Goal: Task Accomplishment & Management: Manage account settings

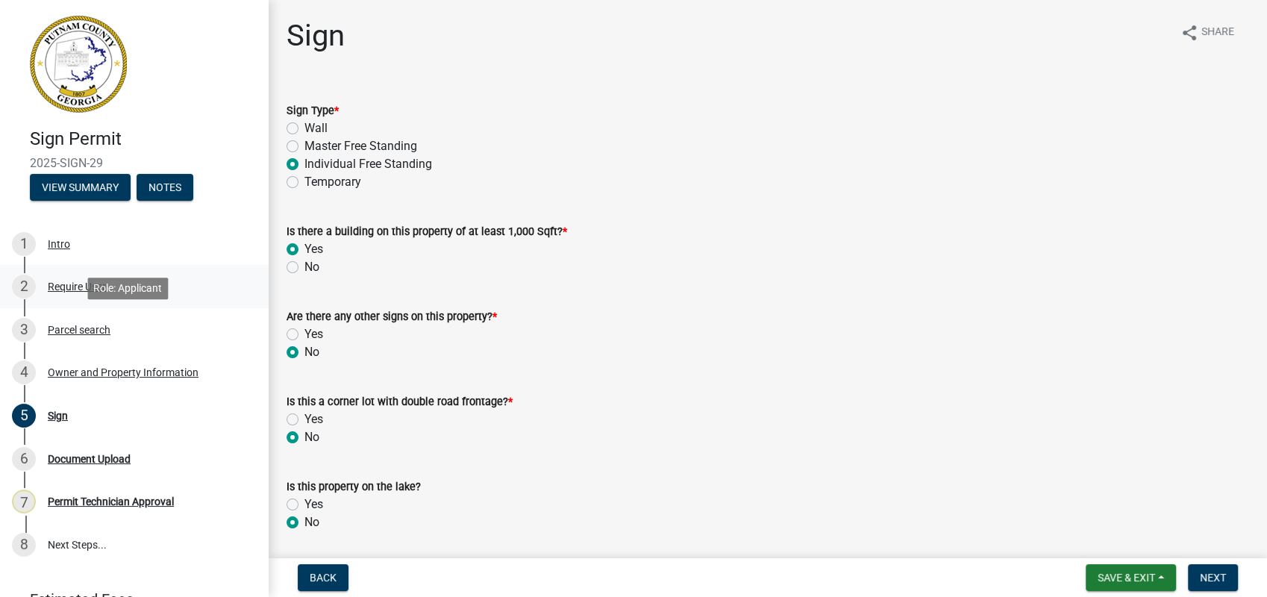
scroll to position [663, 0]
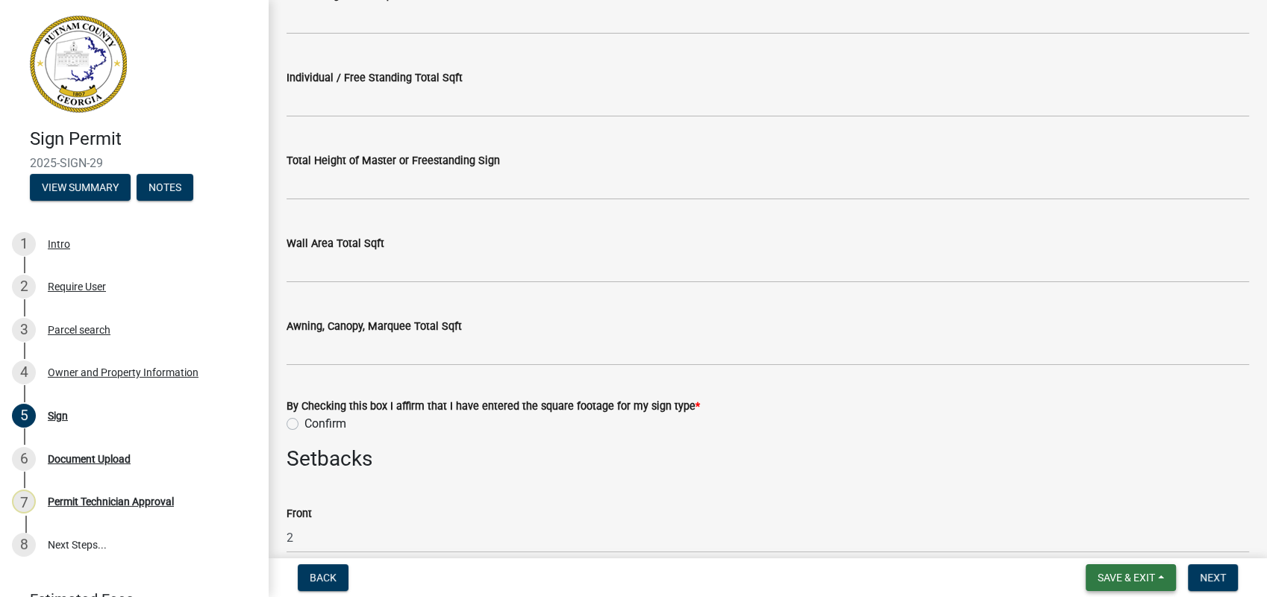
click at [1120, 575] on span "Save & Exit" at bounding box center [1126, 578] width 57 height 12
click at [1111, 575] on span "Save & Exit" at bounding box center [1126, 578] width 57 height 12
click at [1102, 570] on button "Save & Exit" at bounding box center [1131, 577] width 90 height 27
click at [1095, 543] on button "Save & Exit" at bounding box center [1116, 539] width 119 height 36
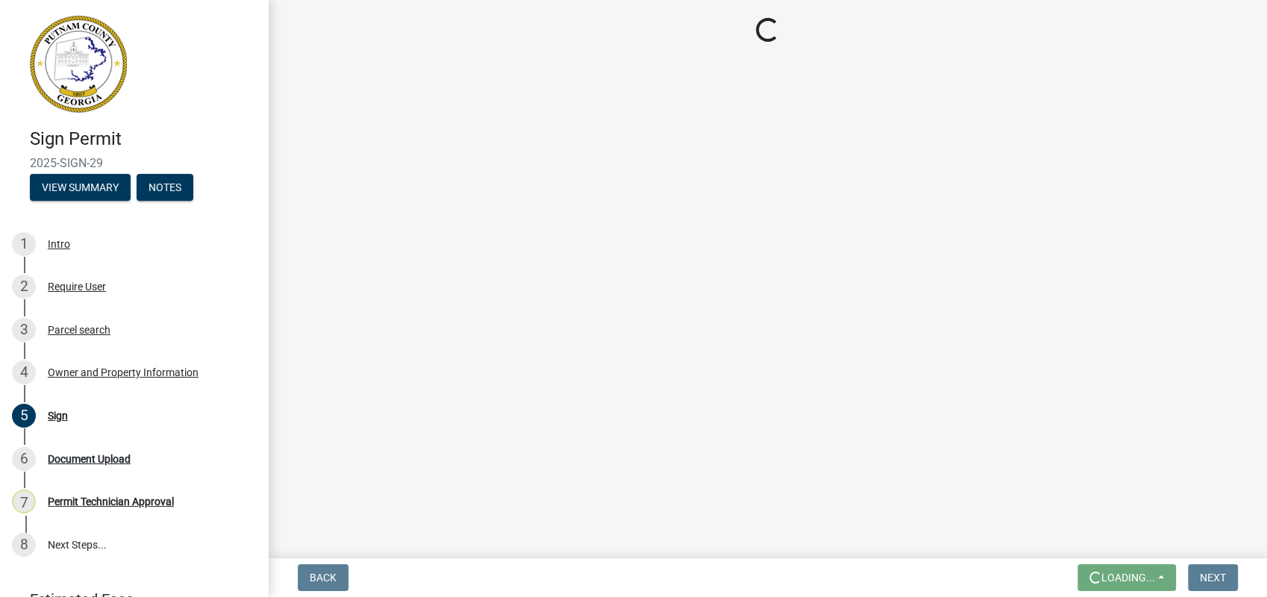
scroll to position [0, 0]
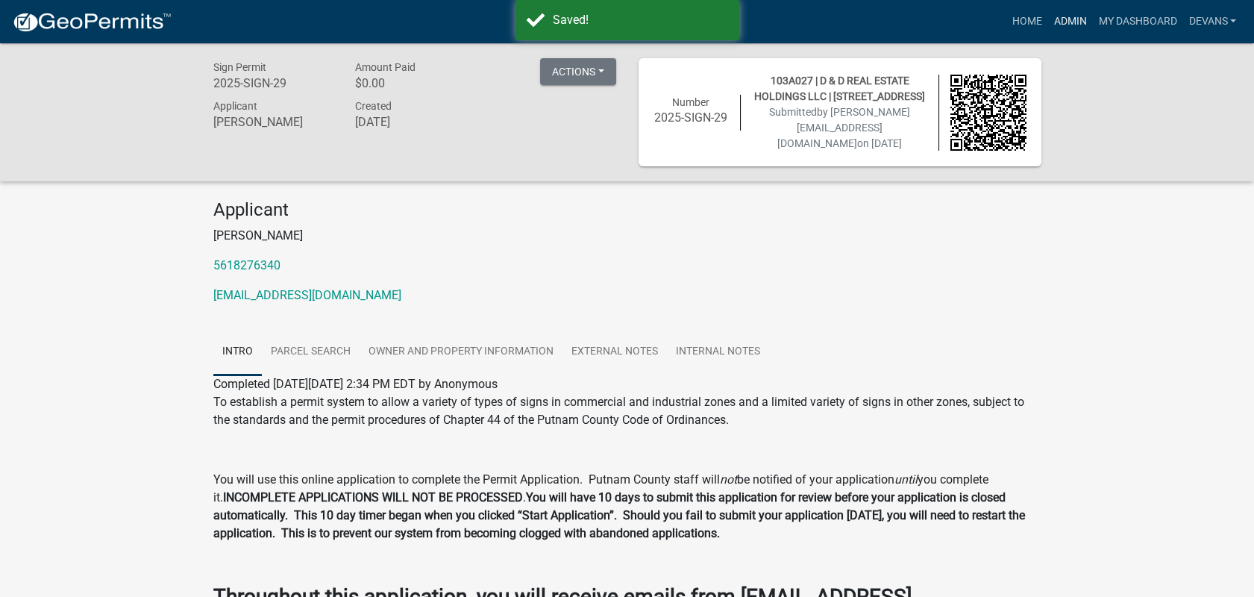
click at [1056, 19] on link "Admin" at bounding box center [1070, 21] width 45 height 28
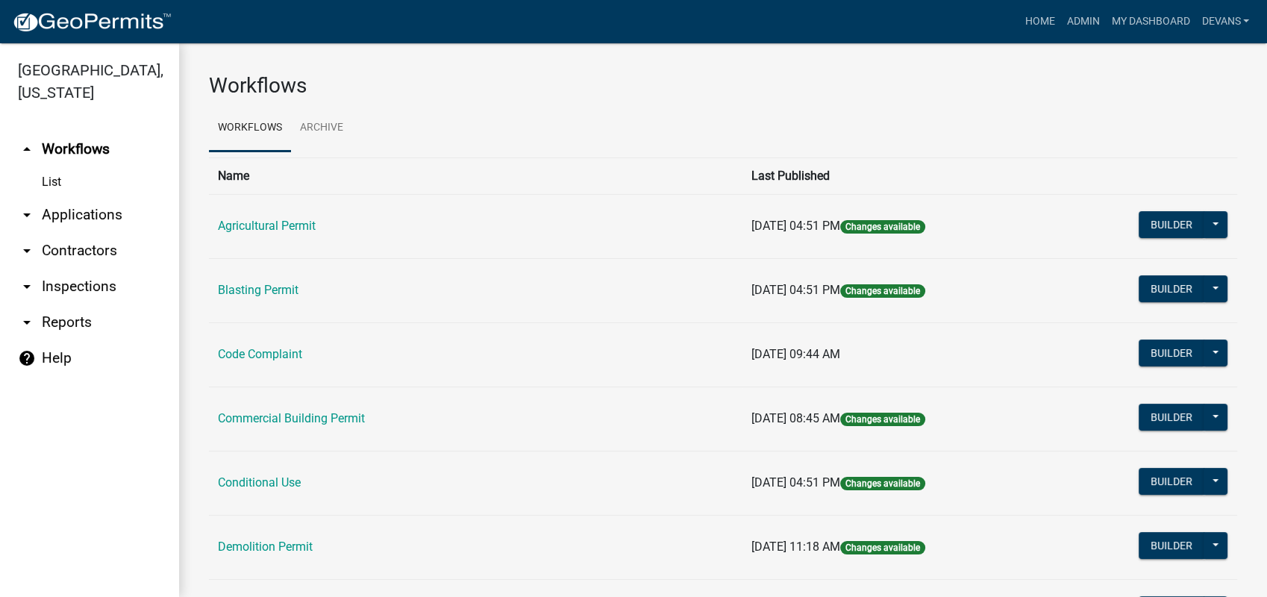
click at [74, 217] on link "arrow_drop_down Applications" at bounding box center [89, 215] width 179 height 36
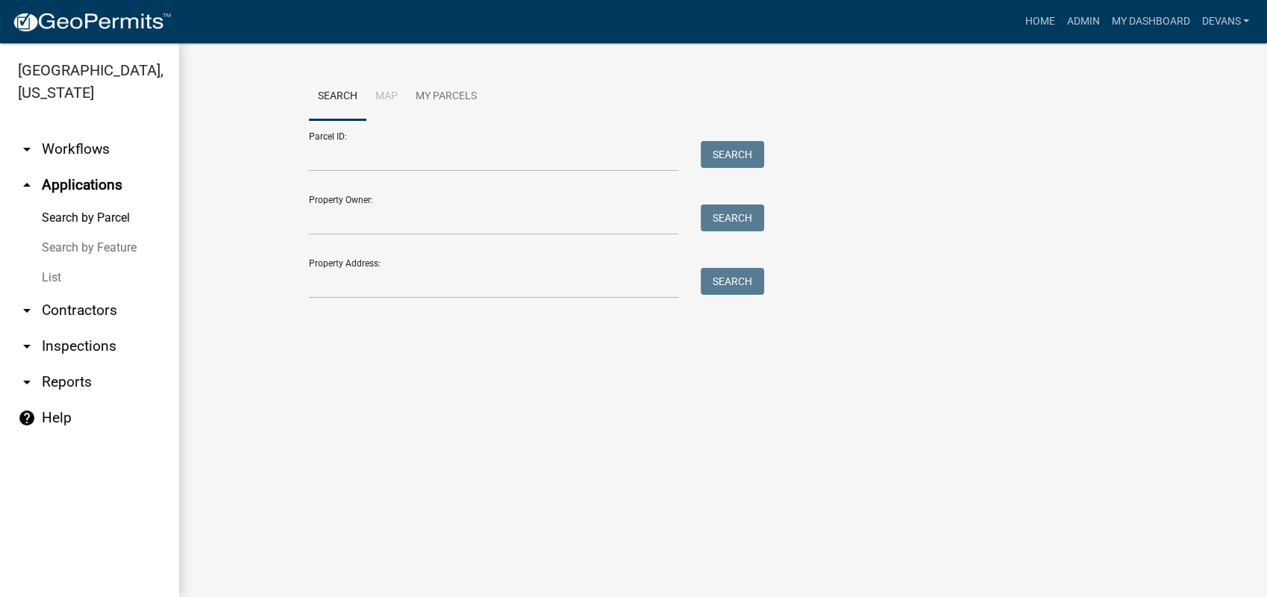
click at [50, 281] on link "List" at bounding box center [89, 278] width 179 height 30
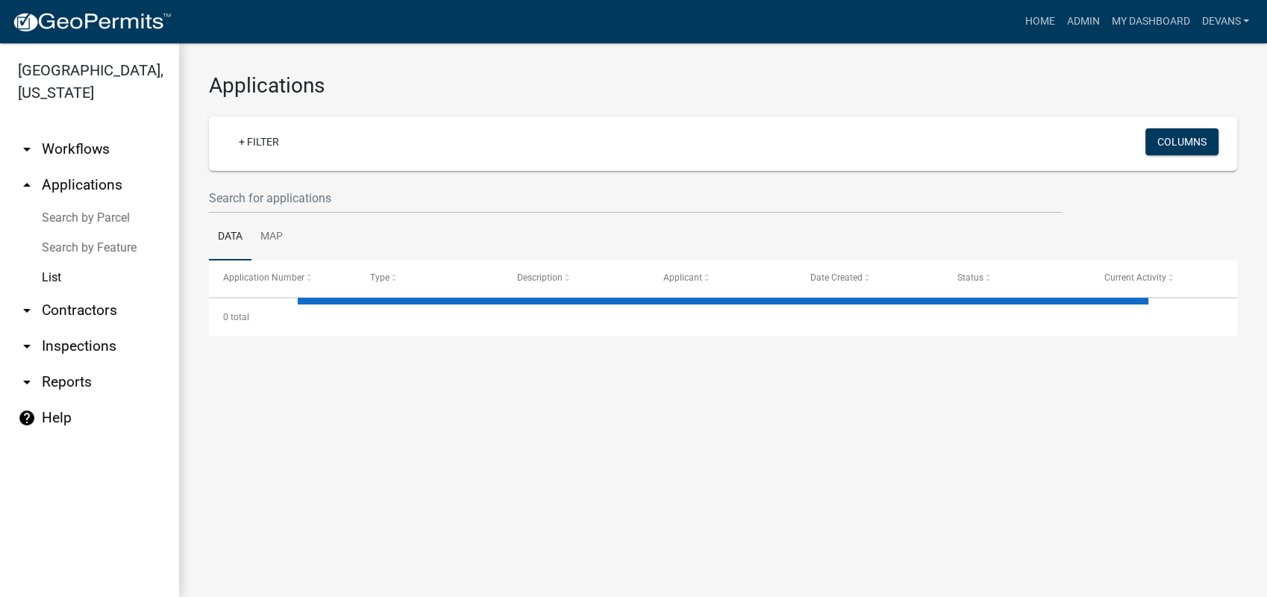
click at [79, 171] on link "arrow_drop_up Applications" at bounding box center [89, 185] width 179 height 36
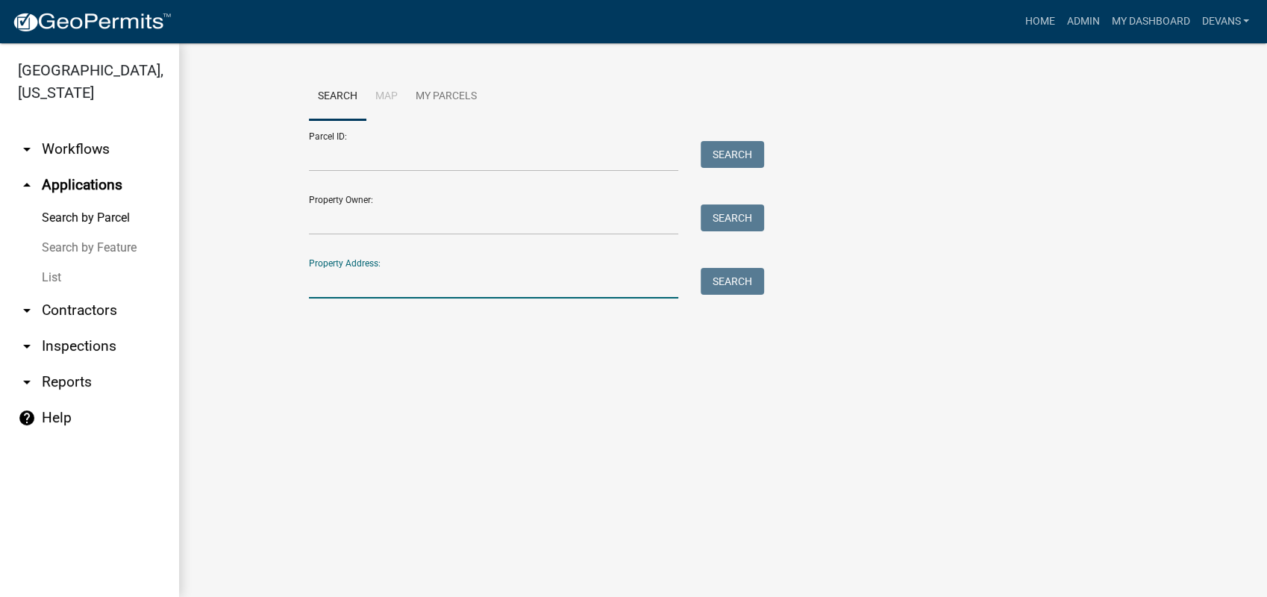
click at [398, 291] on input "Property Address:" at bounding box center [493, 283] width 369 height 31
type input "115 [PERSON_NAME]"
click at [770, 281] on div "Parcel ID: Search Property Owner: Search Property Address: [STREET_ADDRESS][PER…" at bounding box center [723, 209] width 828 height 178
click at [740, 285] on button "Search" at bounding box center [732, 281] width 63 height 27
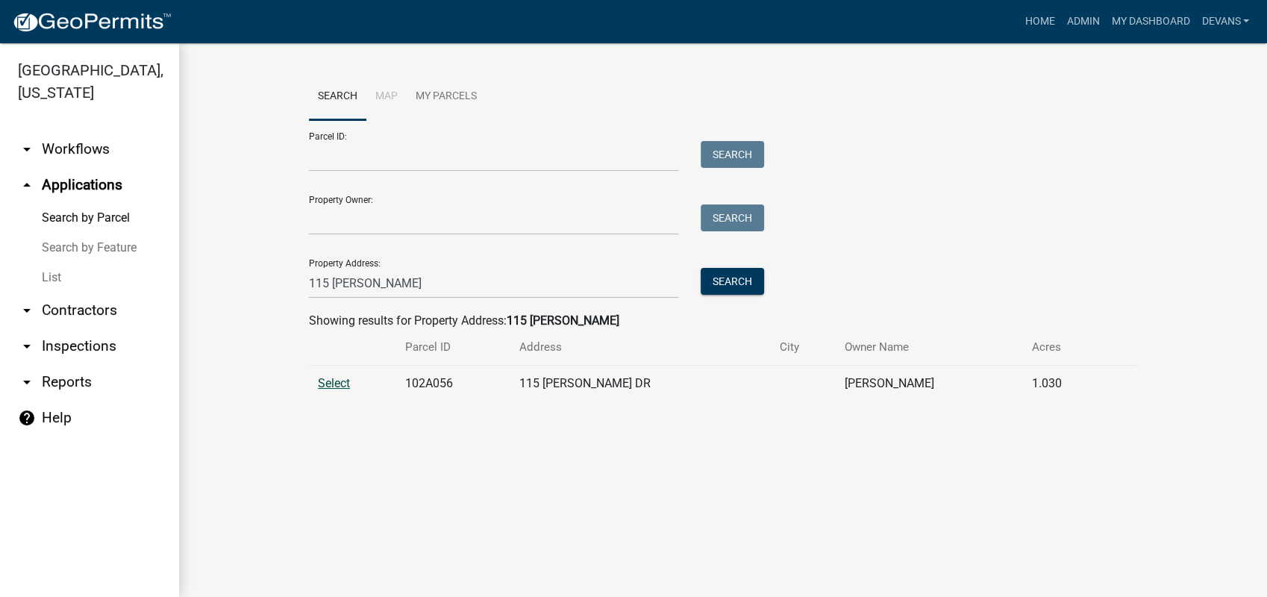
click at [344, 384] on span "Select" at bounding box center [334, 383] width 32 height 14
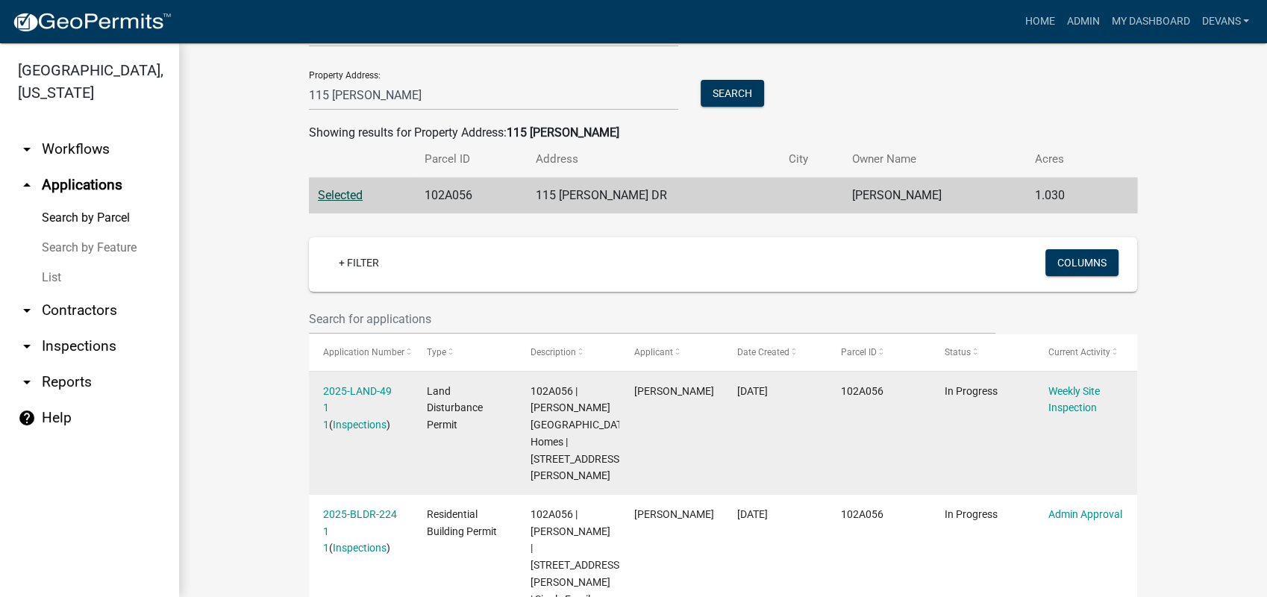
scroll to position [248, 0]
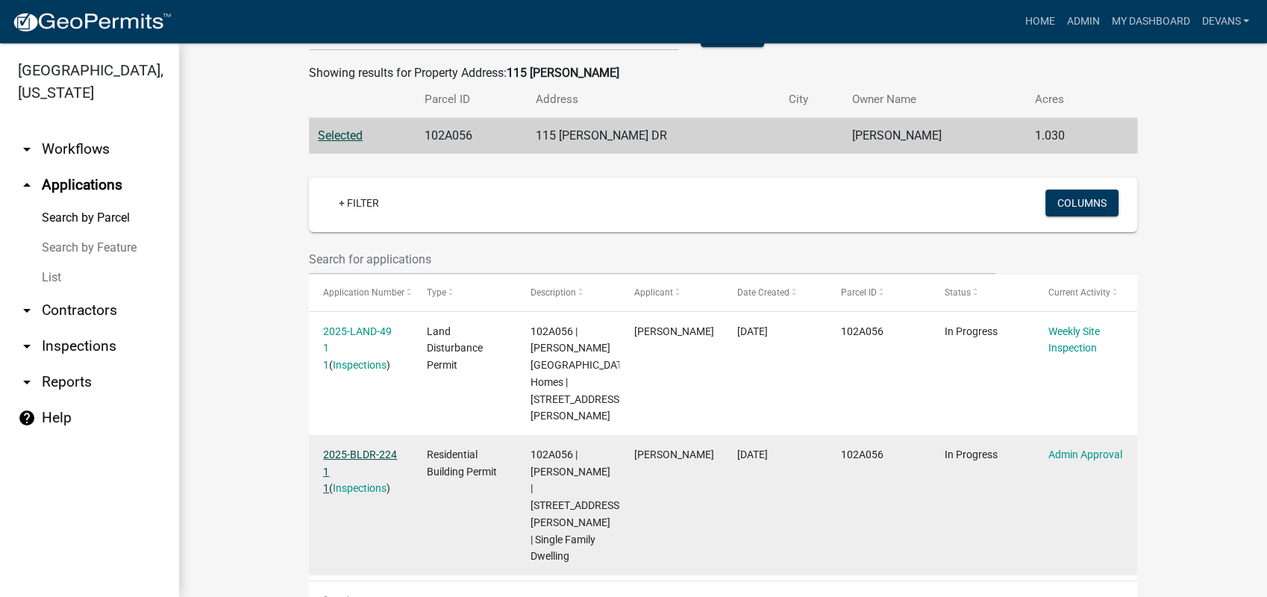
click at [351, 448] on link "2025-BLDR-224 1 1" at bounding box center [360, 471] width 74 height 46
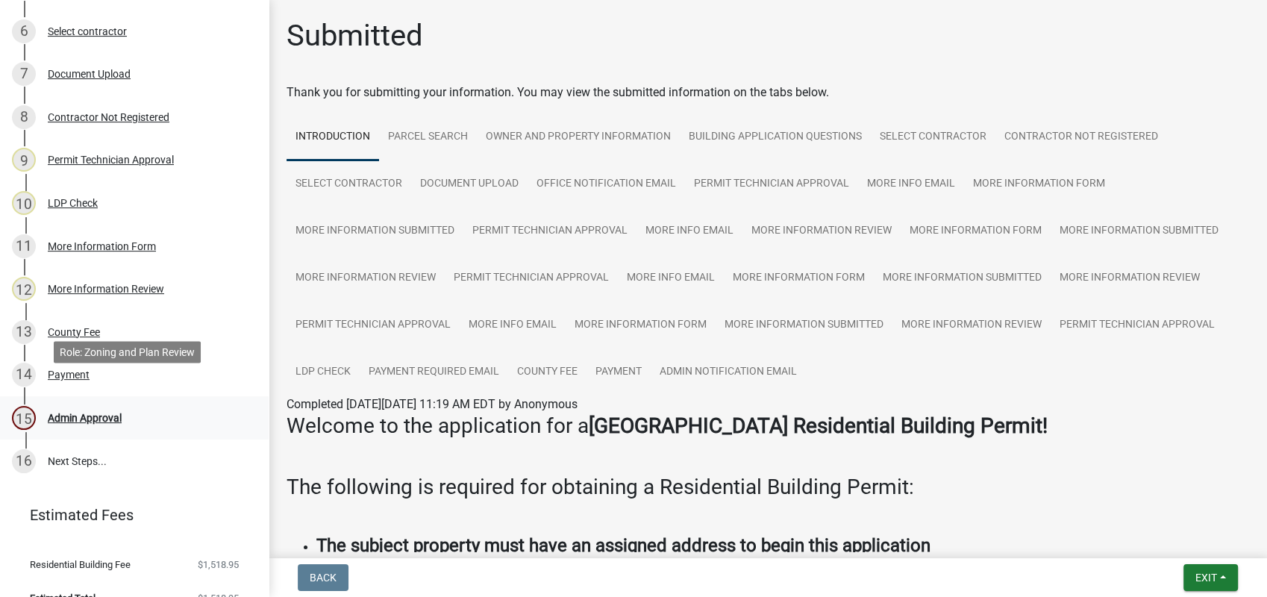
scroll to position [481, 0]
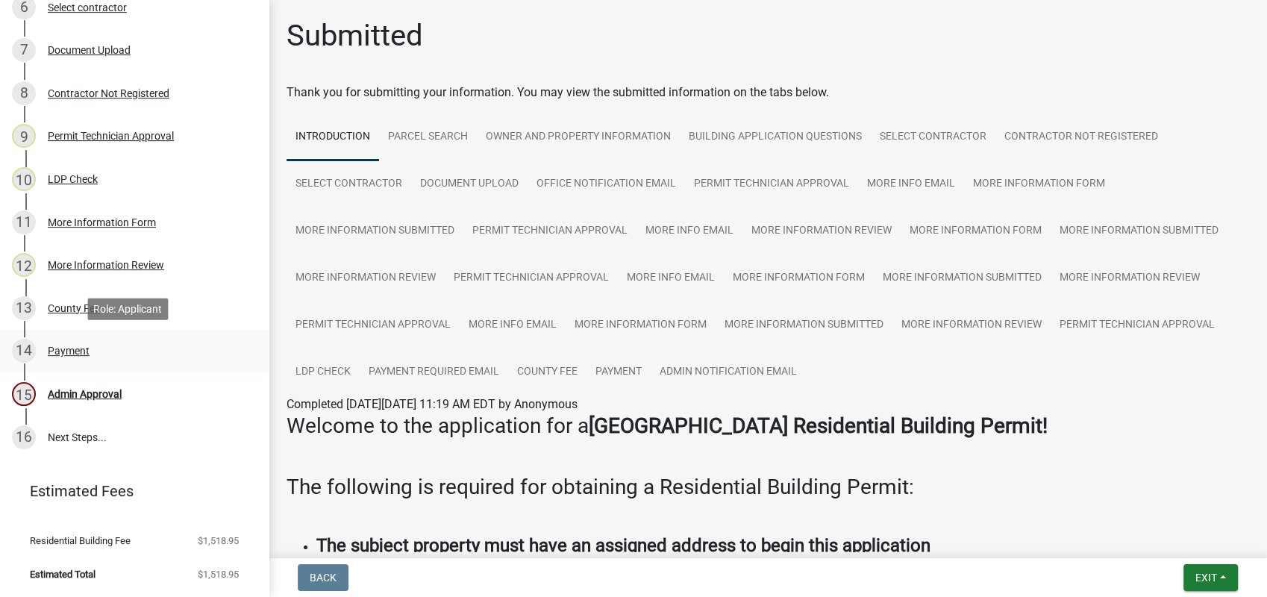
click at [86, 350] on div "Payment" at bounding box center [69, 351] width 42 height 10
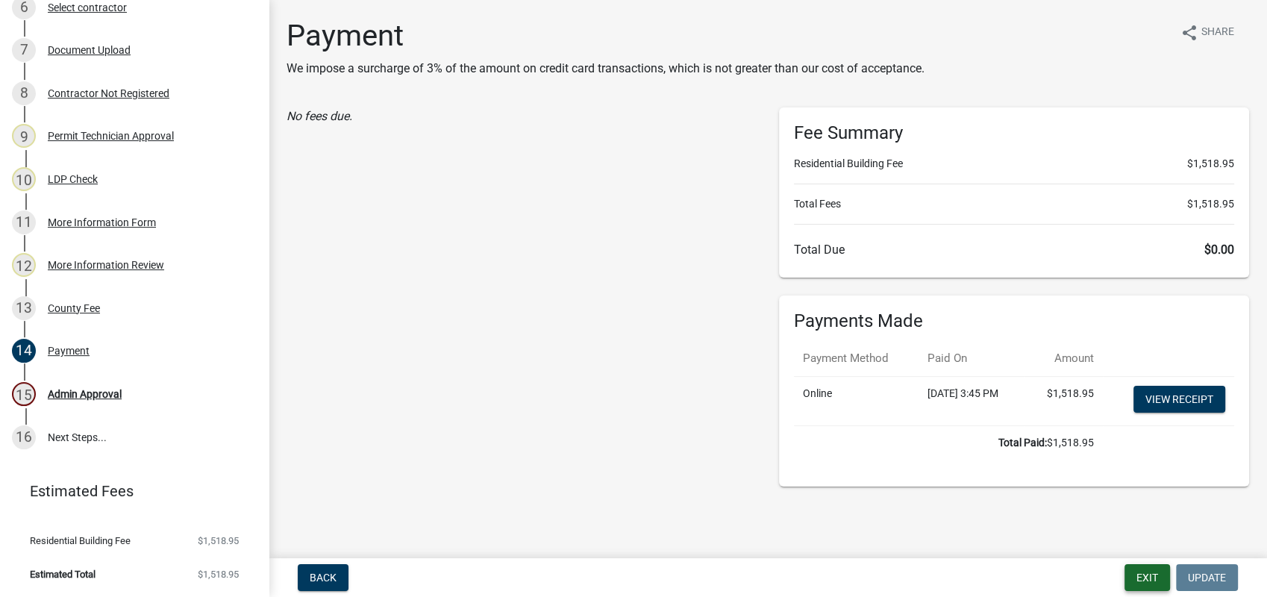
drag, startPoint x: 1116, startPoint y: 565, endPoint x: 1127, endPoint y: 567, distance: 10.7
click at [1119, 566] on div "Back Exit Update" at bounding box center [768, 577] width 975 height 27
click at [1137, 571] on button "Exit" at bounding box center [1148, 577] width 46 height 27
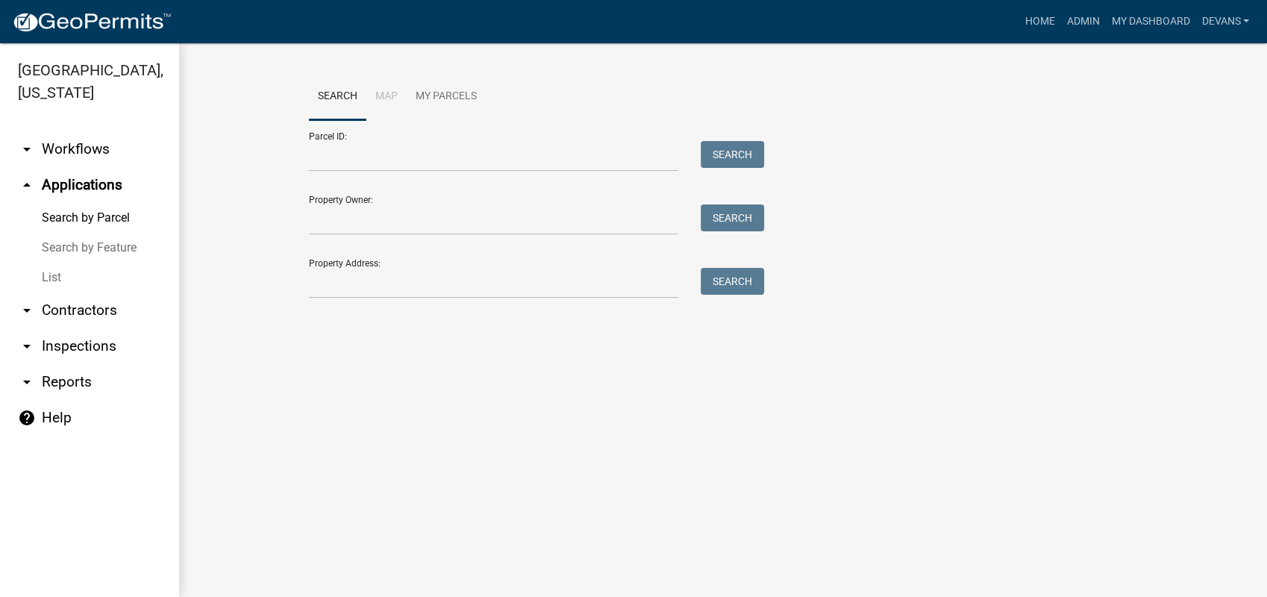
click at [54, 279] on link "List" at bounding box center [89, 278] width 179 height 30
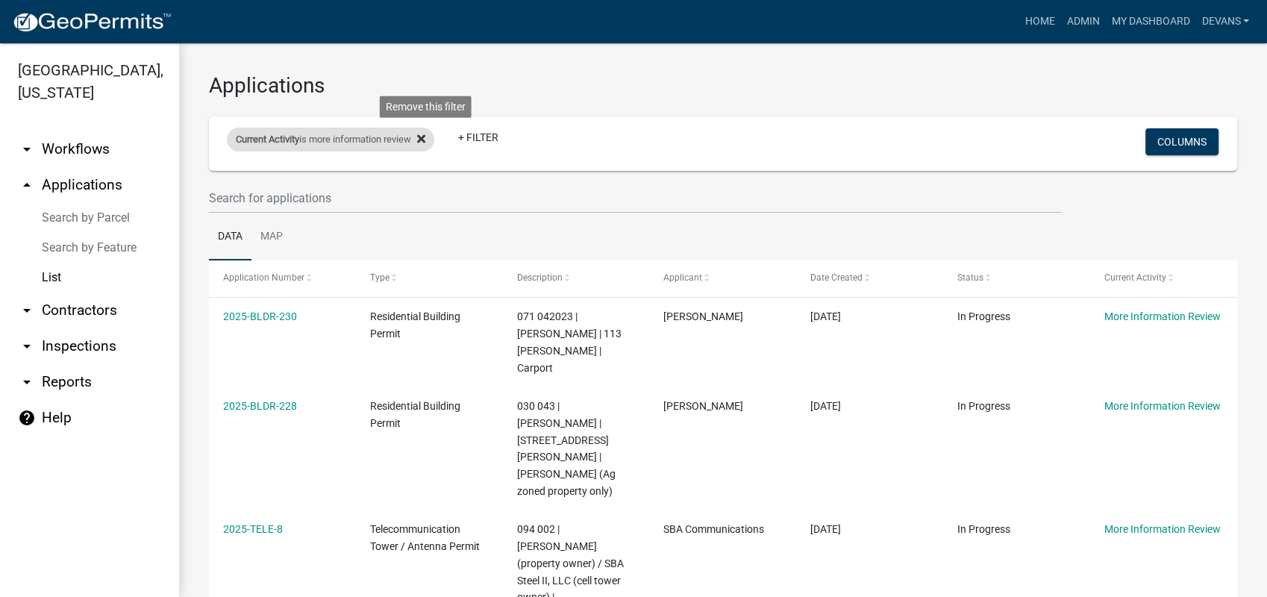
click at [425, 137] on icon at bounding box center [421, 138] width 8 height 8
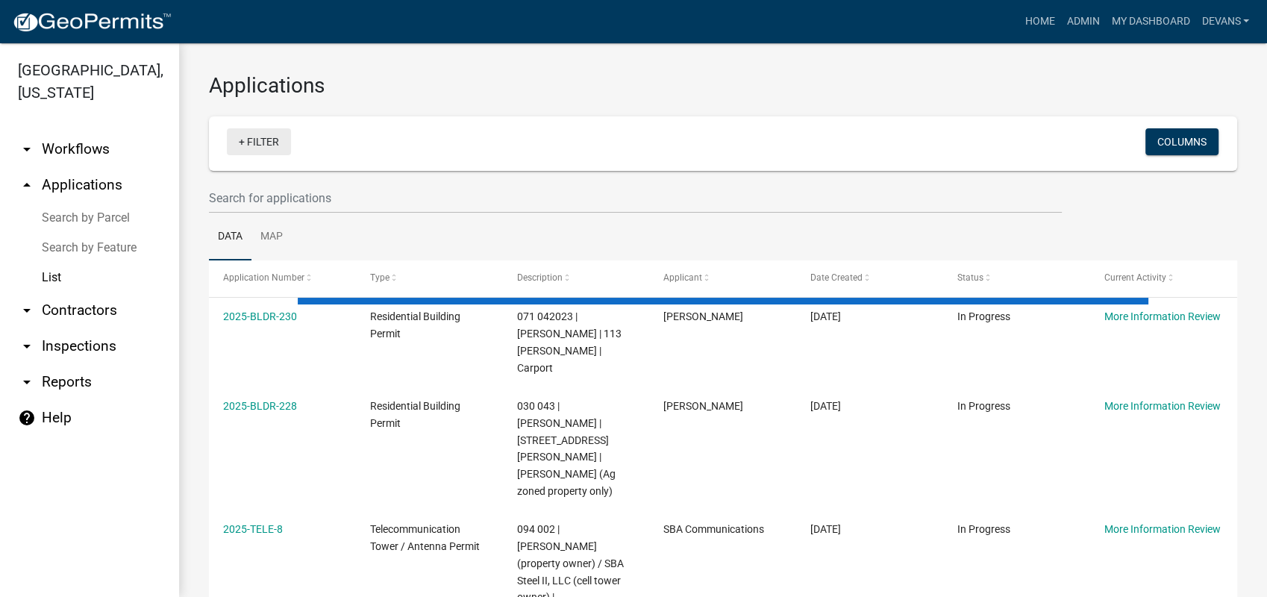
click at [257, 141] on link "+ Filter" at bounding box center [259, 141] width 64 height 27
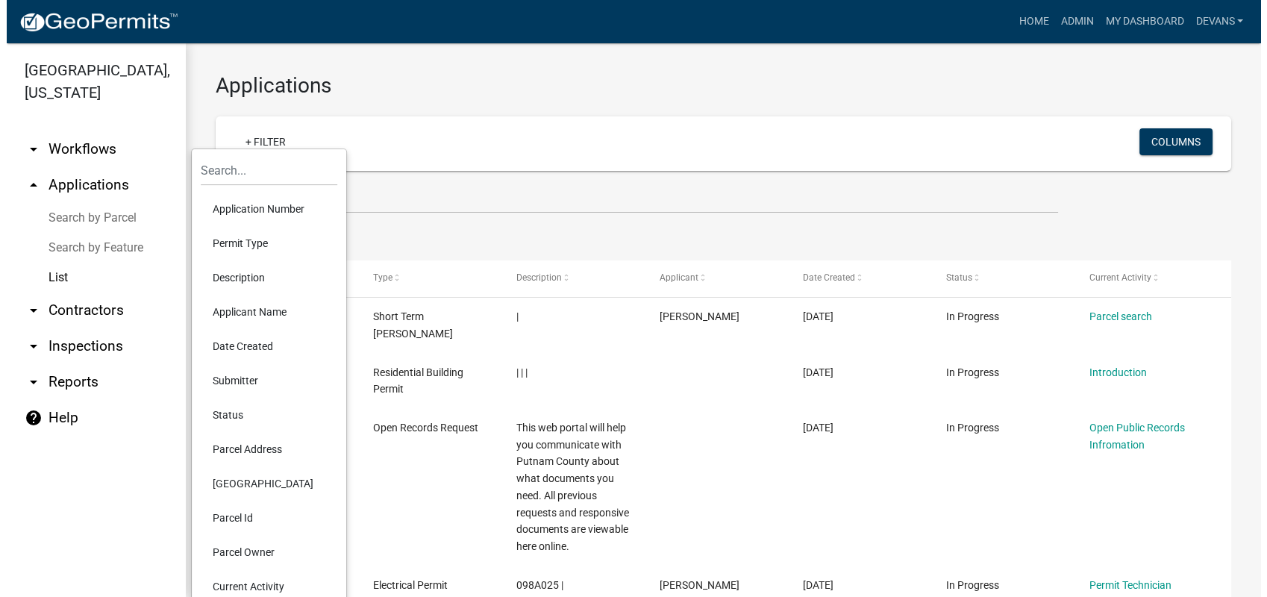
scroll to position [166, 0]
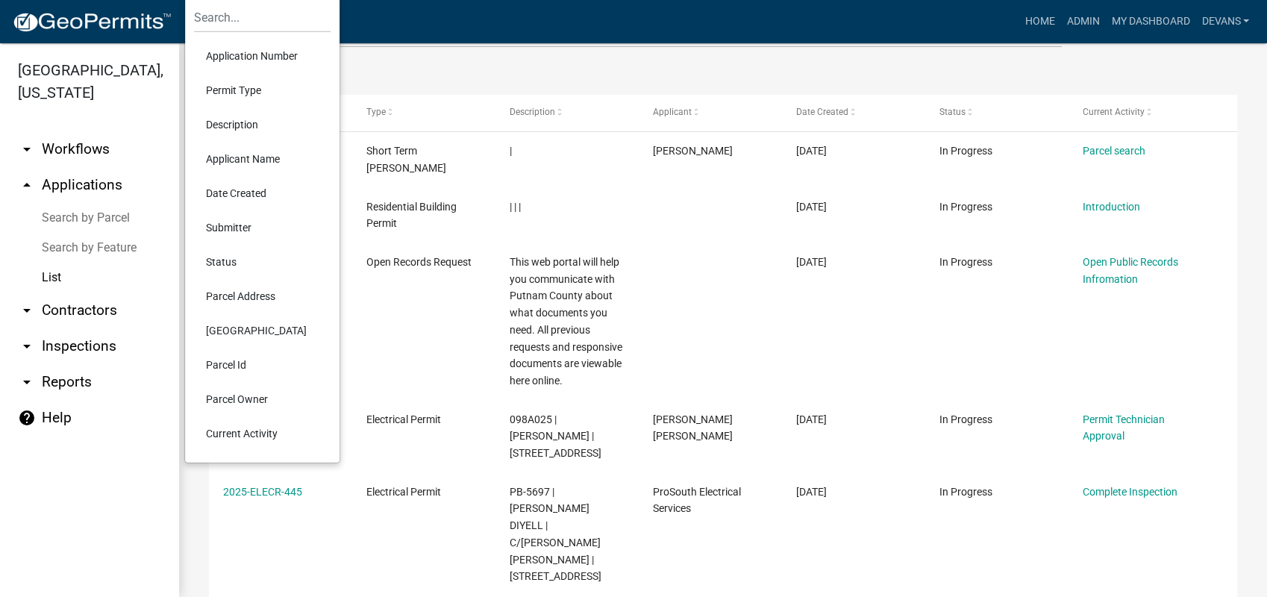
click at [260, 431] on li "Current Activity" at bounding box center [262, 433] width 137 height 34
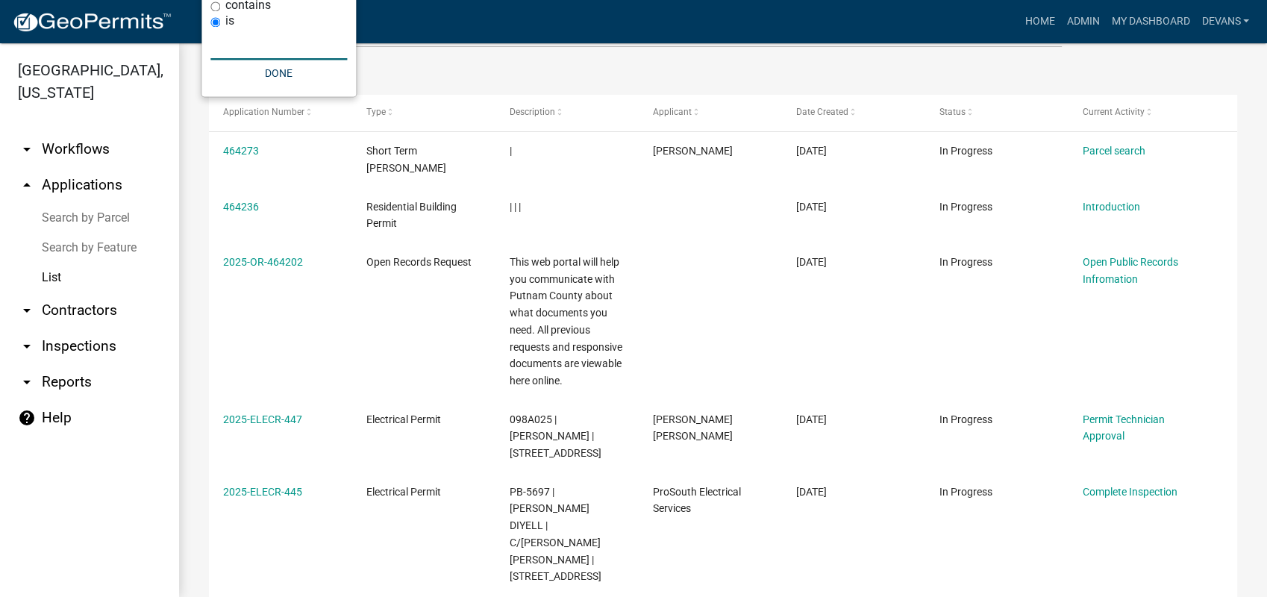
click at [269, 44] on input "text" at bounding box center [278, 44] width 137 height 31
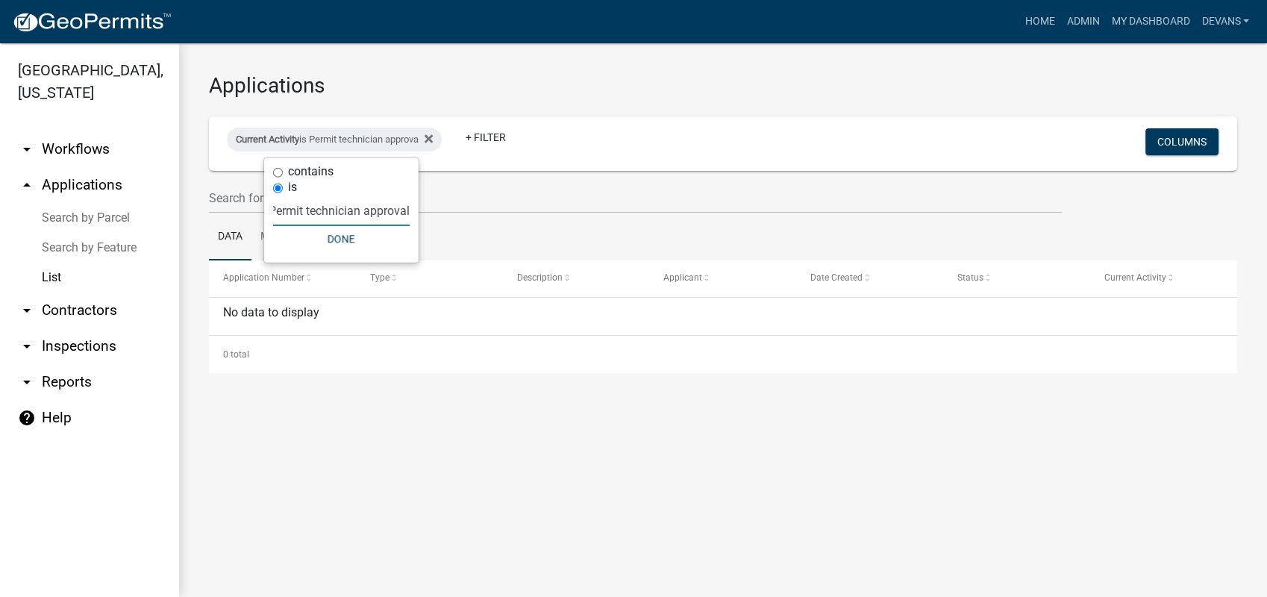
scroll to position [0, 11]
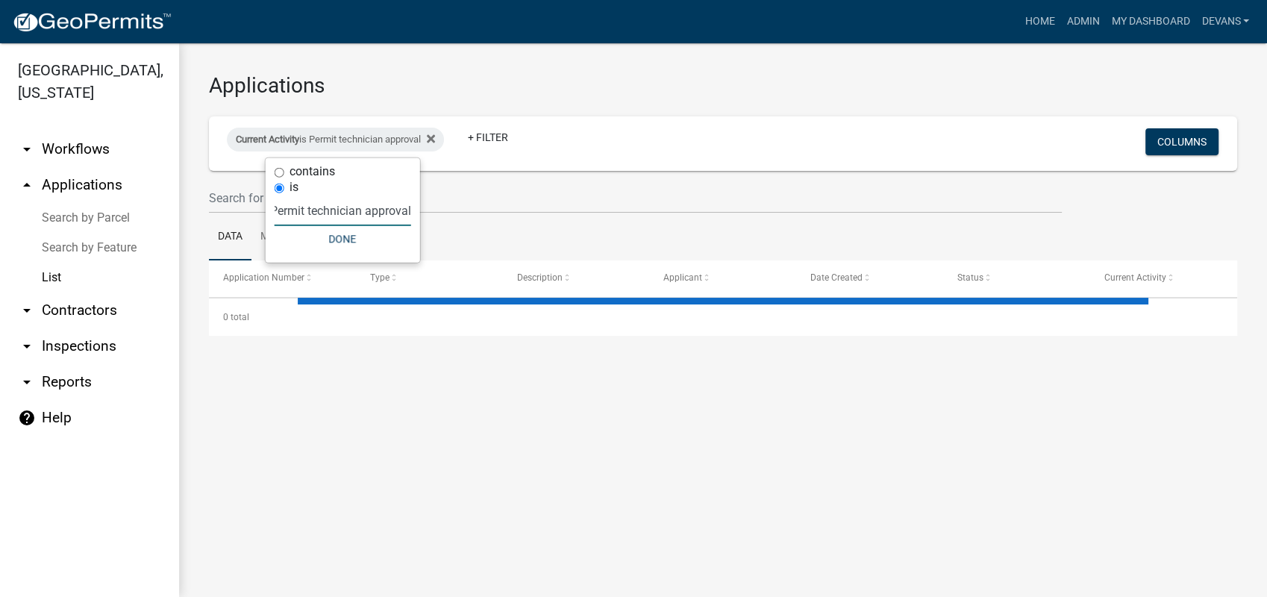
type input "Permit technician approval"
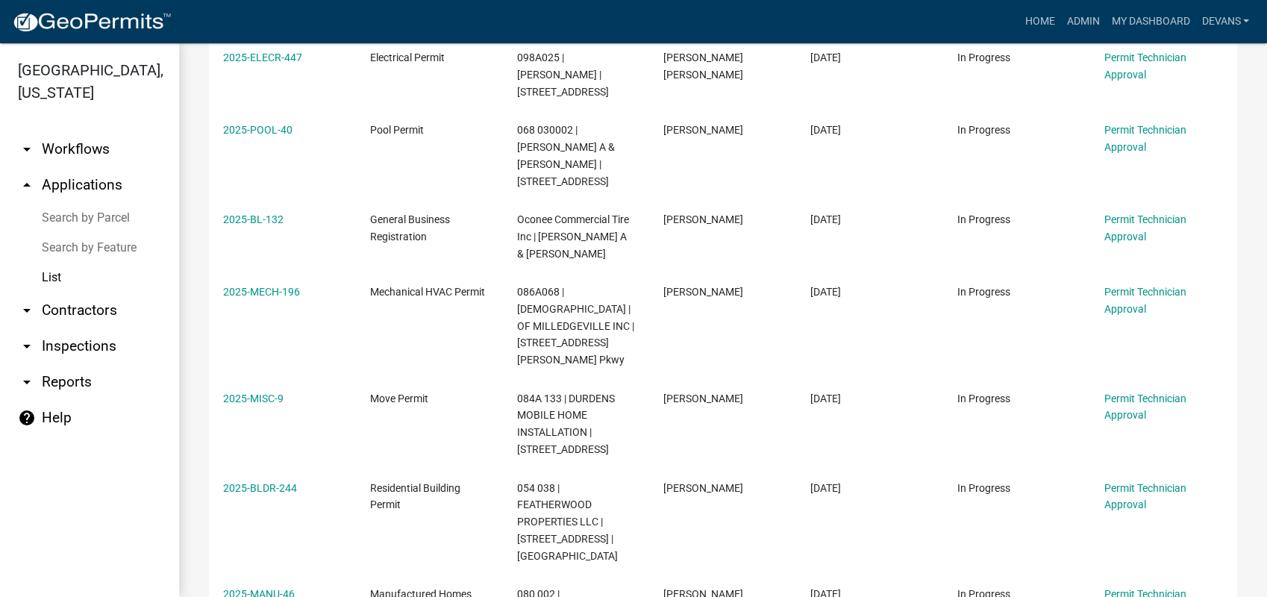
scroll to position [314, 0]
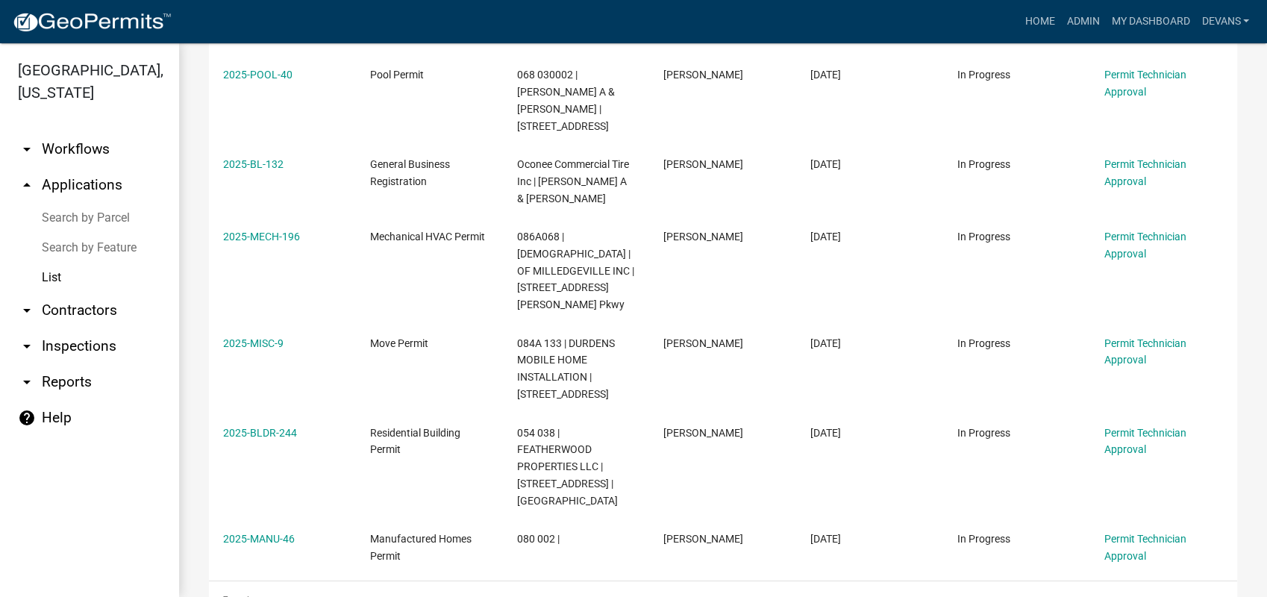
drag, startPoint x: 215, startPoint y: 310, endPoint x: 1224, endPoint y: 600, distance: 1049.7
click at [1224, 596] on html "Internet Explorer does NOT work with GeoPermits. Get a new browser for more sec…" at bounding box center [633, 298] width 1267 height 597
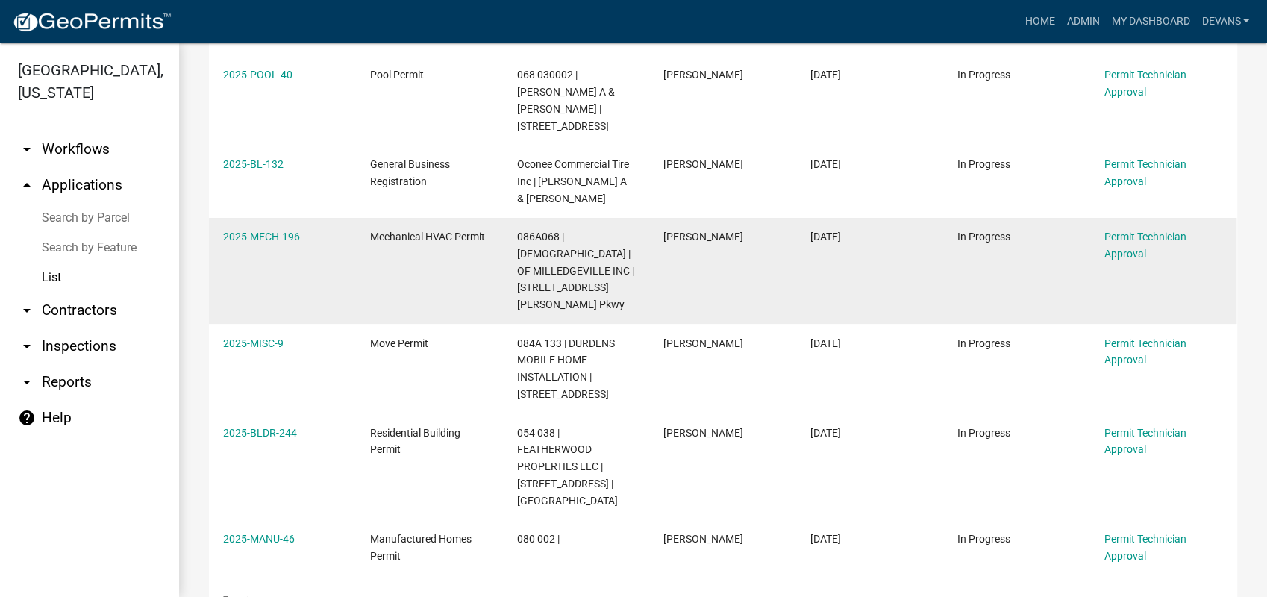
copy div "2025-ELECR-447 Electrical Permit 098A025 | [PERSON_NAME] | [STREET_ADDRESS] [PE…"
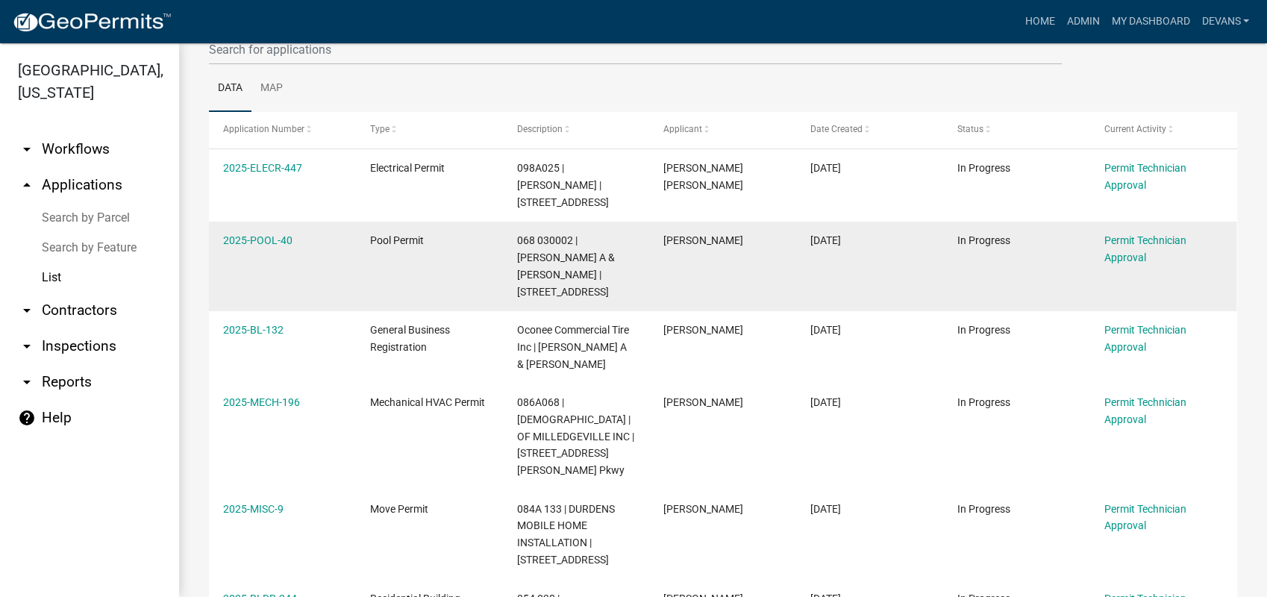
scroll to position [0, 0]
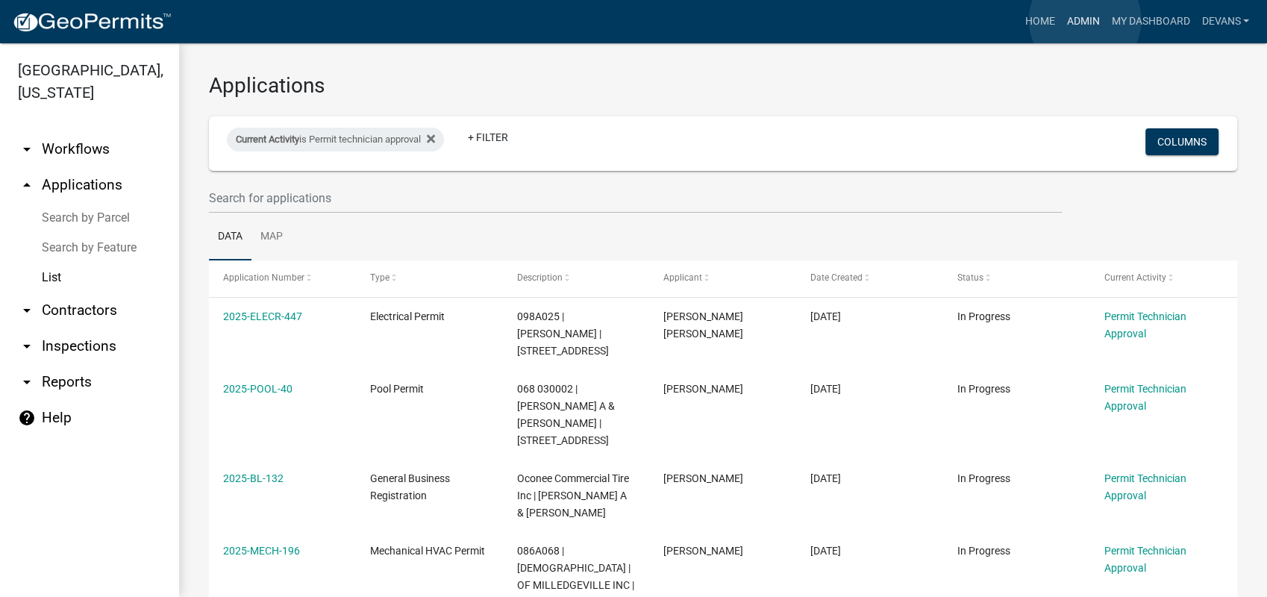
click at [1085, 20] on link "Admin" at bounding box center [1082, 21] width 45 height 28
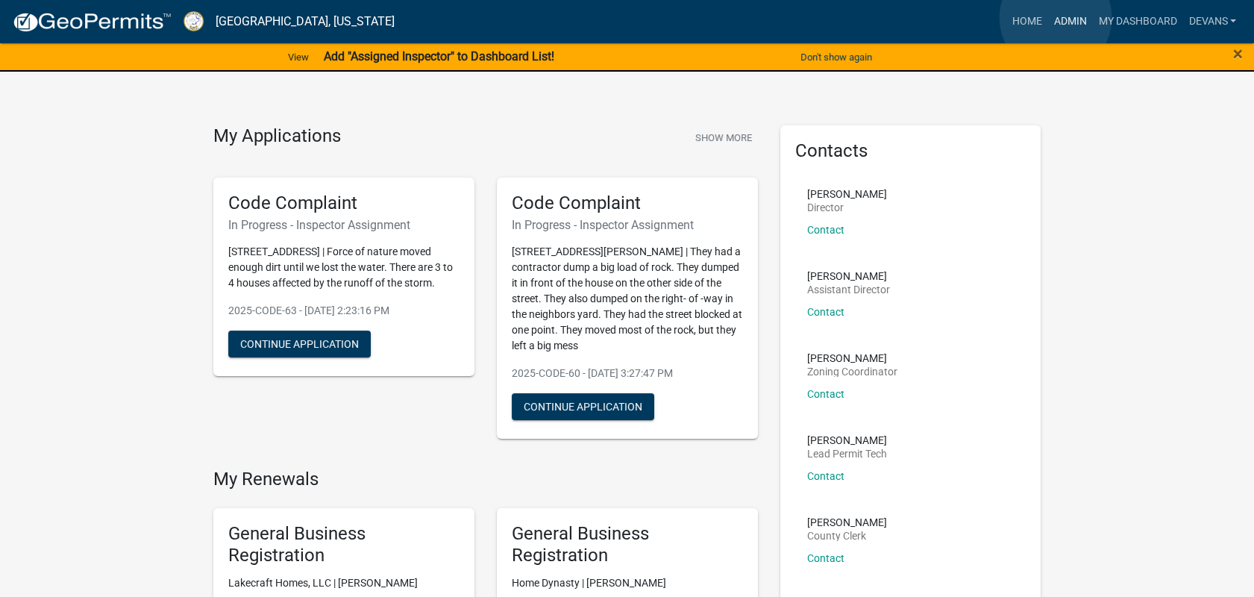
click at [1056, 18] on link "Admin" at bounding box center [1070, 21] width 45 height 28
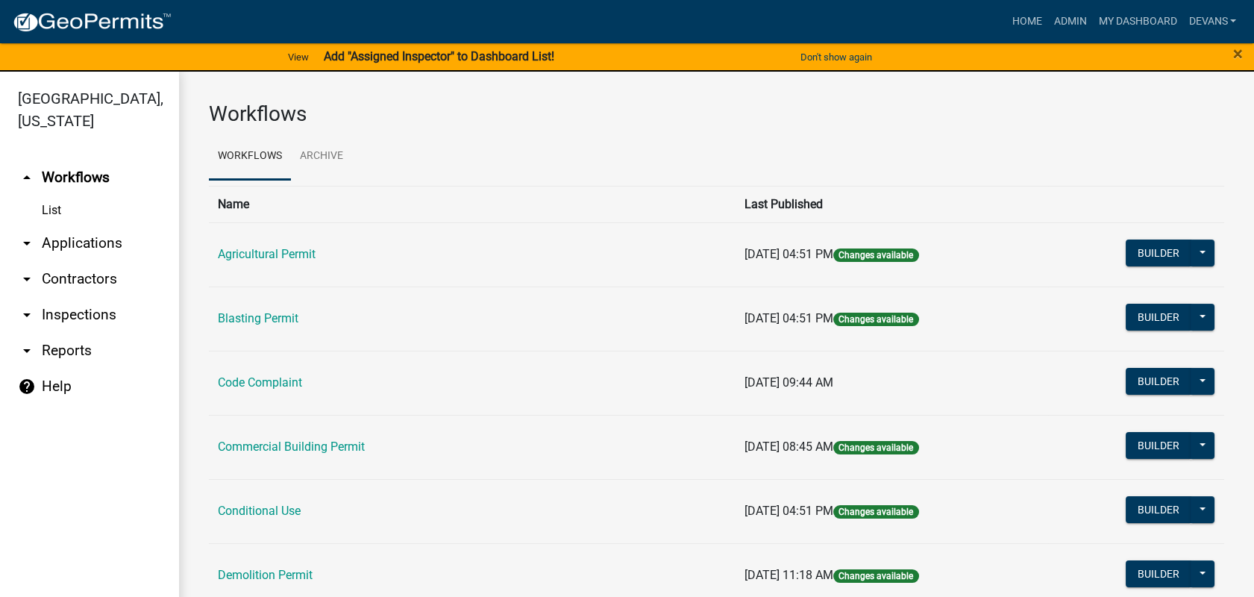
click at [69, 236] on link "arrow_drop_down Applications" at bounding box center [89, 243] width 179 height 36
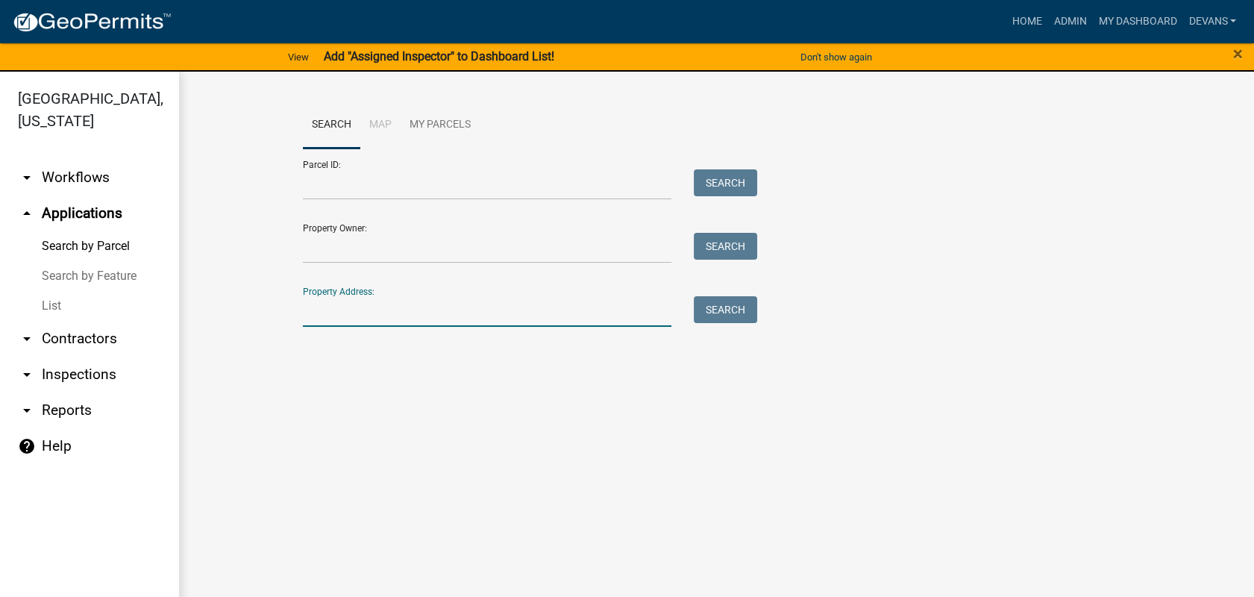
click at [306, 310] on input "Property Address:" at bounding box center [487, 311] width 369 height 31
type input "115 [PERSON_NAME]"
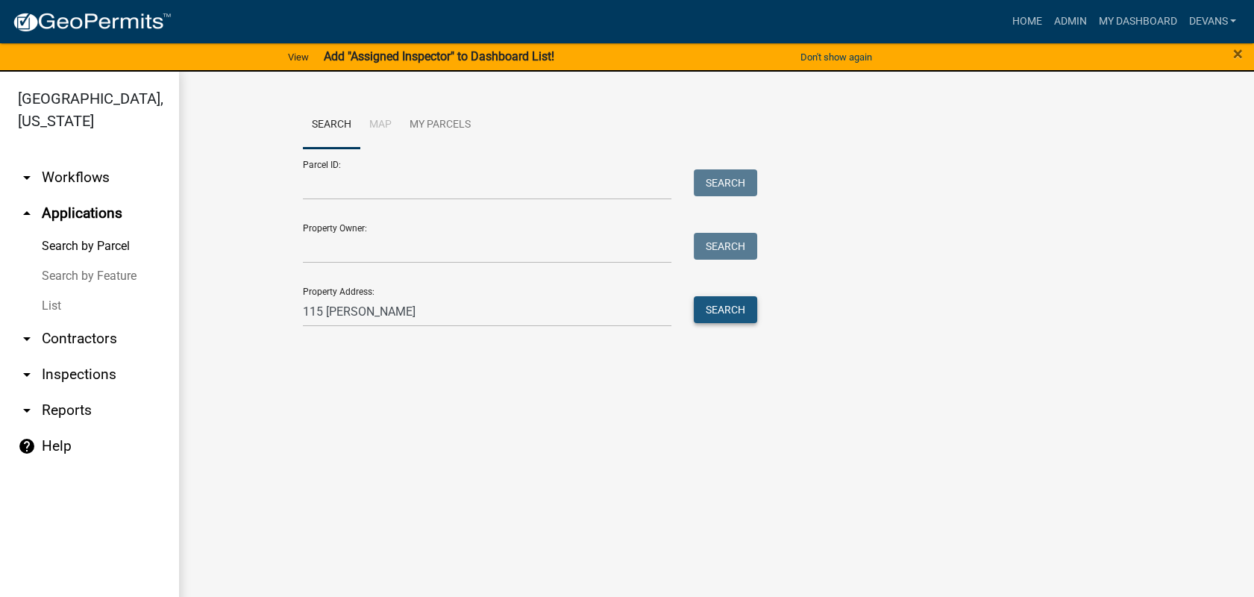
click at [742, 307] on button "Search" at bounding box center [725, 309] width 63 height 27
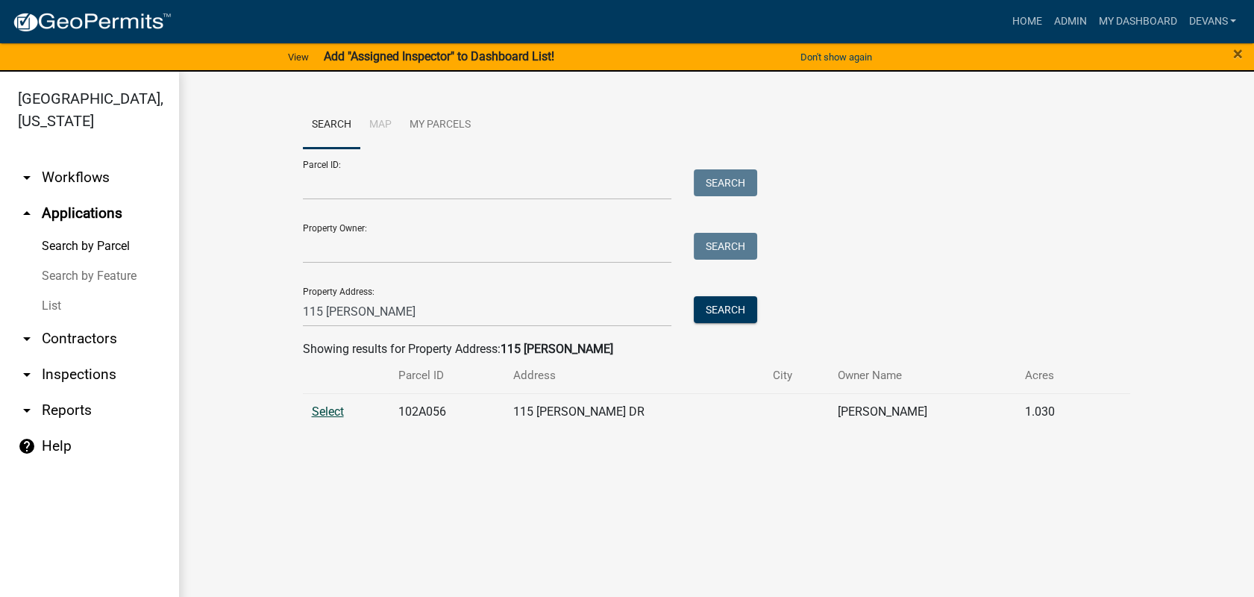
click at [322, 412] on span "Select" at bounding box center [328, 411] width 32 height 14
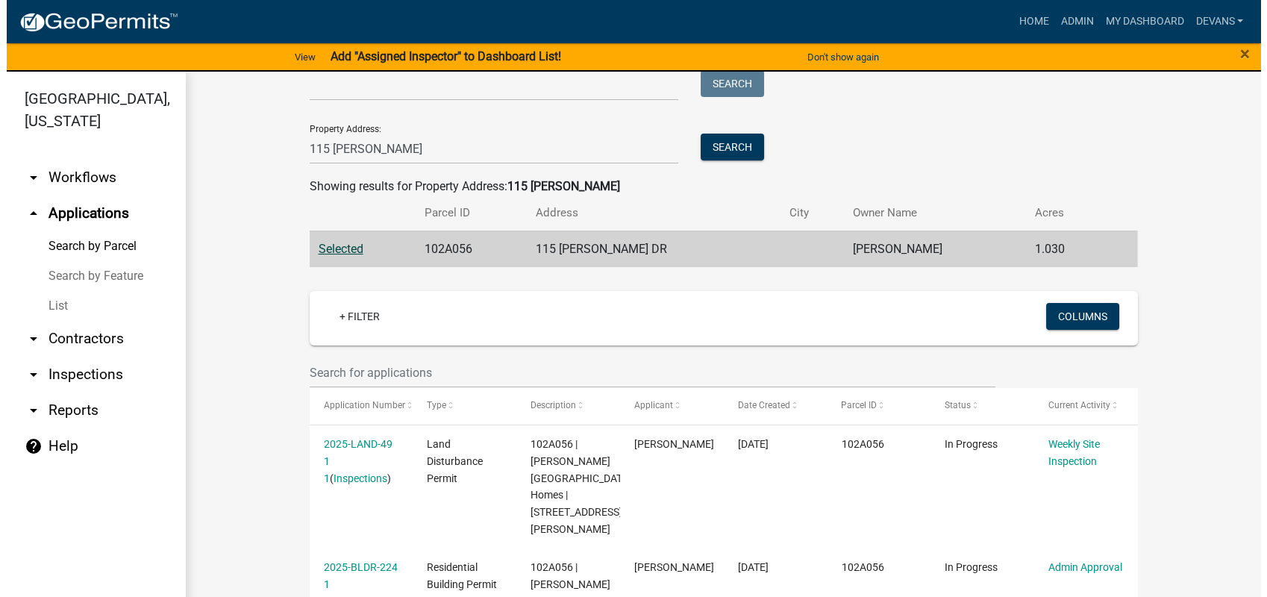
scroll to position [258, 0]
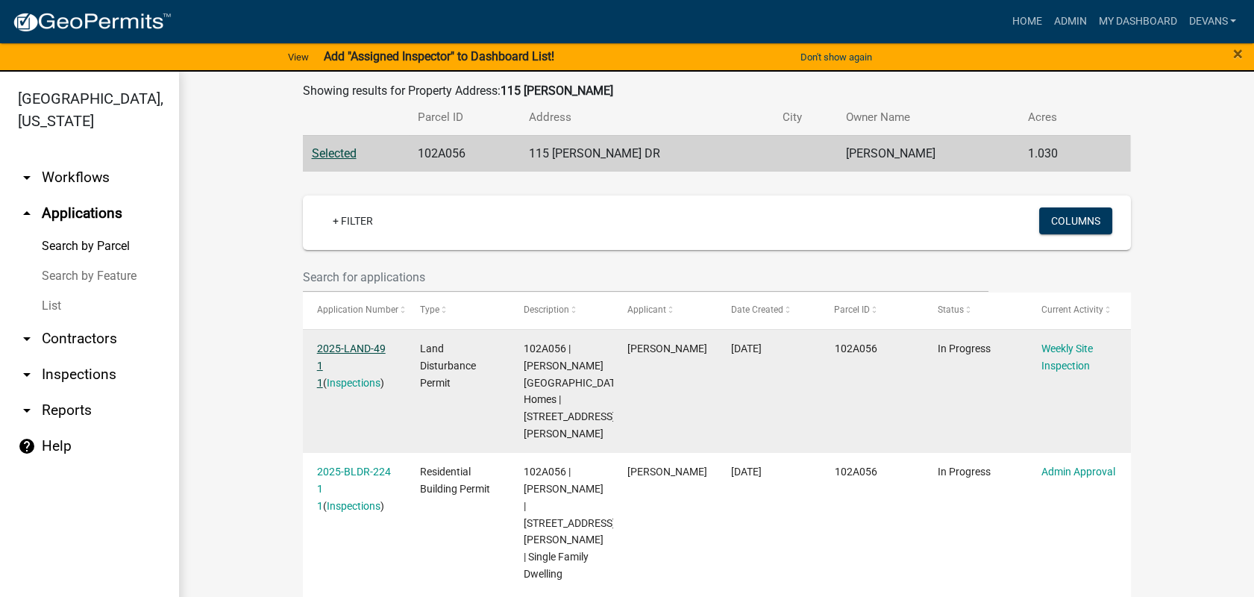
click at [364, 343] on link "2025-LAND-49 1 1" at bounding box center [351, 366] width 69 height 46
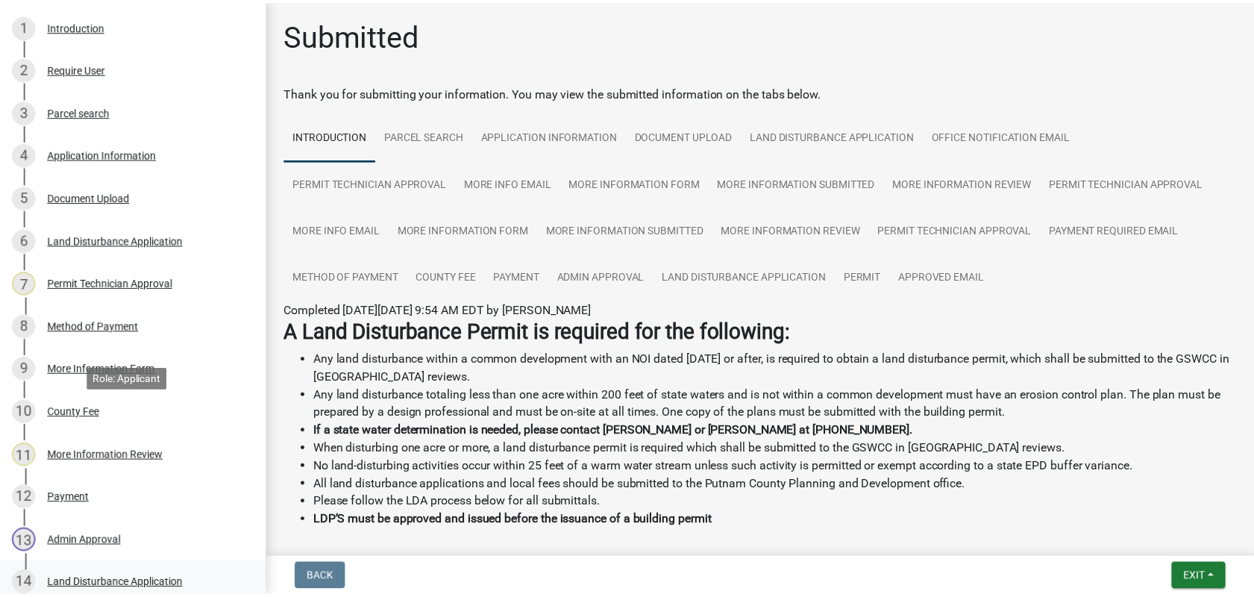
scroll to position [414, 0]
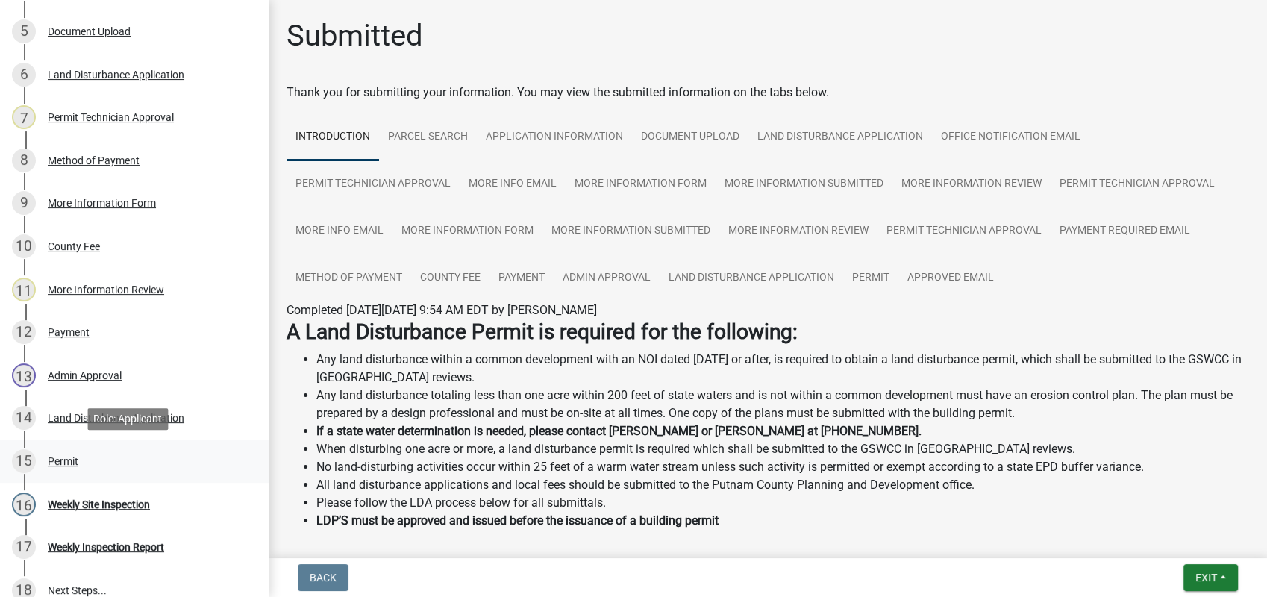
click at [69, 463] on div "Permit" at bounding box center [63, 461] width 31 height 10
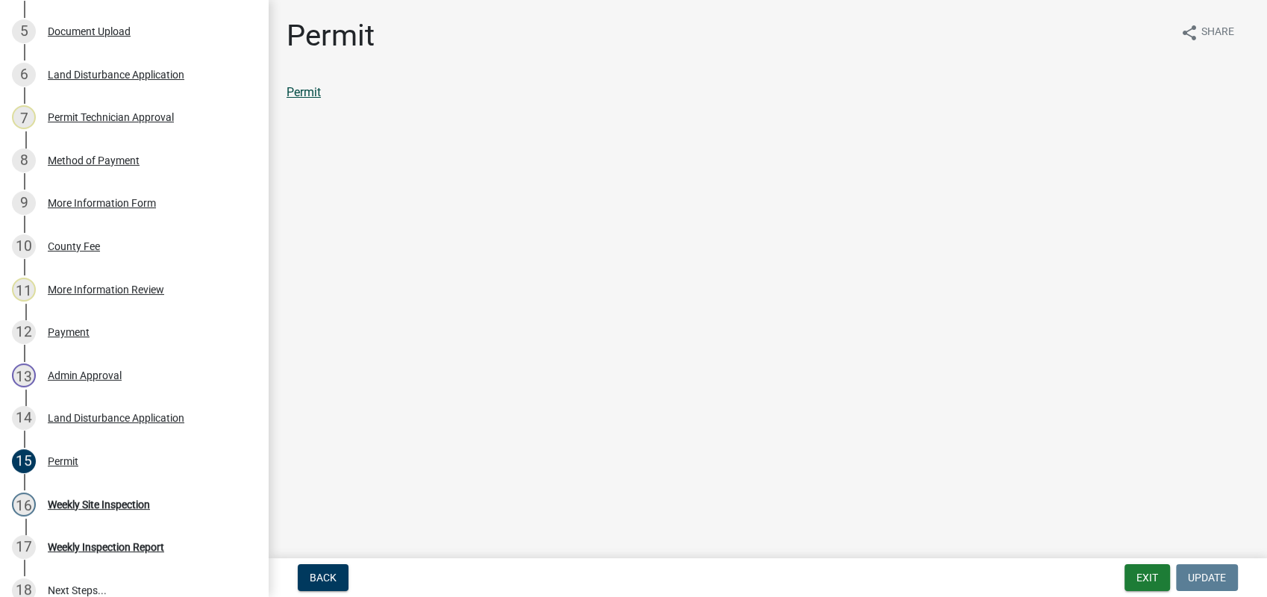
click at [306, 90] on link "Permit" at bounding box center [304, 92] width 34 height 14
click at [86, 331] on div "Payment" at bounding box center [69, 332] width 42 height 10
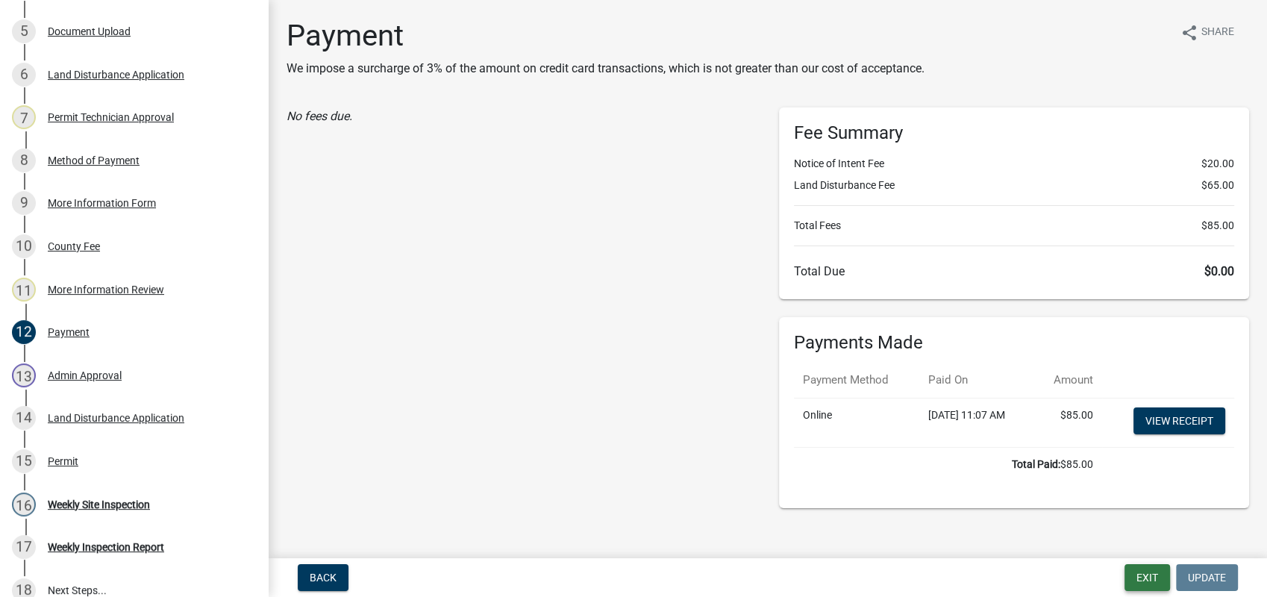
click at [1132, 581] on button "Exit" at bounding box center [1148, 577] width 46 height 27
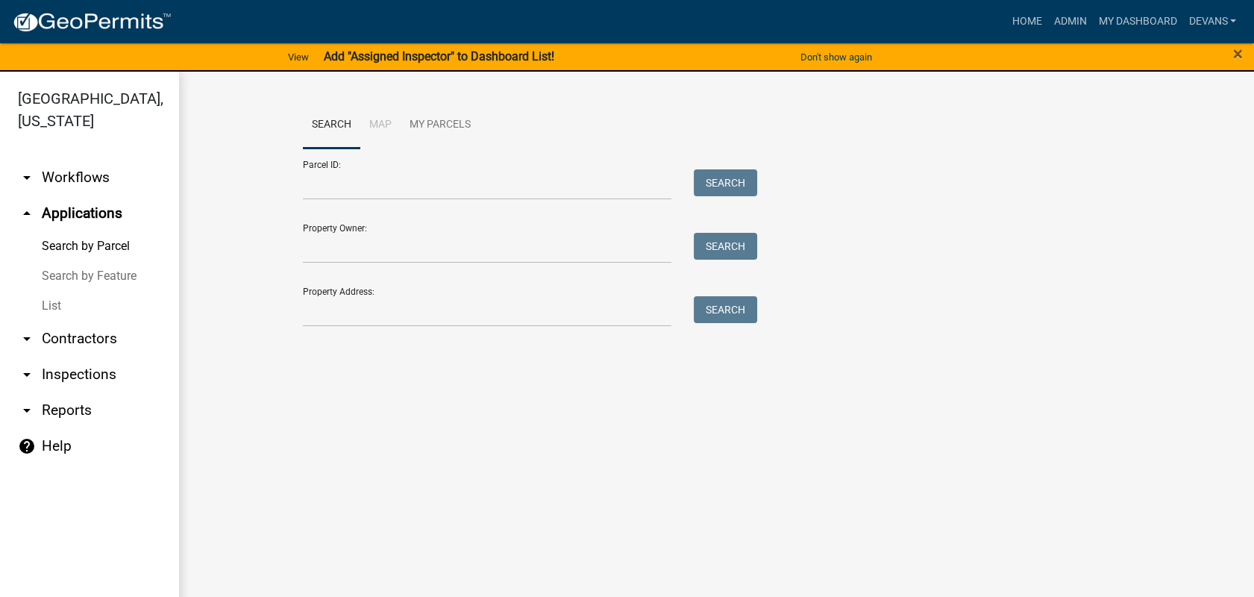
click at [53, 310] on link "List" at bounding box center [89, 306] width 179 height 30
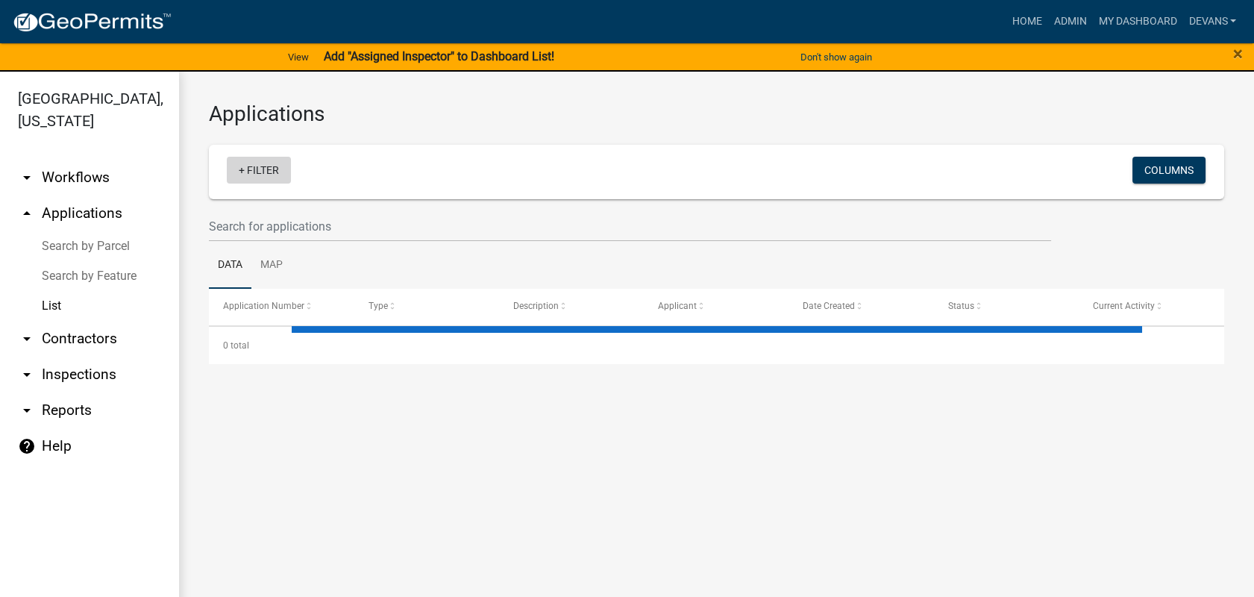
click at [271, 172] on link "+ Filter" at bounding box center [259, 170] width 64 height 27
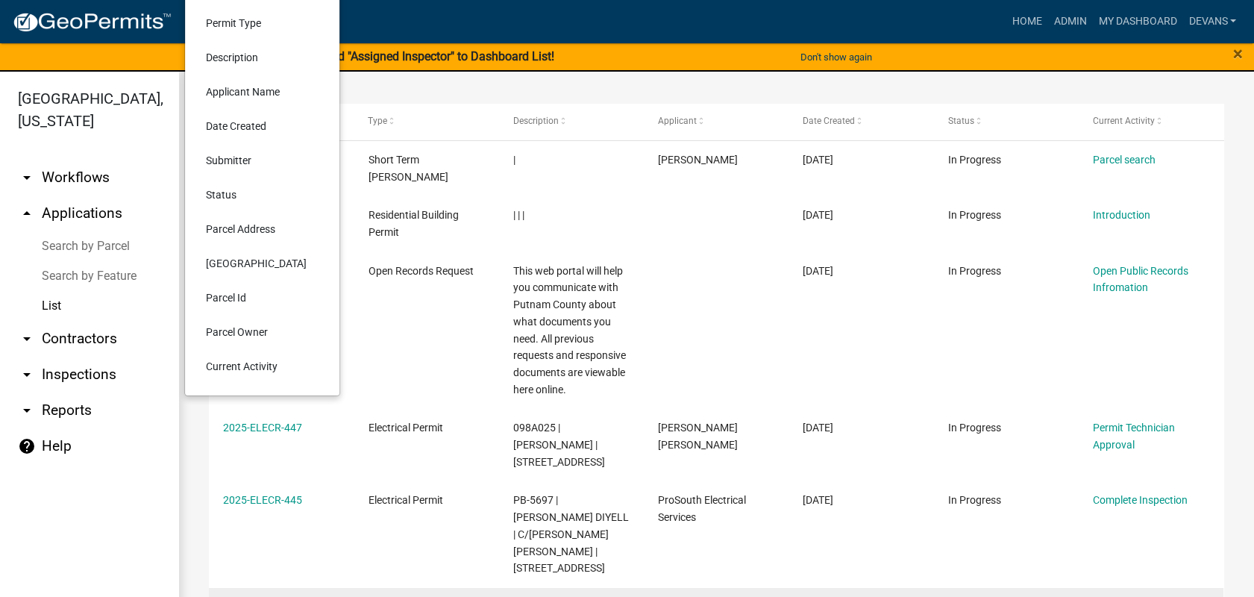
scroll to position [331, 0]
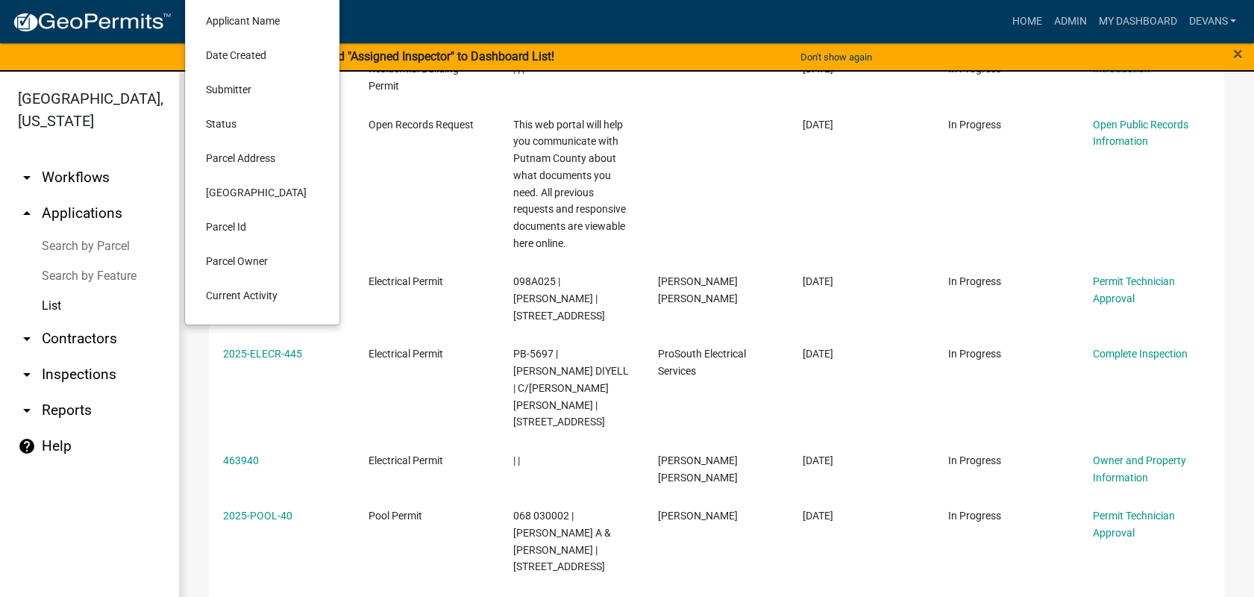
click at [243, 293] on li "Current Activity" at bounding box center [262, 295] width 137 height 34
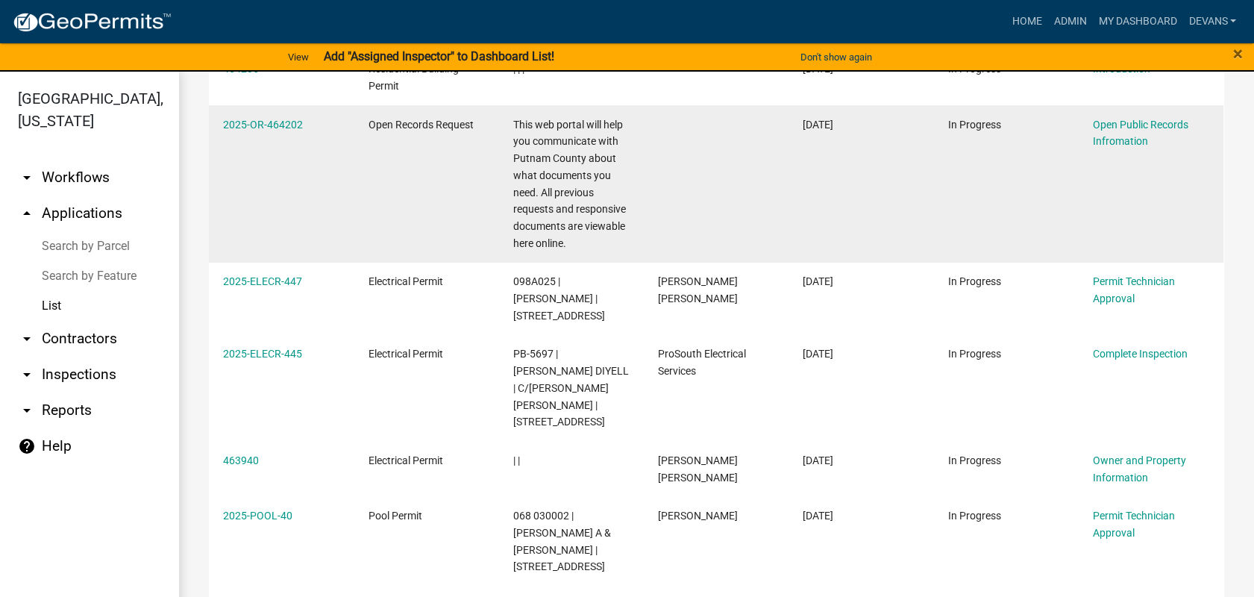
scroll to position [0, 0]
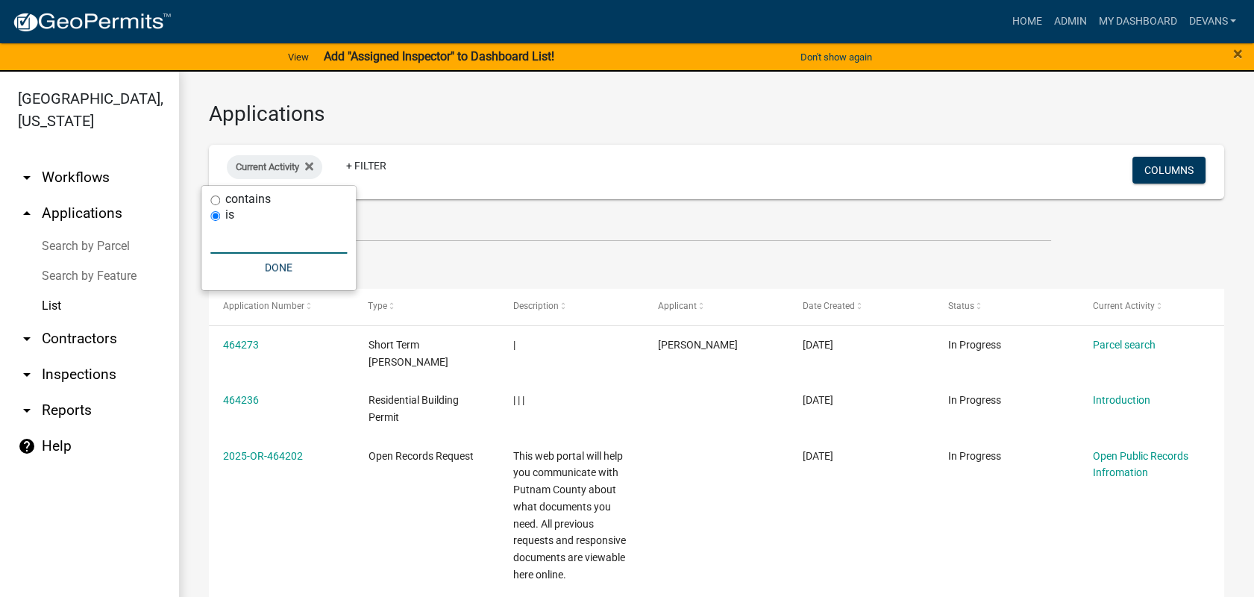
click at [296, 233] on input "text" at bounding box center [278, 238] width 137 height 31
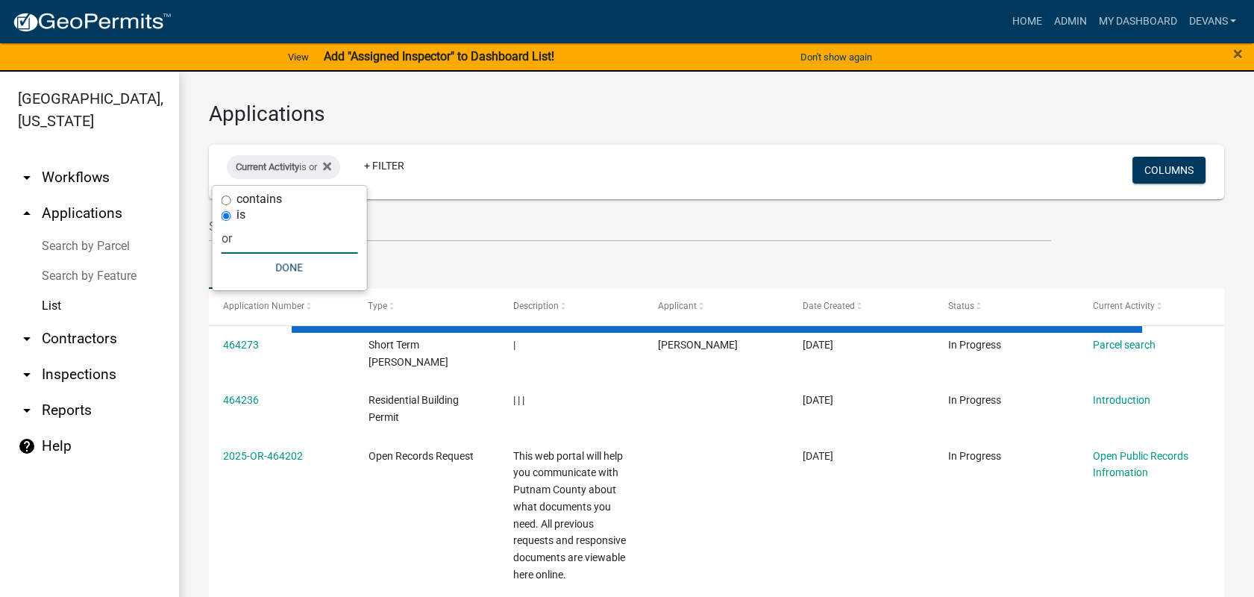
type input "o"
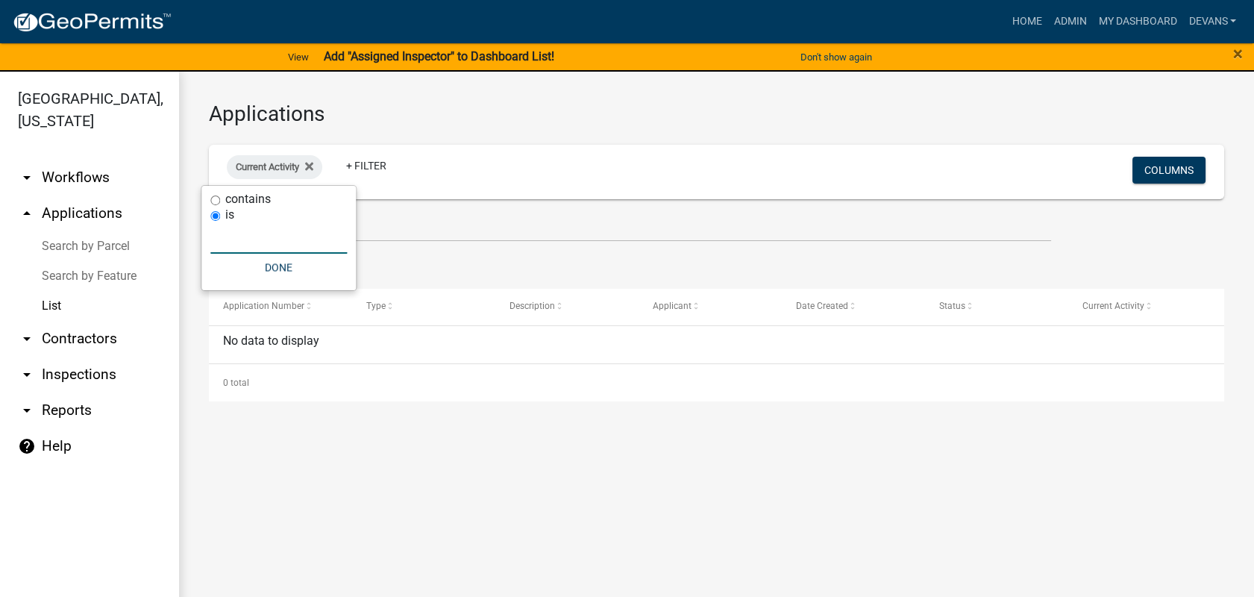
type input ","
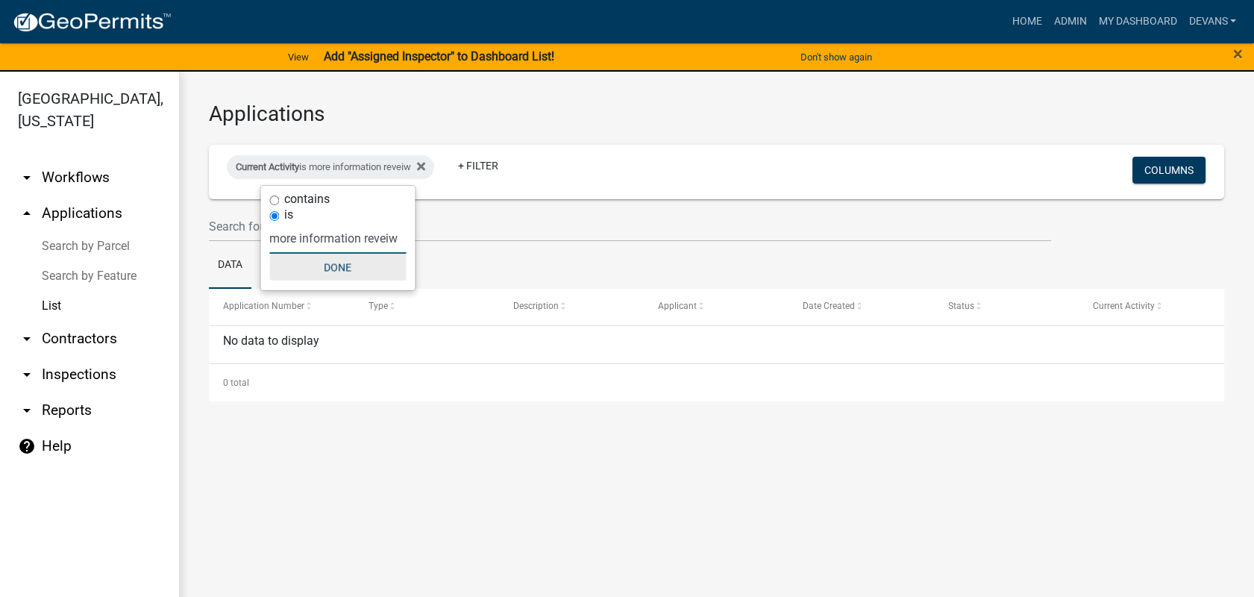
type input "more information reveiw"
click at [333, 269] on button "Done" at bounding box center [337, 267] width 137 height 27
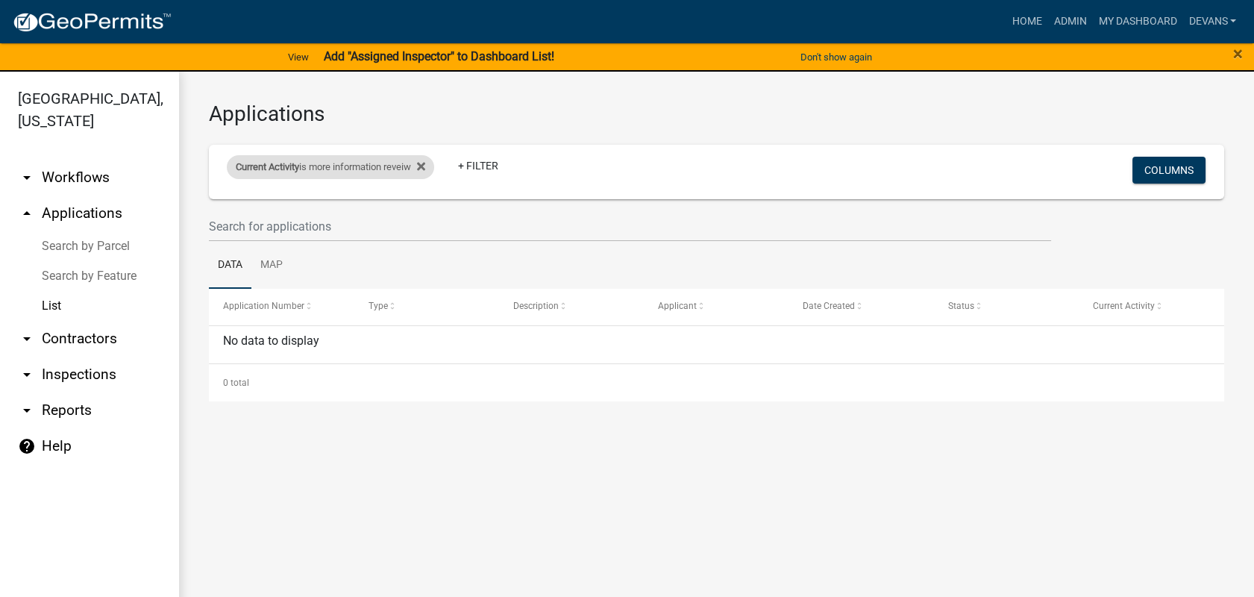
click at [434, 164] on div "Current Activity is more information reveiw" at bounding box center [330, 167] width 207 height 24
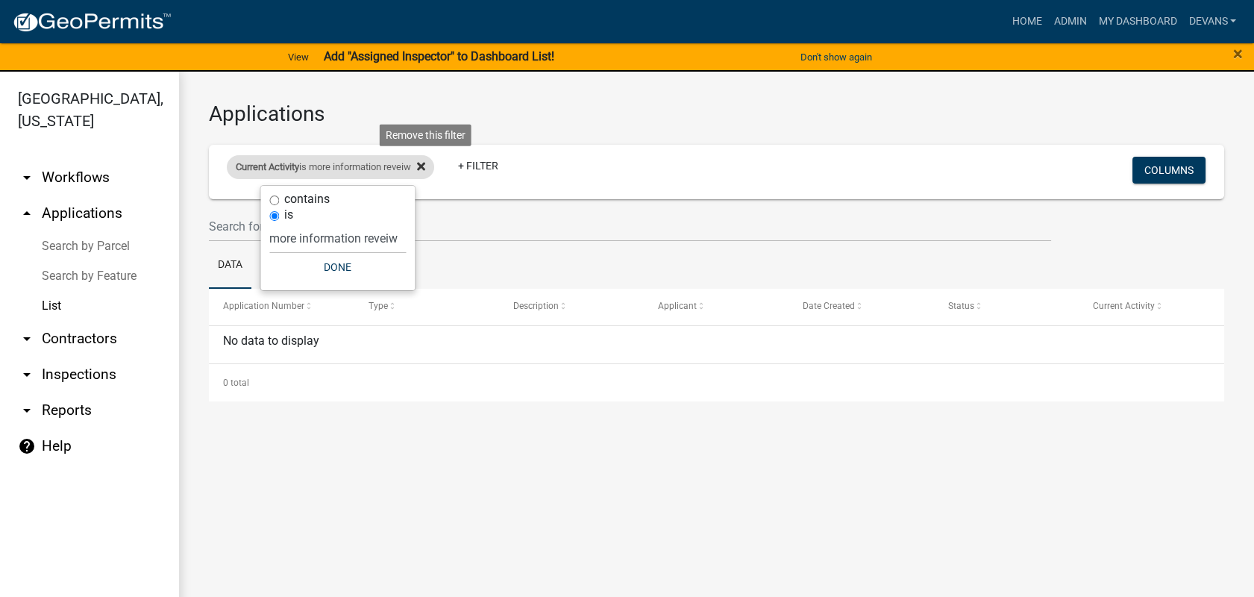
click at [425, 165] on icon at bounding box center [421, 166] width 8 height 12
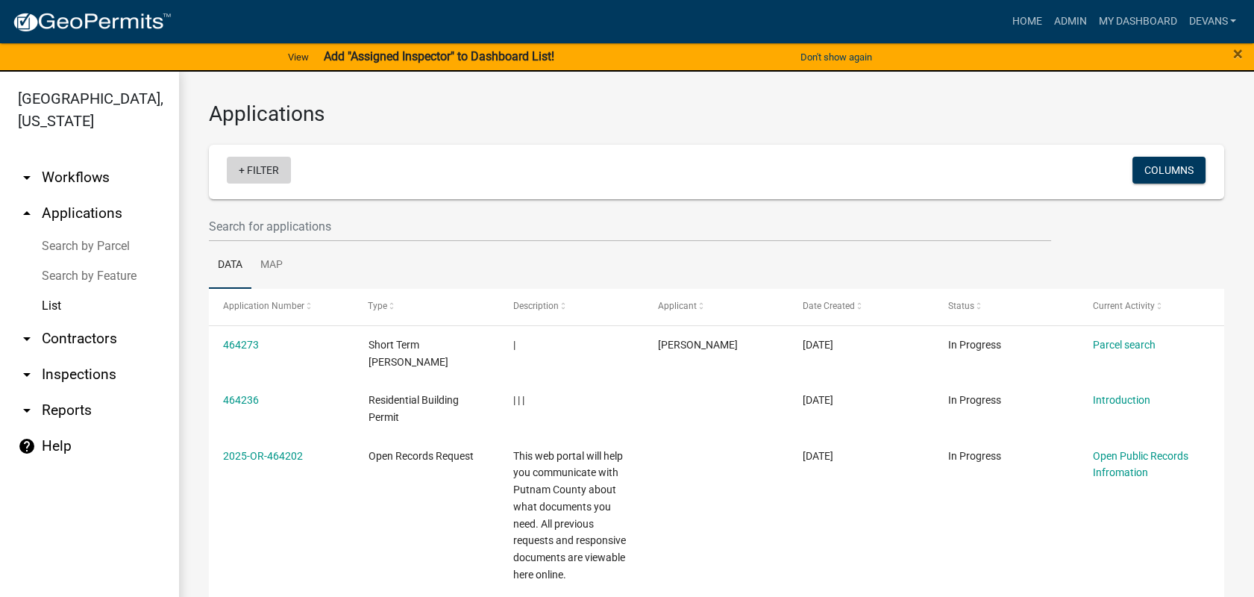
click at [269, 173] on link "+ Filter" at bounding box center [259, 170] width 64 height 27
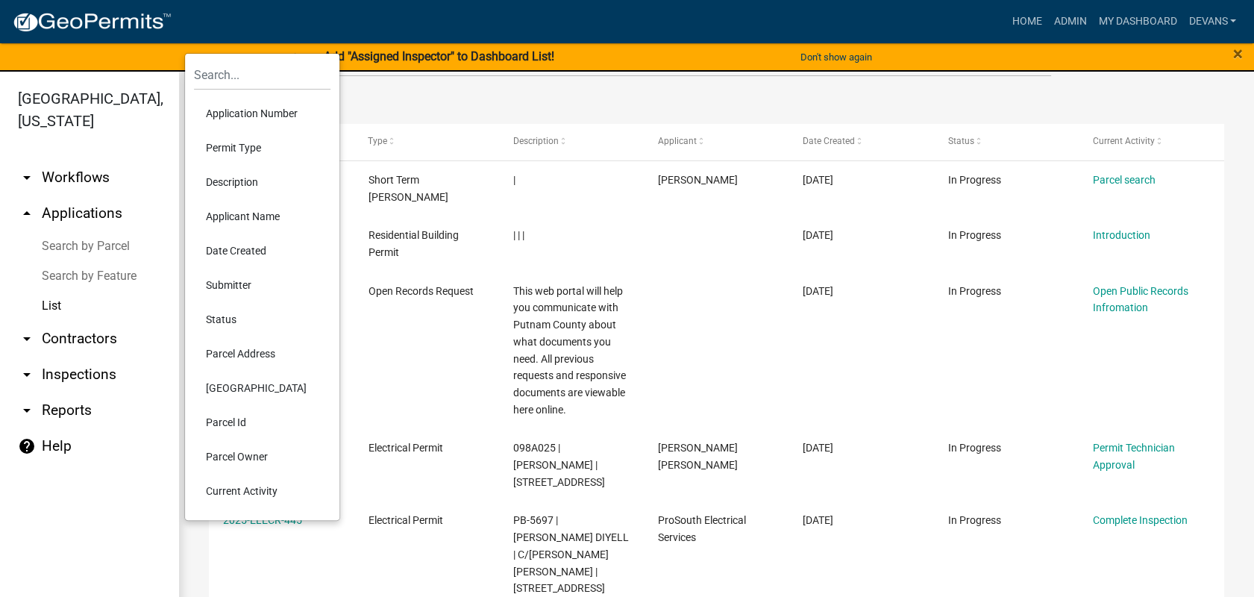
scroll to position [166, 0]
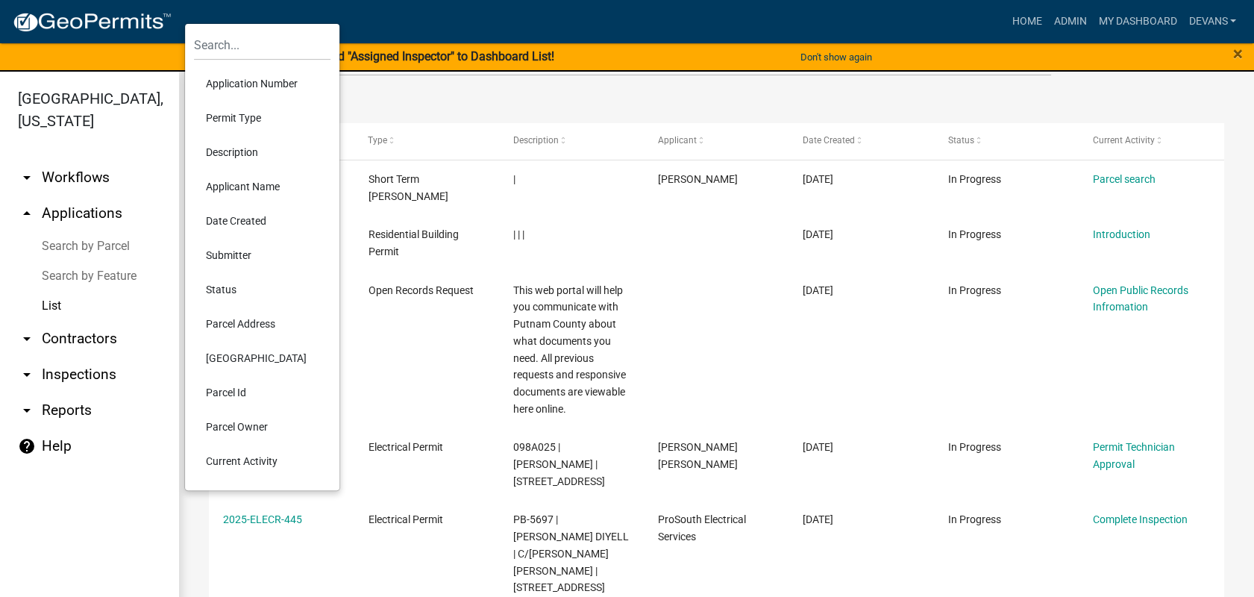
click at [228, 459] on li "Current Activity" at bounding box center [262, 461] width 137 height 34
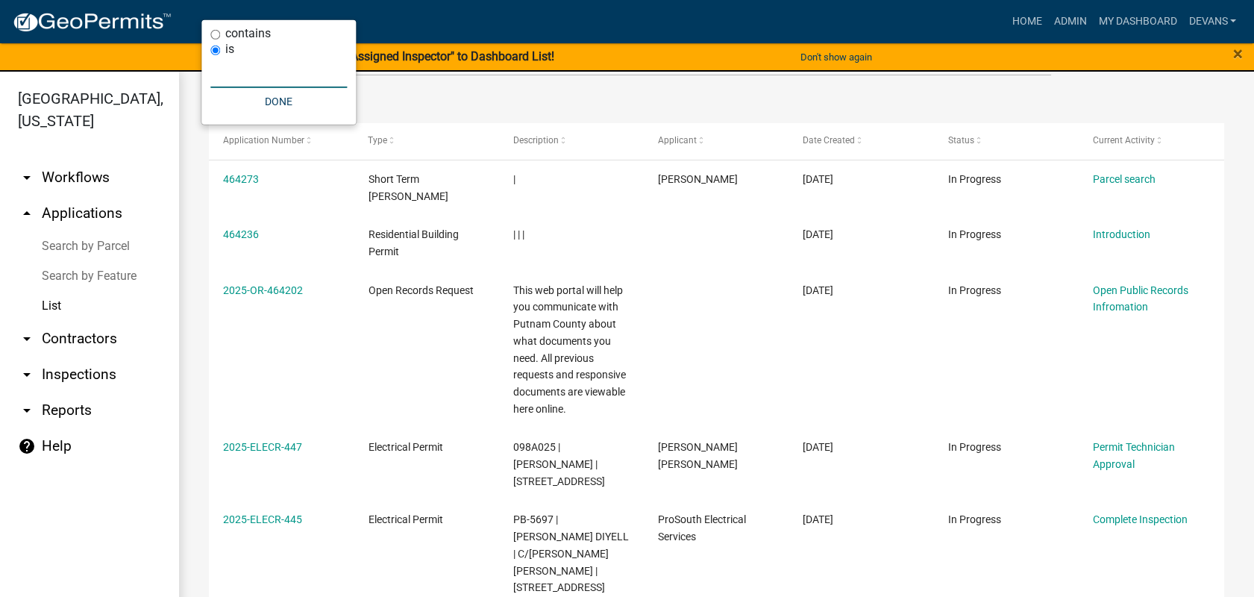
click at [265, 66] on input "text" at bounding box center [278, 72] width 137 height 31
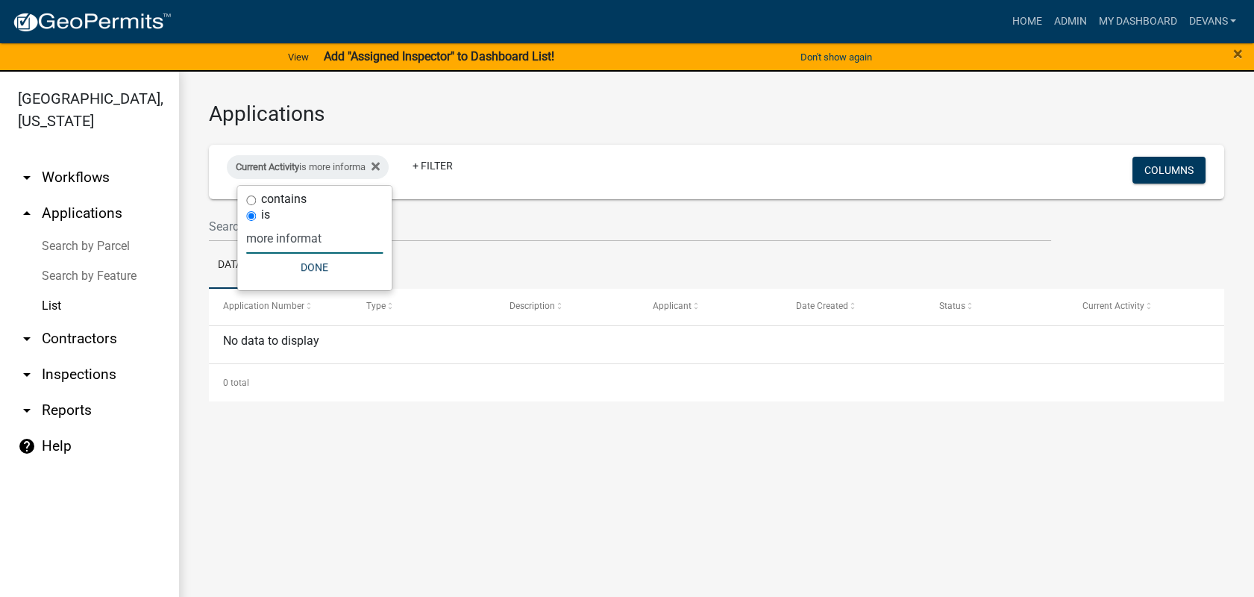
scroll to position [0, 0]
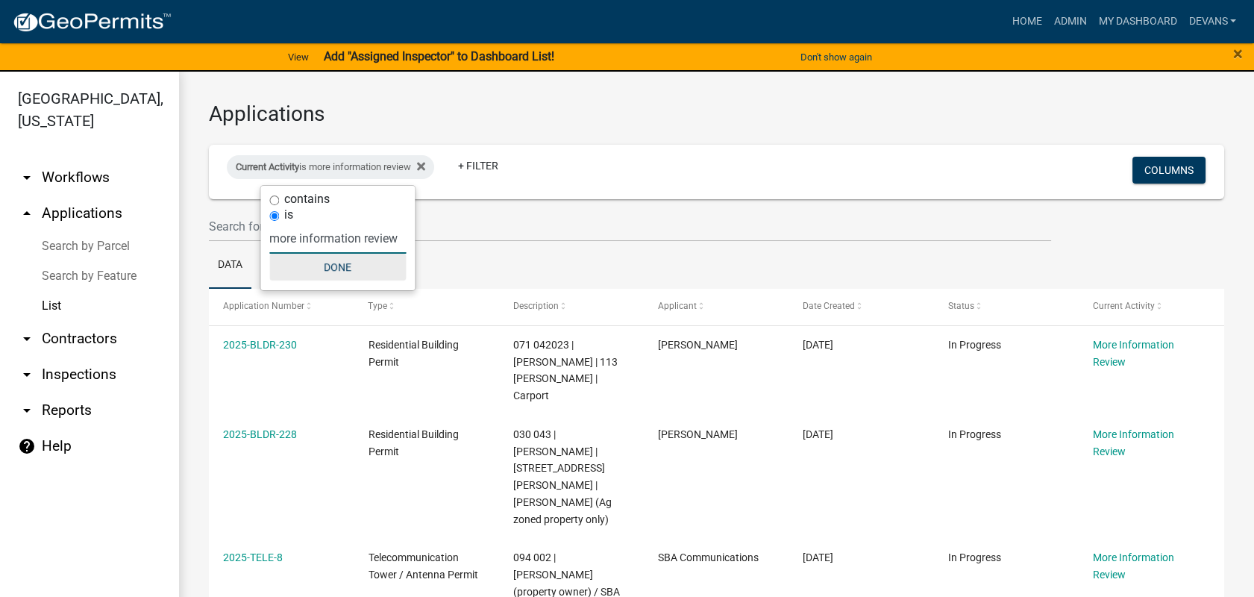
type input "more information review"
click at [327, 260] on button "Done" at bounding box center [337, 267] width 137 height 27
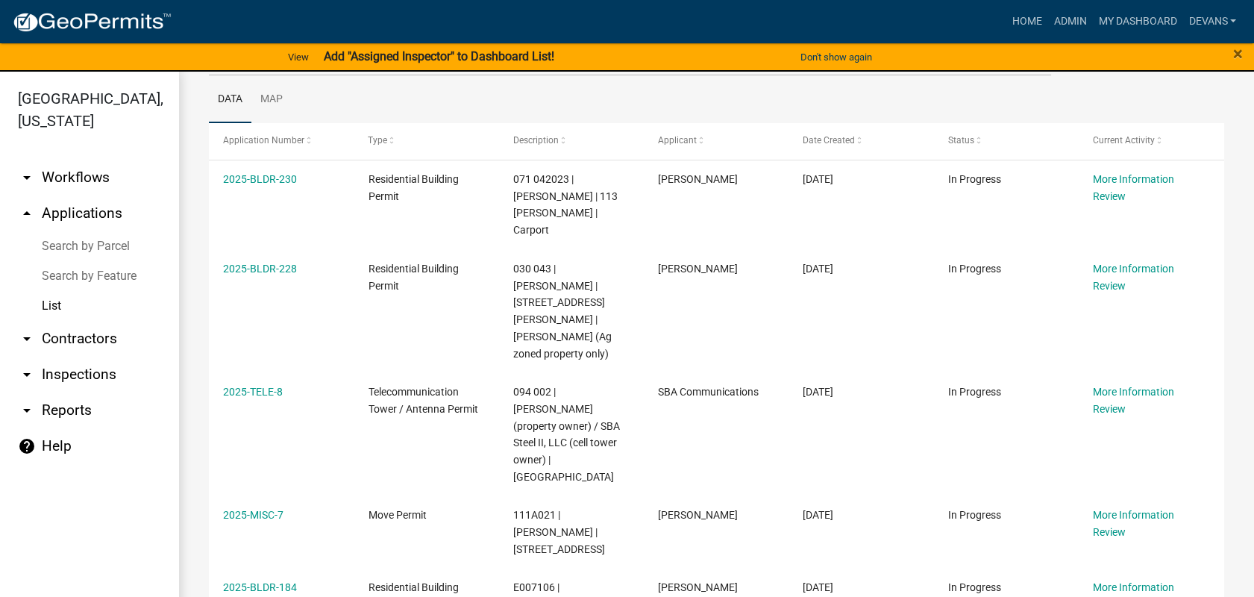
scroll to position [235, 0]
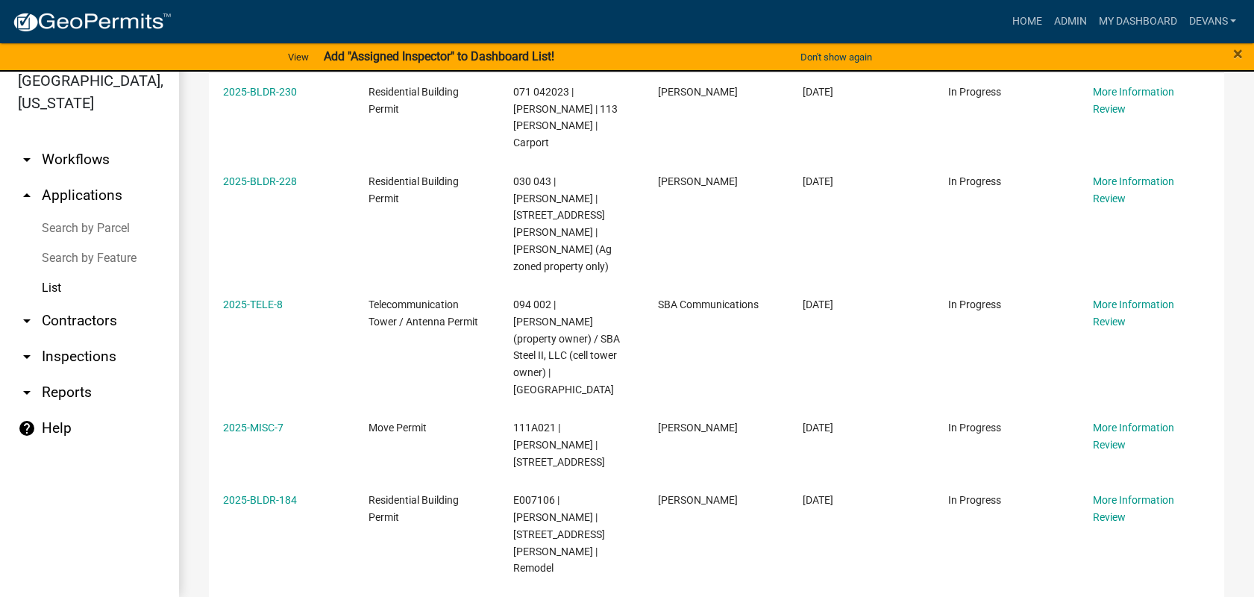
drag, startPoint x: 219, startPoint y: 175, endPoint x: 1139, endPoint y: 559, distance: 996.2
click at [1139, 559] on div "Application Number Type Description Applicant Date Created Status Current Activ…" at bounding box center [717, 370] width 1016 height 668
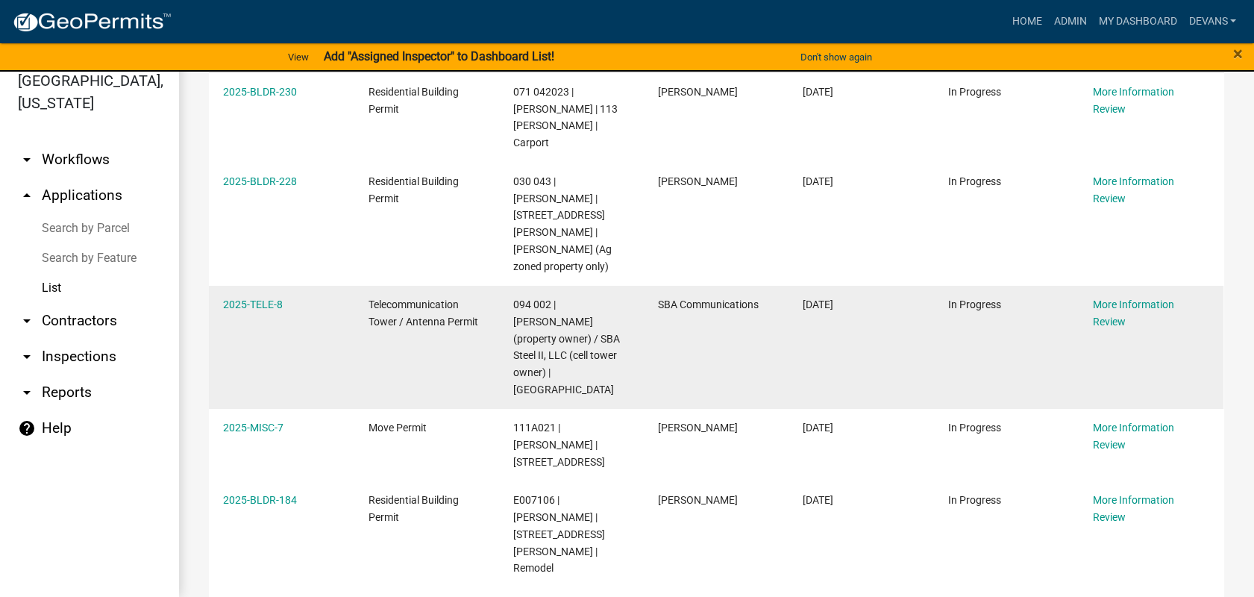
copy div "2025-BLDR-230 Residential Building Permit 071 042023 | SMITH KEVIN L | 113 Tann…"
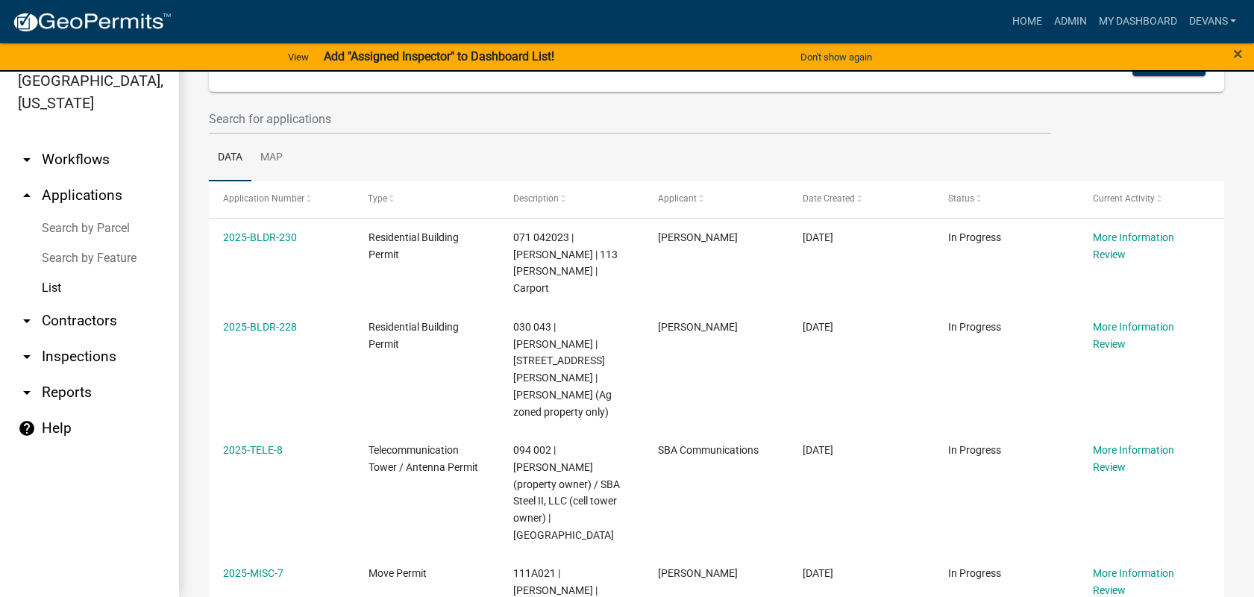
scroll to position [0, 0]
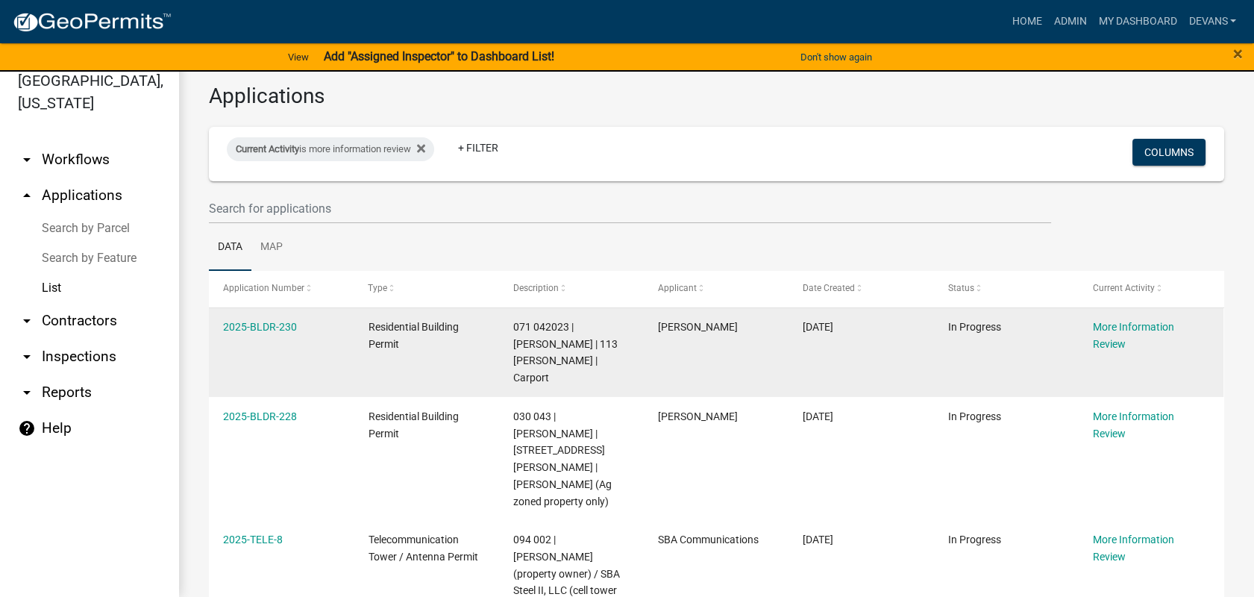
click at [624, 363] on div "071 042023 | [PERSON_NAME] | 113 [PERSON_NAME] | Carport" at bounding box center [571, 353] width 116 height 68
click at [237, 321] on link "2025-BLDR-230" at bounding box center [260, 327] width 74 height 12
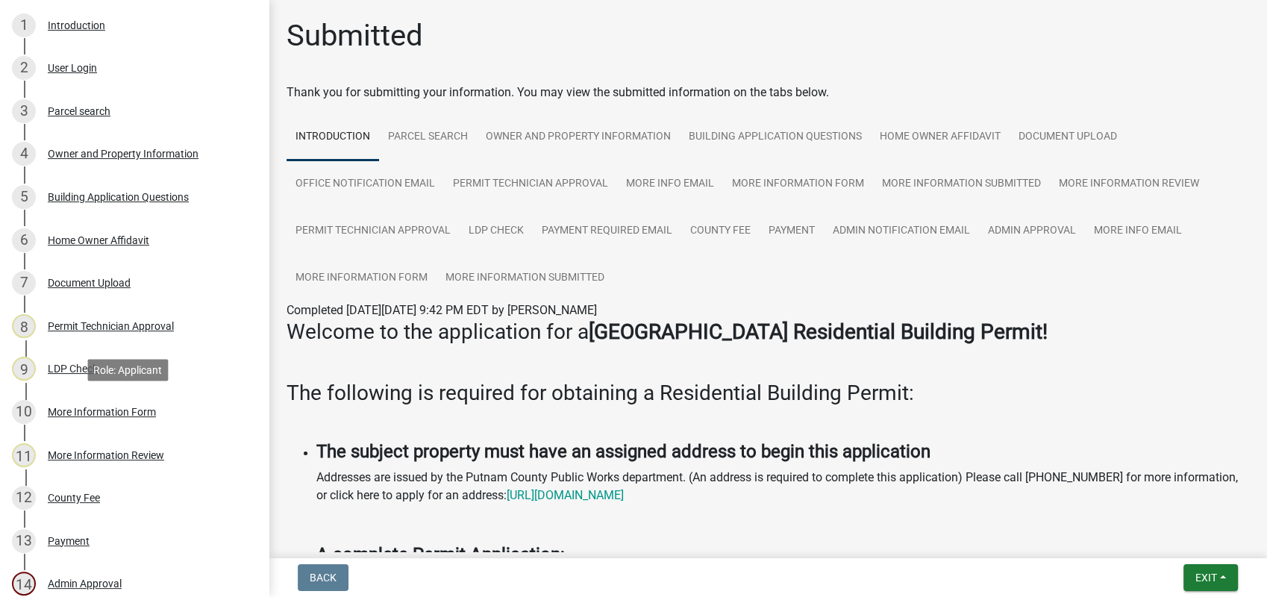
scroll to position [497, 0]
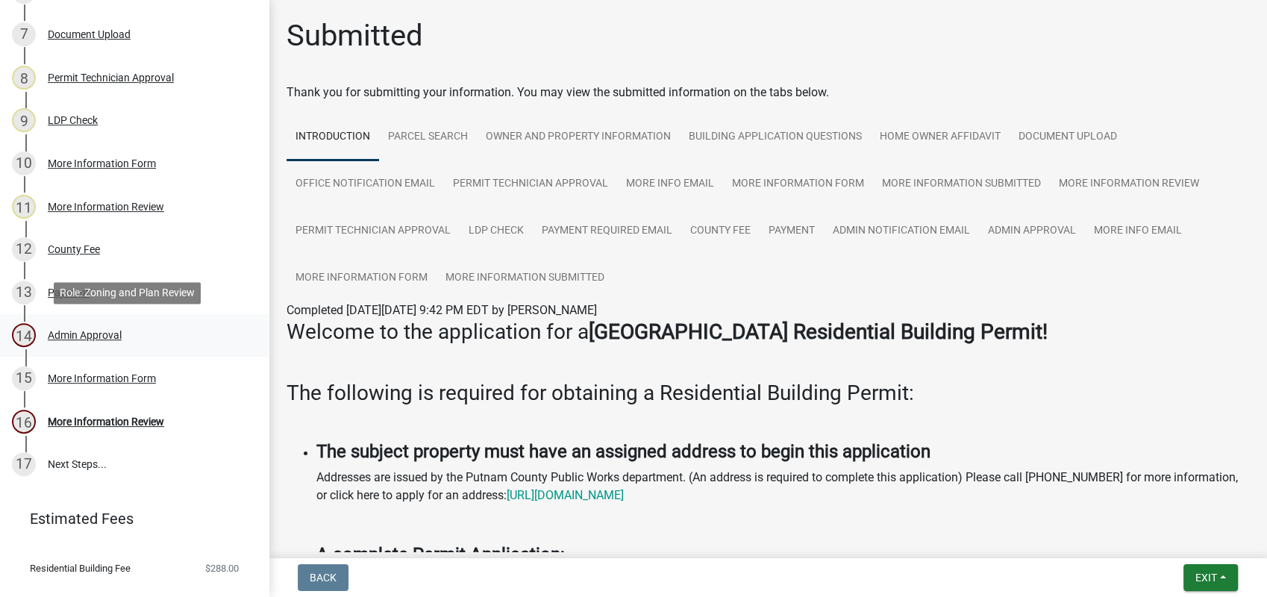
click at [90, 340] on div "Admin Approval" at bounding box center [85, 335] width 74 height 10
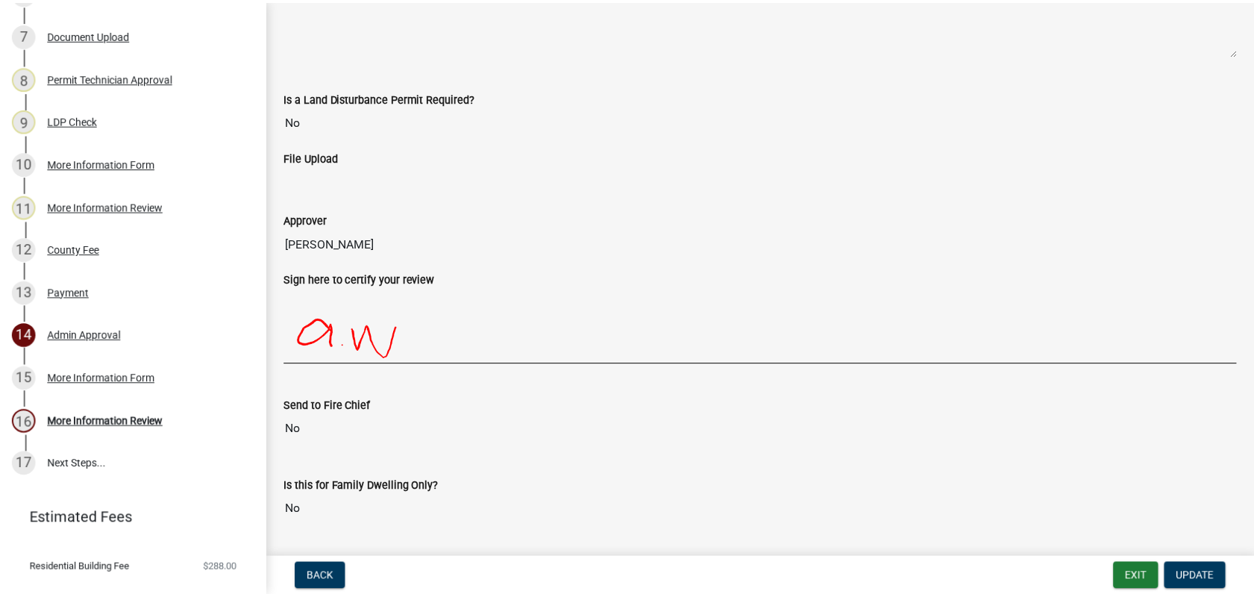
scroll to position [290, 0]
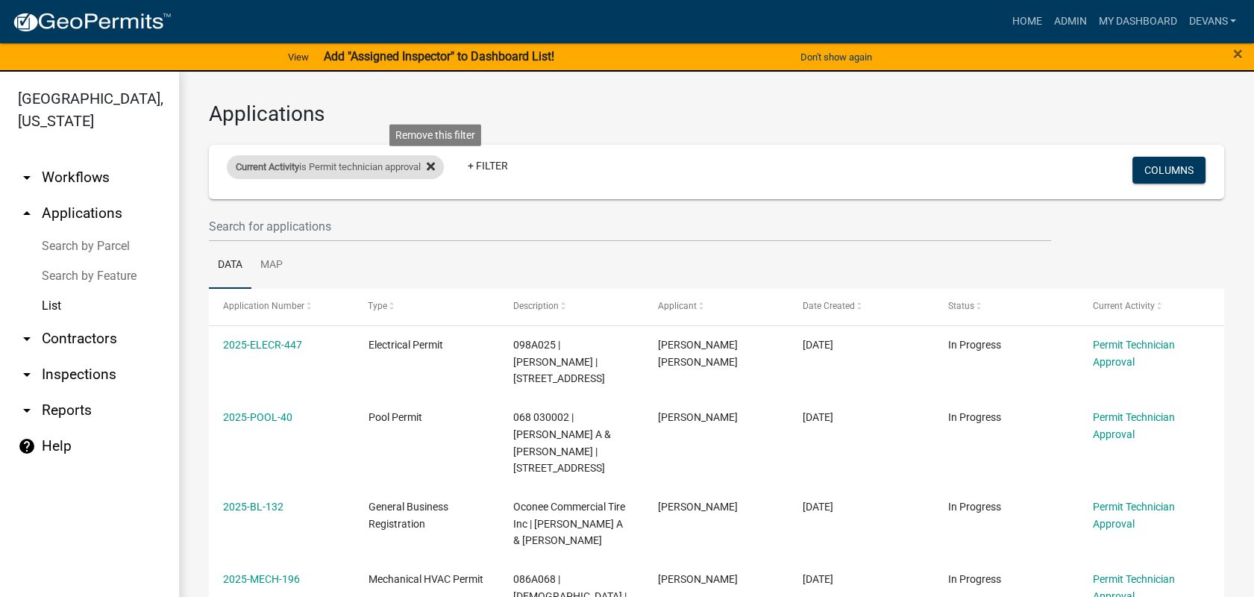
click at [434, 165] on icon at bounding box center [431, 166] width 8 height 12
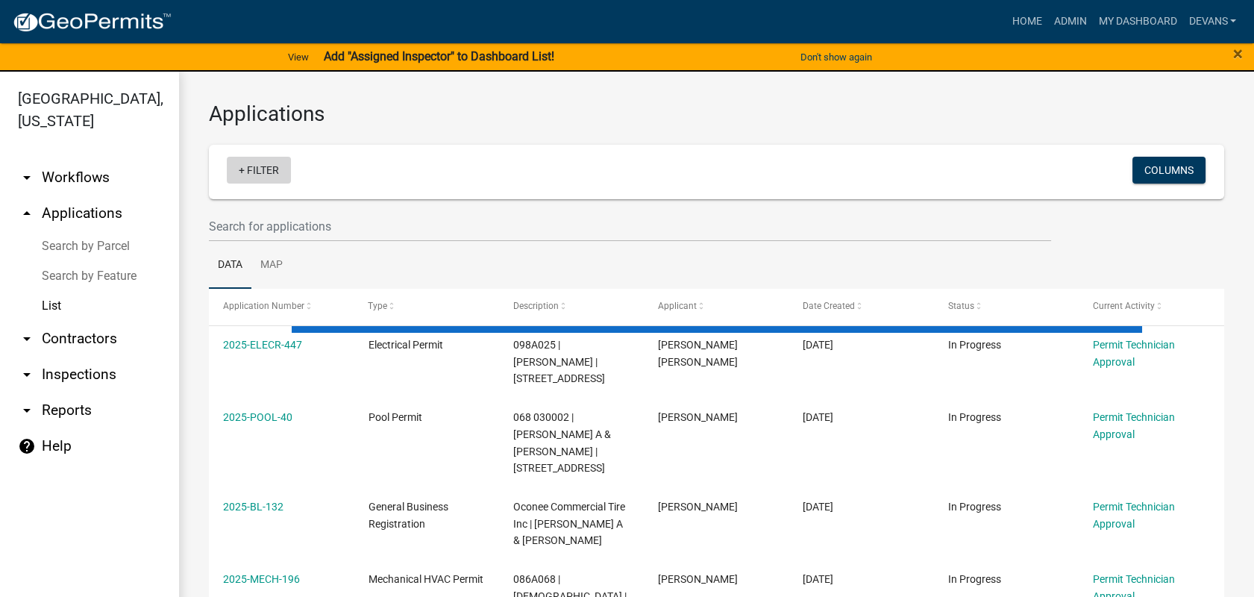
click at [266, 169] on link "+ Filter" at bounding box center [259, 170] width 64 height 27
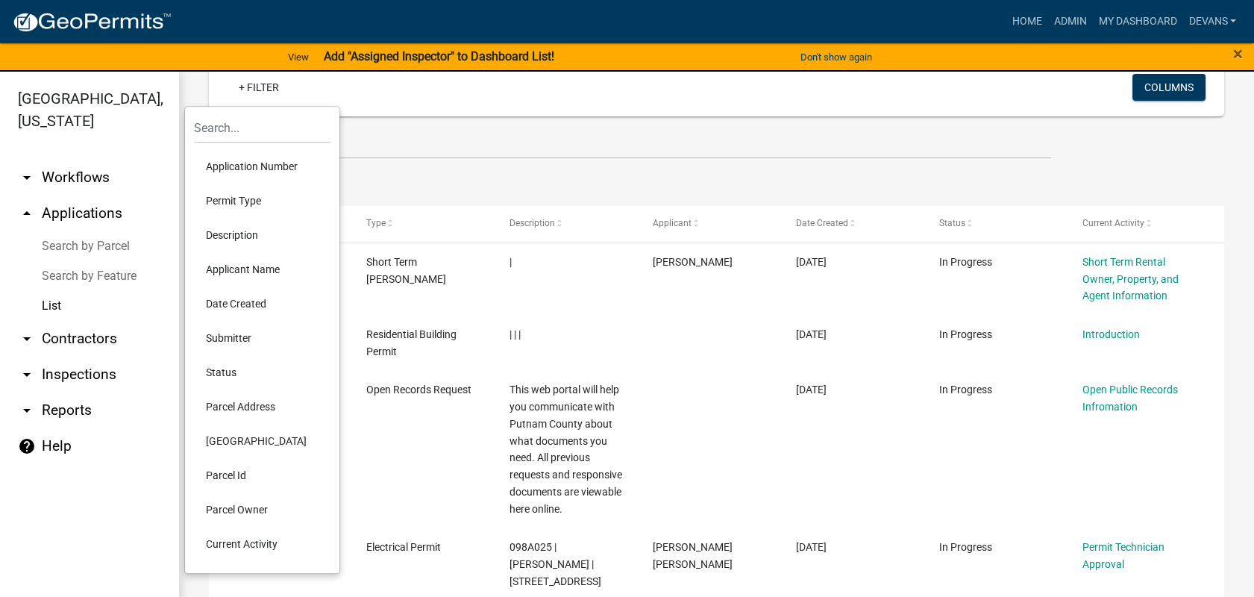
click at [275, 546] on li "Current Activity" at bounding box center [262, 544] width 137 height 34
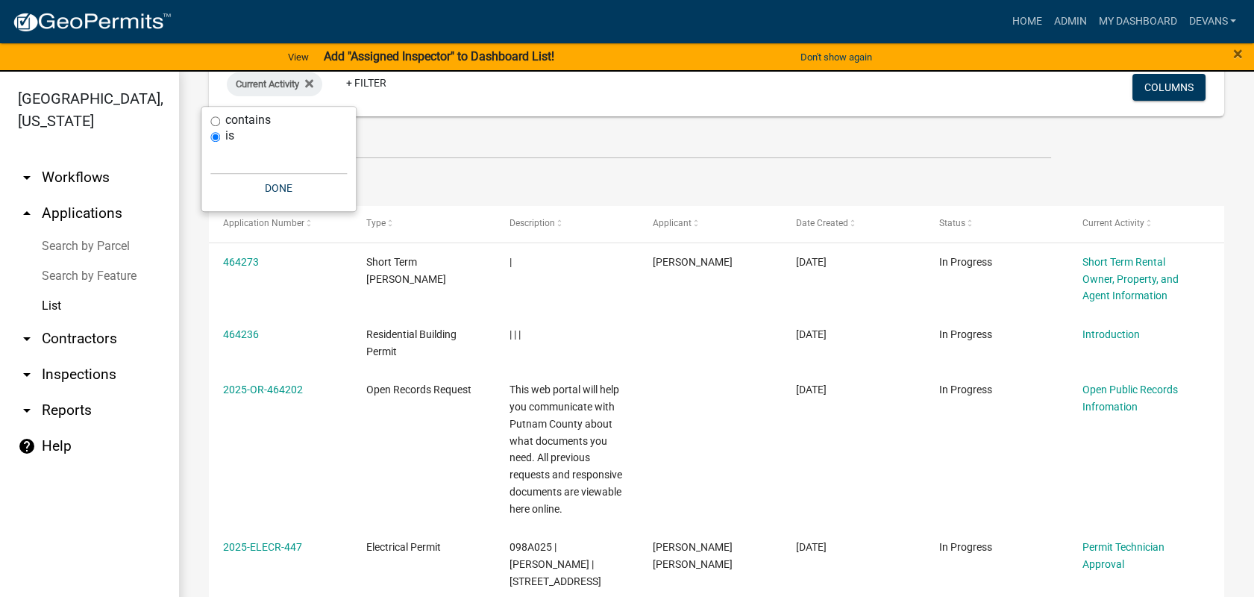
scroll to position [78, 0]
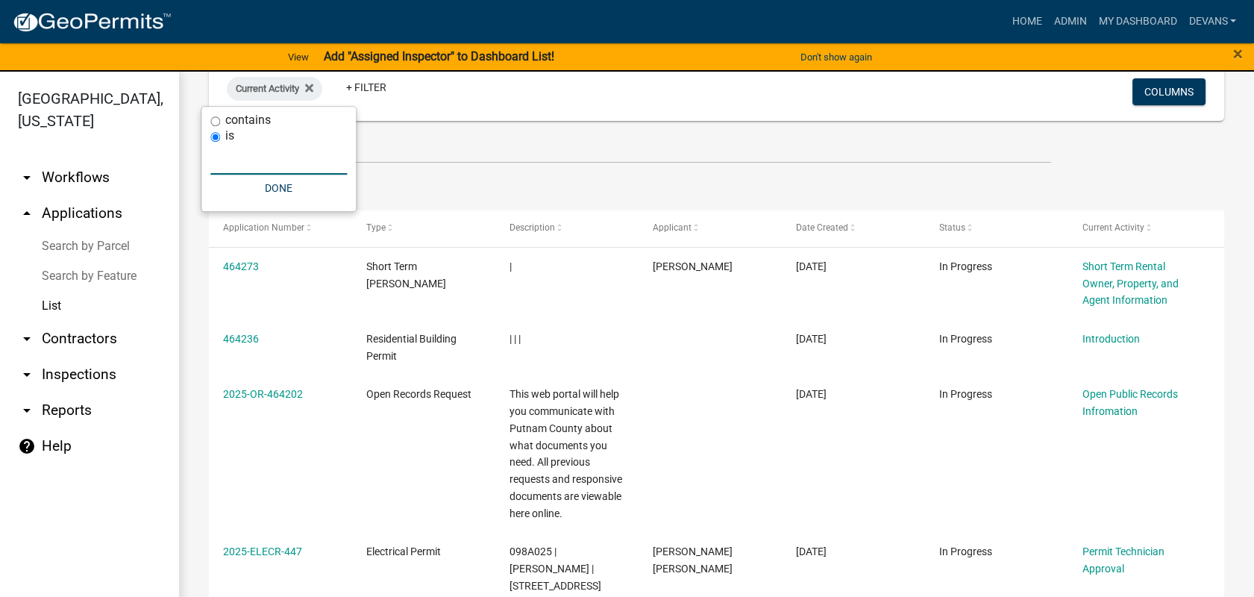
click at [255, 161] on input "text" at bounding box center [278, 159] width 137 height 31
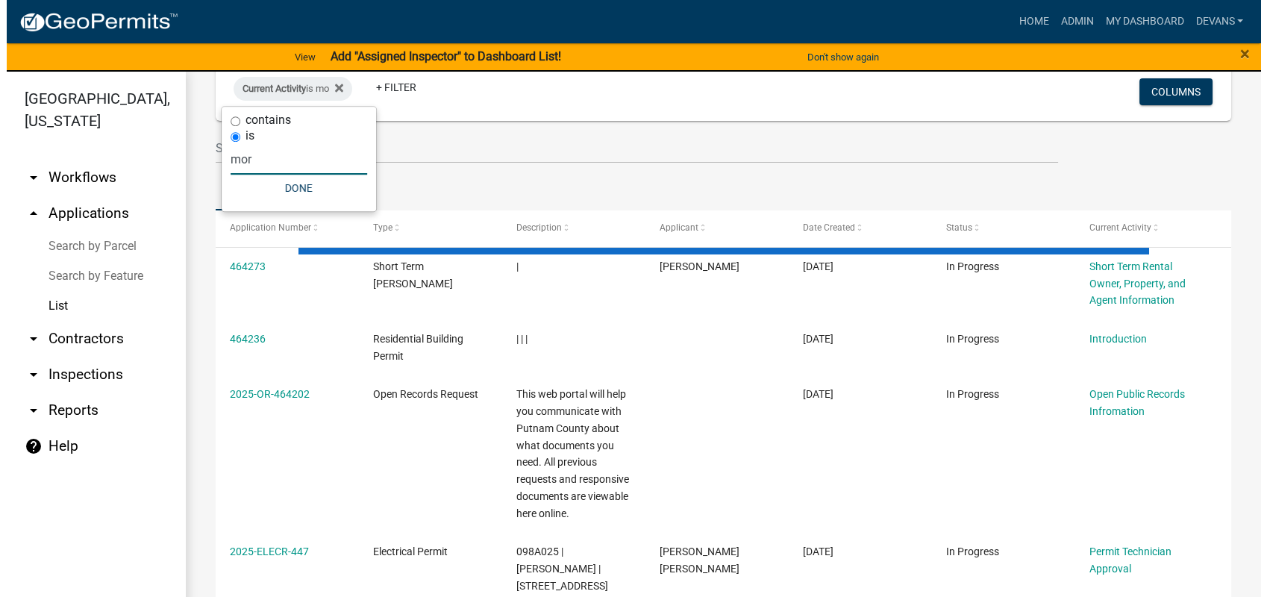
scroll to position [0, 0]
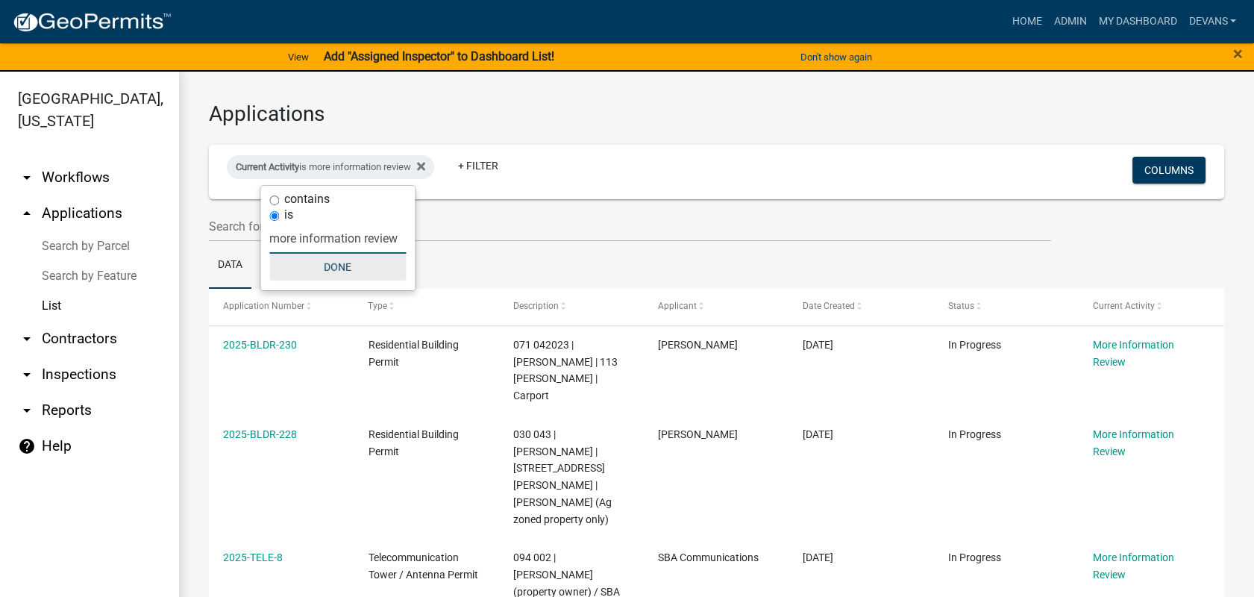
type input "more information review"
click at [343, 258] on button "Done" at bounding box center [337, 267] width 137 height 27
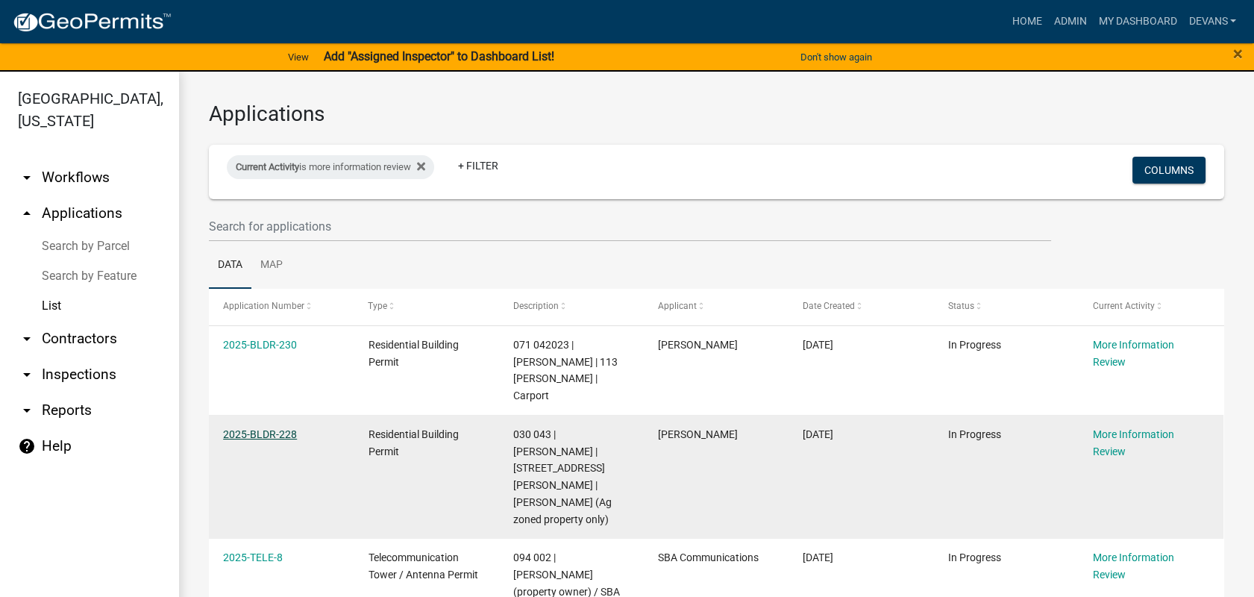
click at [271, 428] on link "2025-BLDR-228" at bounding box center [260, 434] width 74 height 12
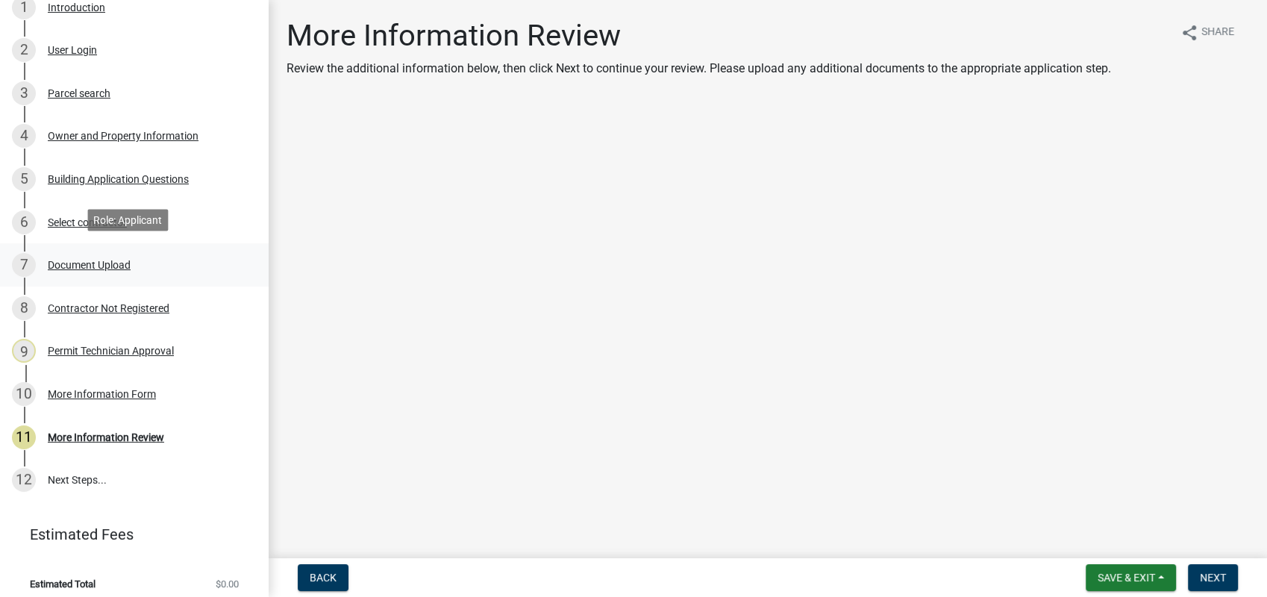
scroll to position [275, 0]
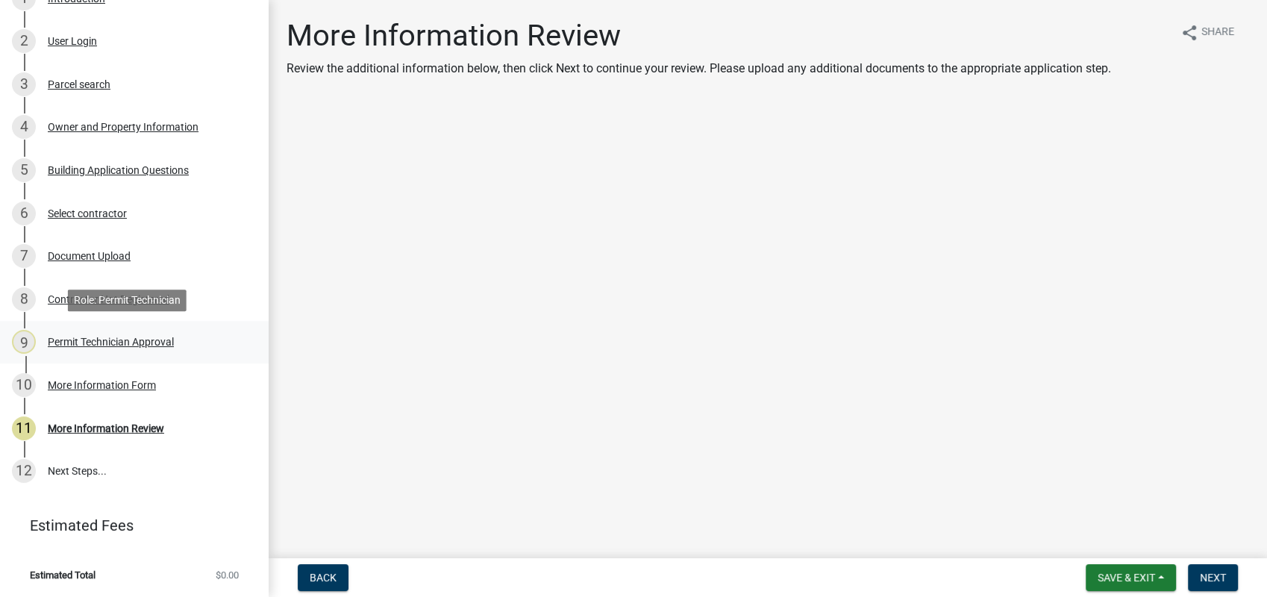
click at [93, 337] on div "Permit Technician Approval" at bounding box center [111, 342] width 126 height 10
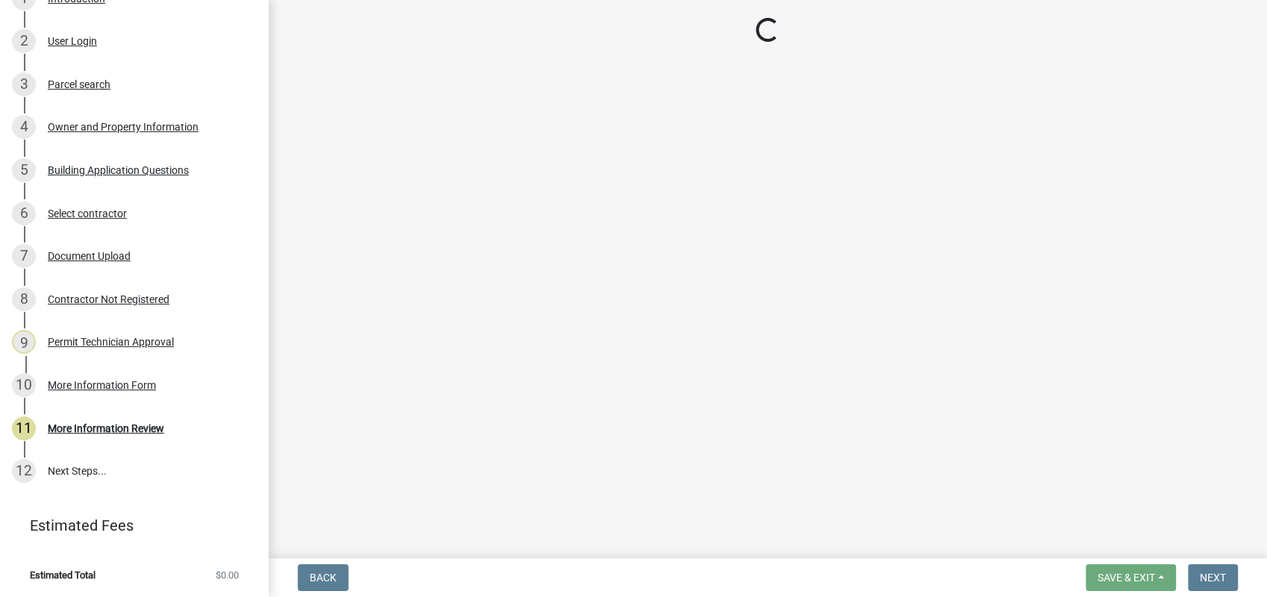
select select "a4366e26-0f82-401b-a682-956e4112ff86"
select select "83394b22-4a11-496c-8e5c-75ade2e72faf"
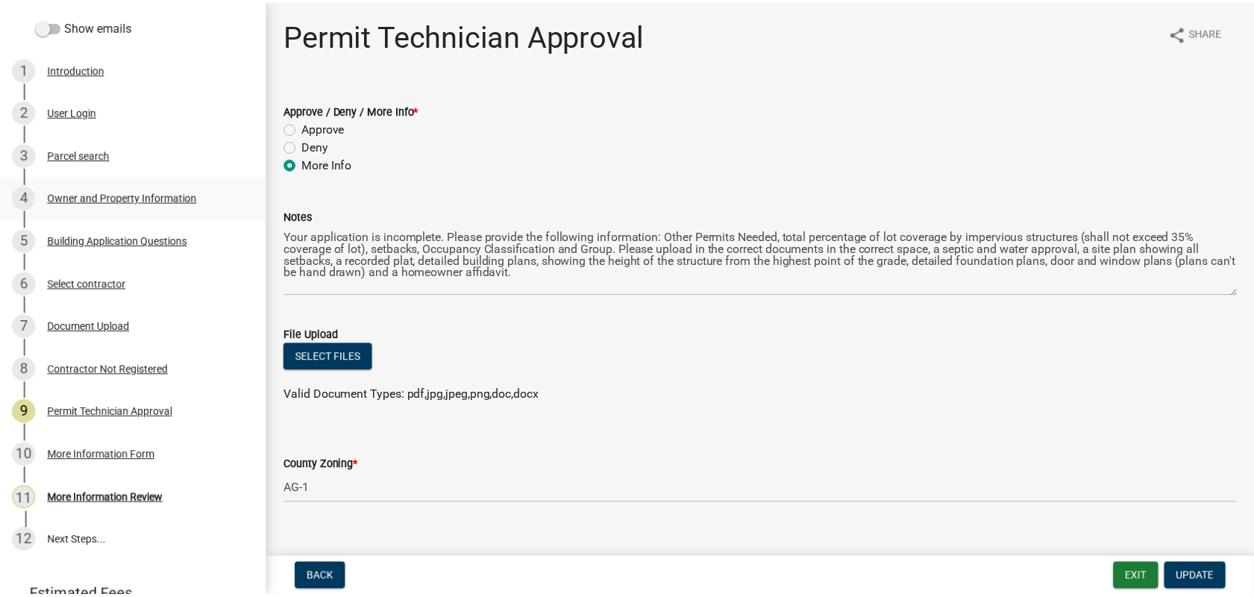
scroll to position [110, 0]
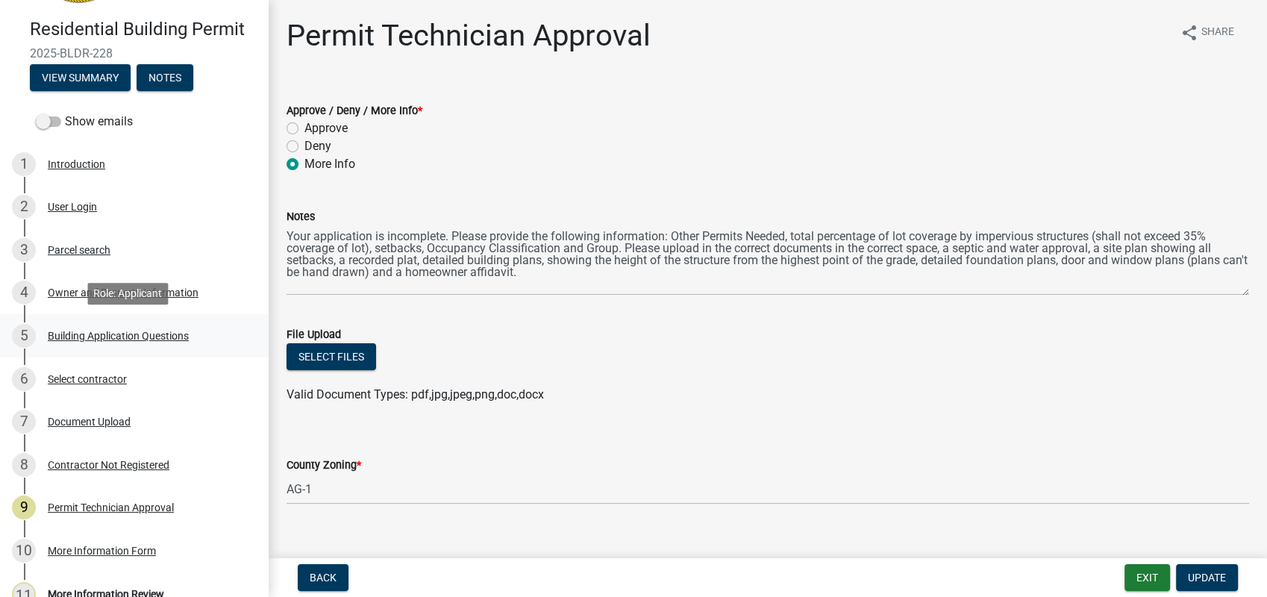
click at [101, 334] on div "Building Application Questions" at bounding box center [118, 336] width 141 height 10
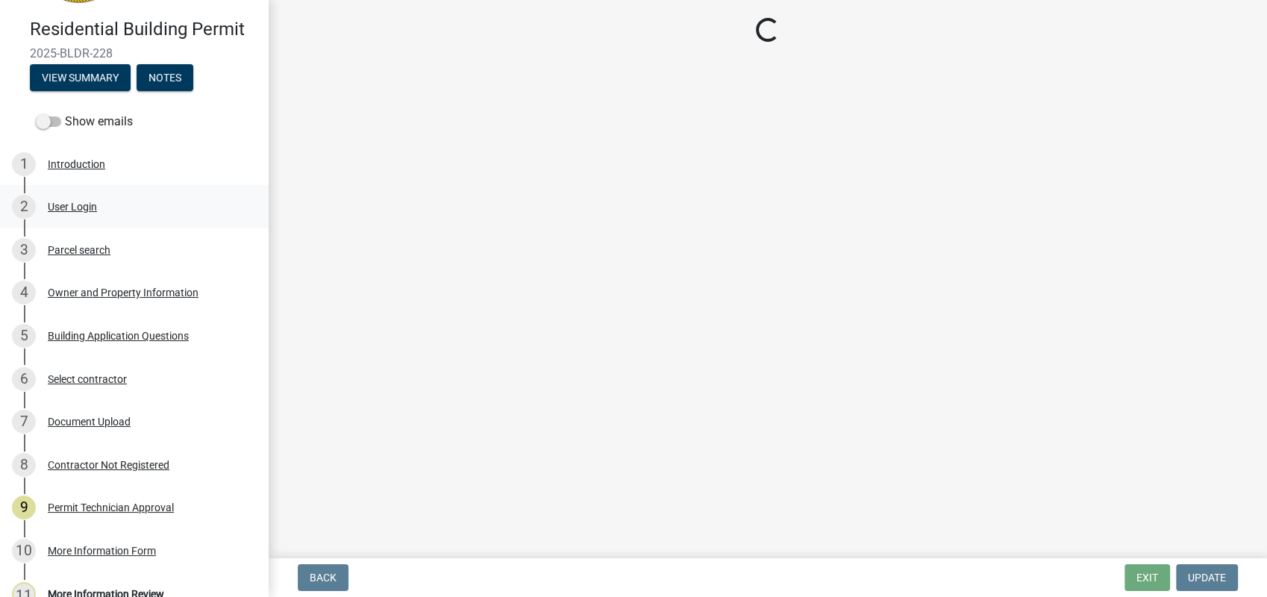
select select "2ec94193-6885-4dbb-8fbc-a6ee81e417fe"
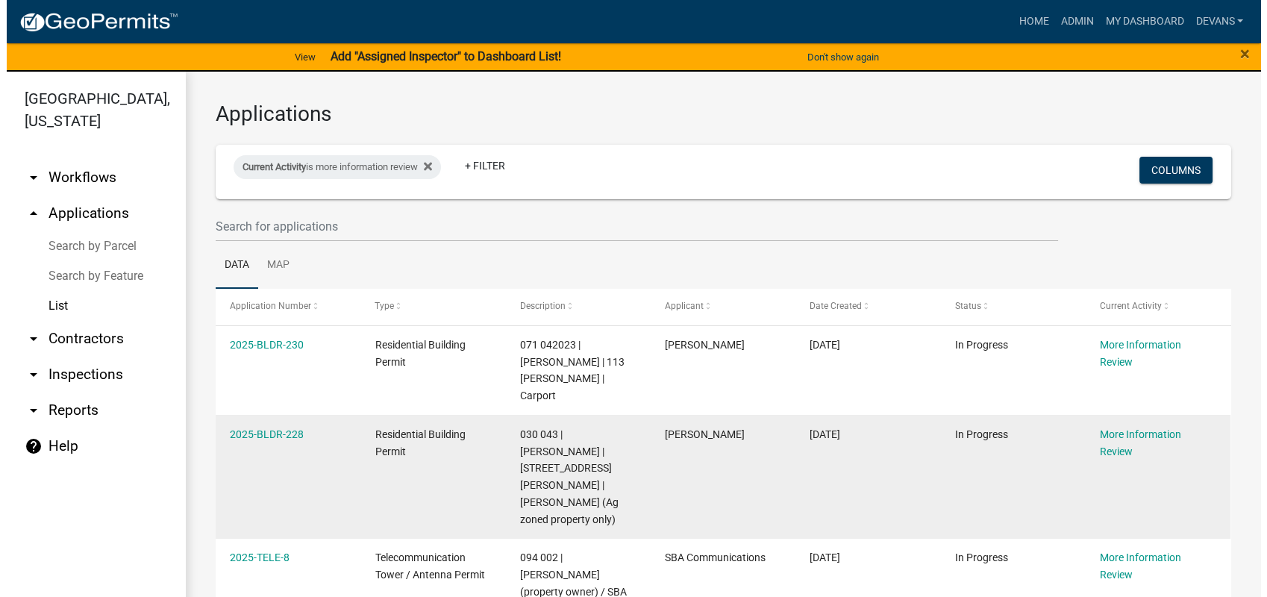
scroll to position [235, 0]
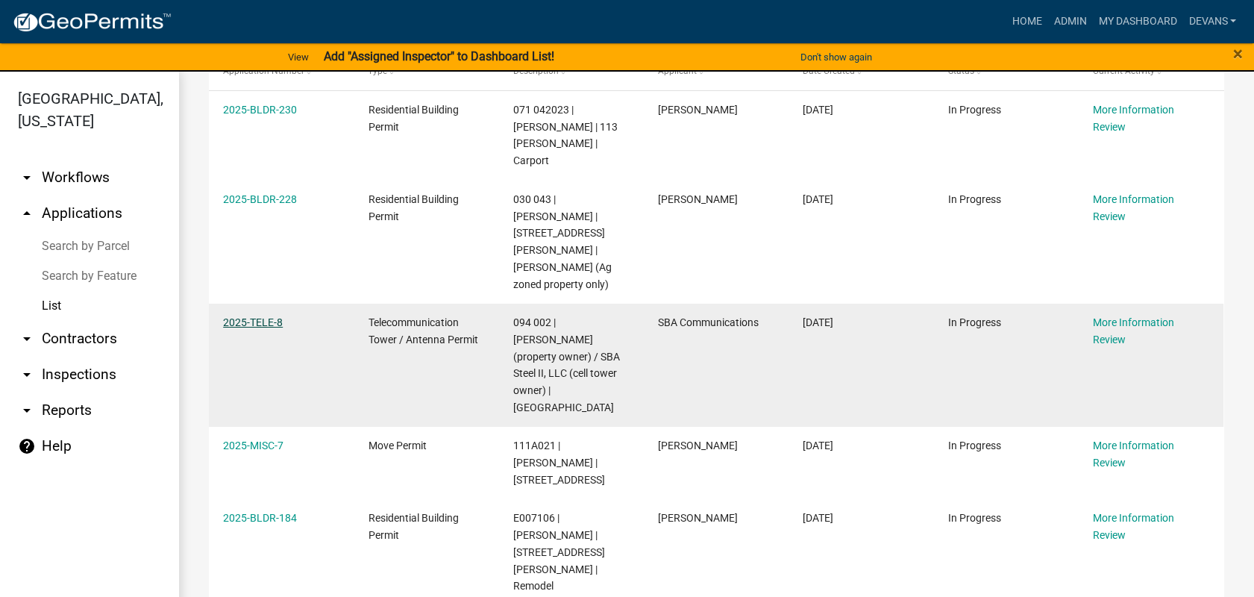
click at [257, 316] on link "2025-TELE-8" at bounding box center [253, 322] width 60 height 12
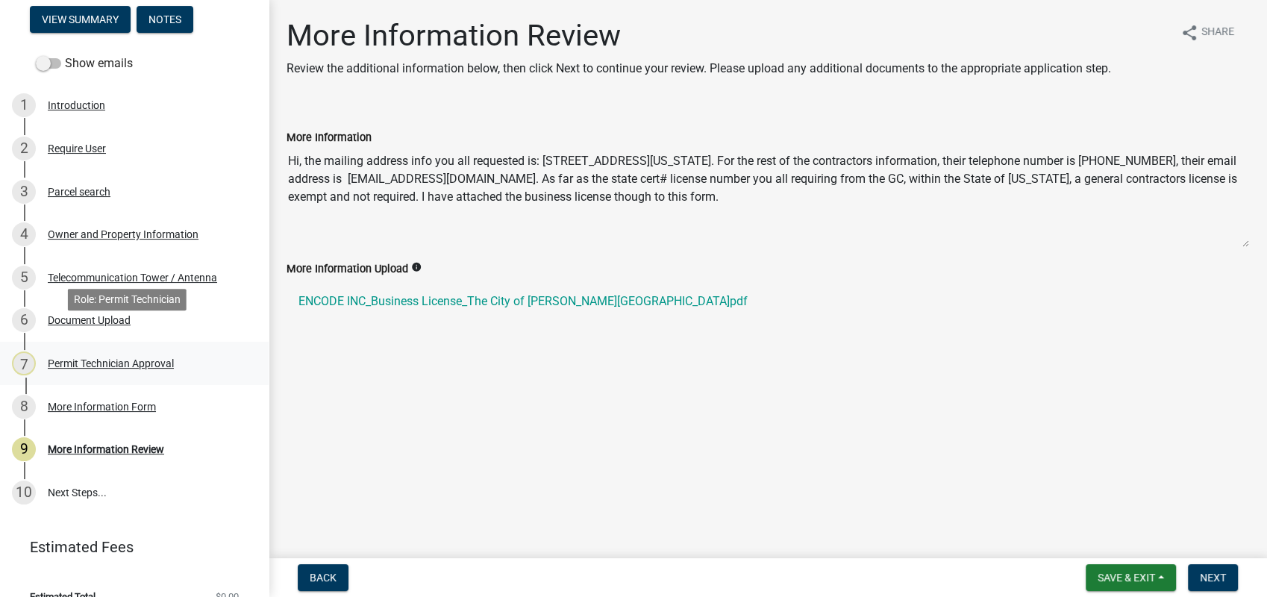
scroll to position [211, 0]
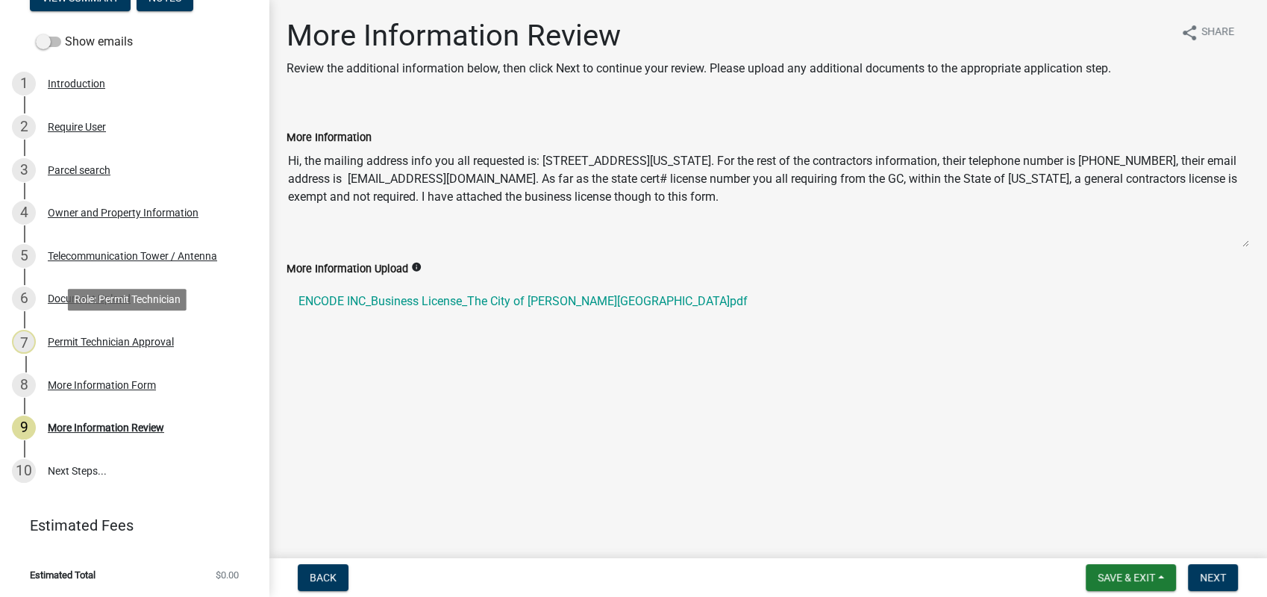
click at [108, 342] on div "Permit Technician Approval" at bounding box center [111, 342] width 126 height 10
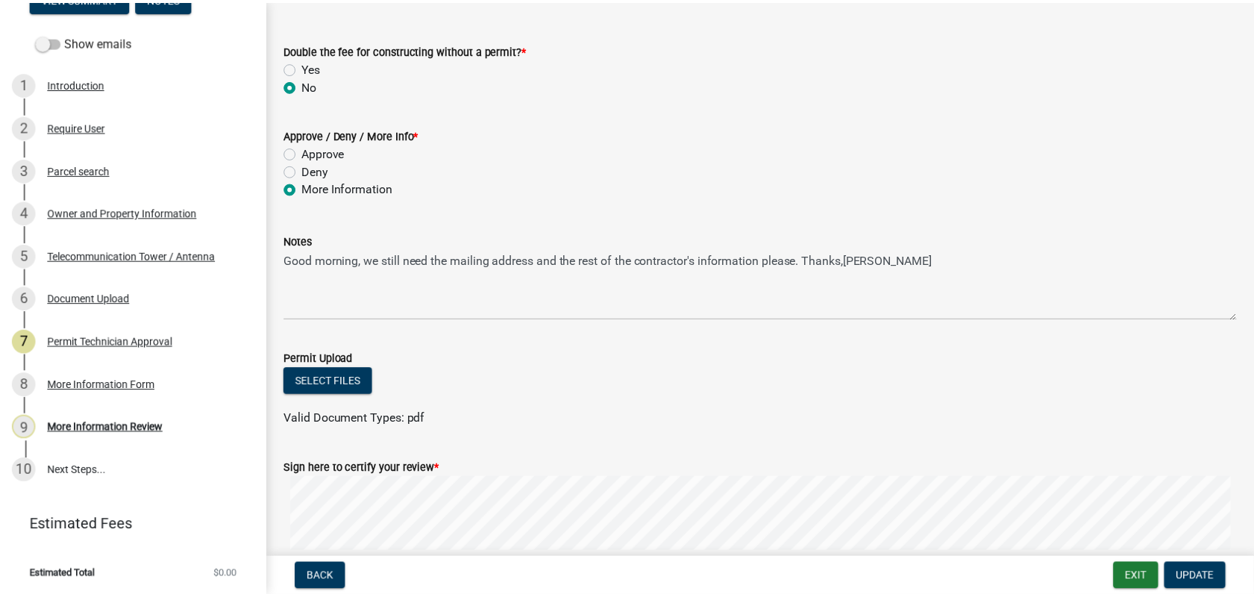
scroll to position [360, 0]
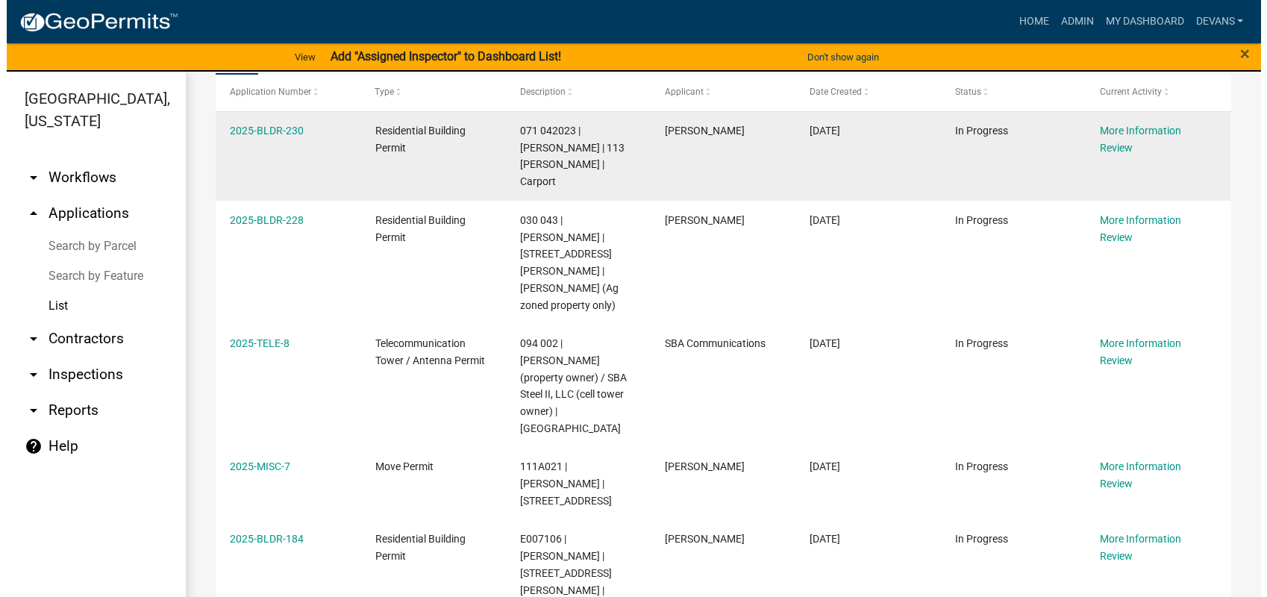
scroll to position [235, 0]
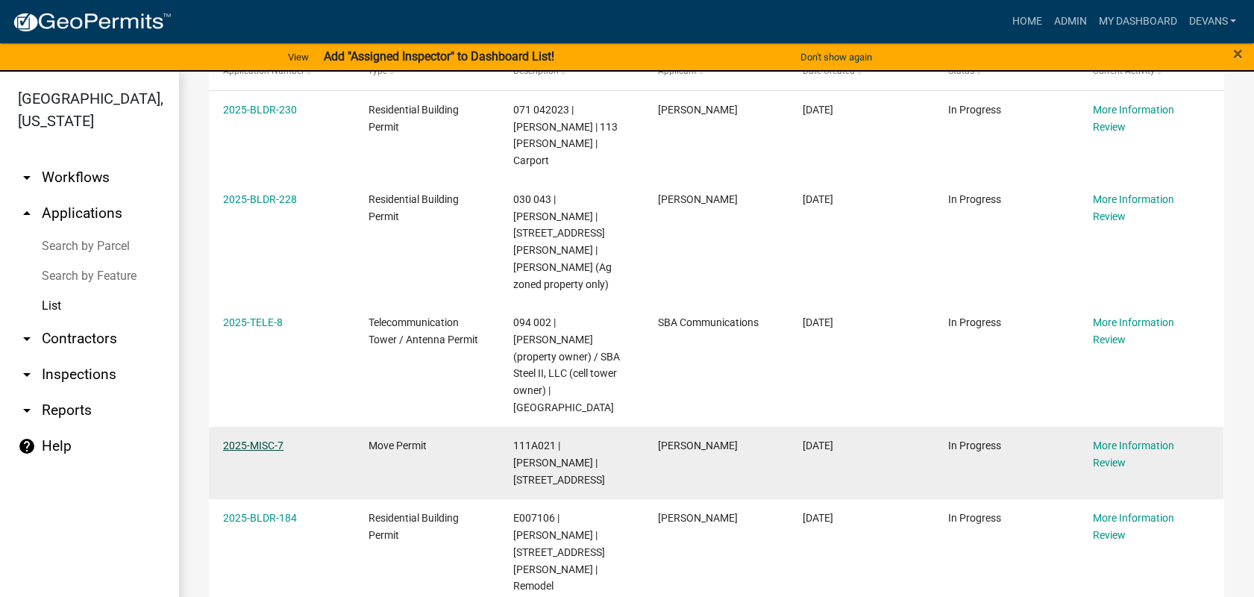
click at [257, 440] on link "2025-MISC-7" at bounding box center [253, 446] width 60 height 12
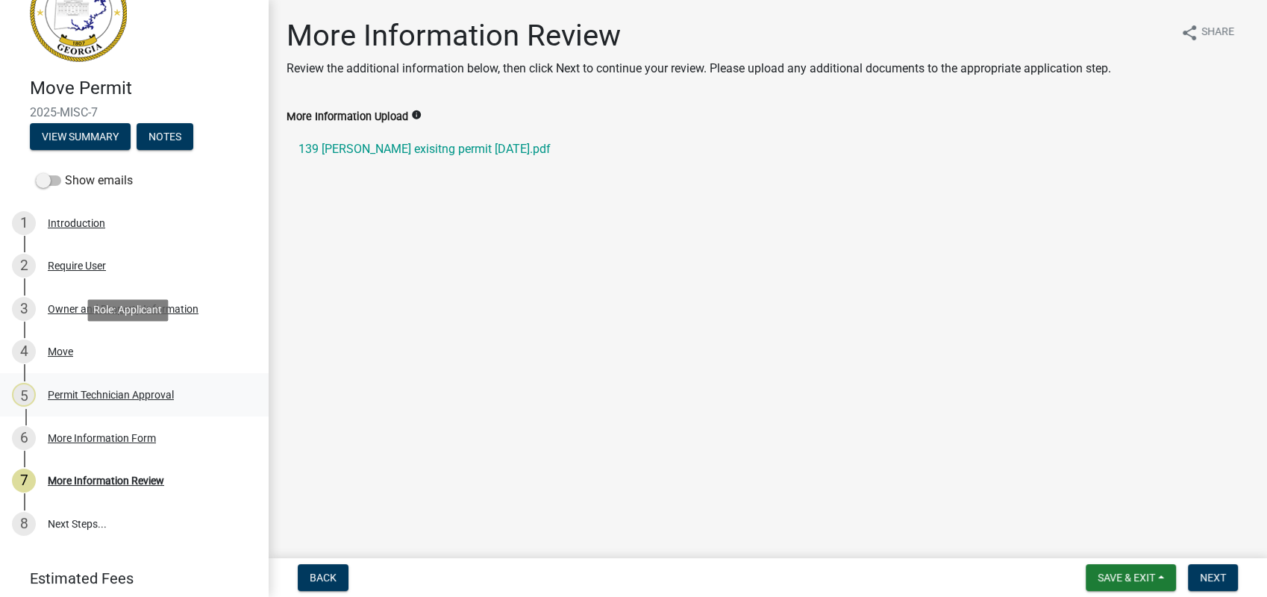
scroll to position [104, 0]
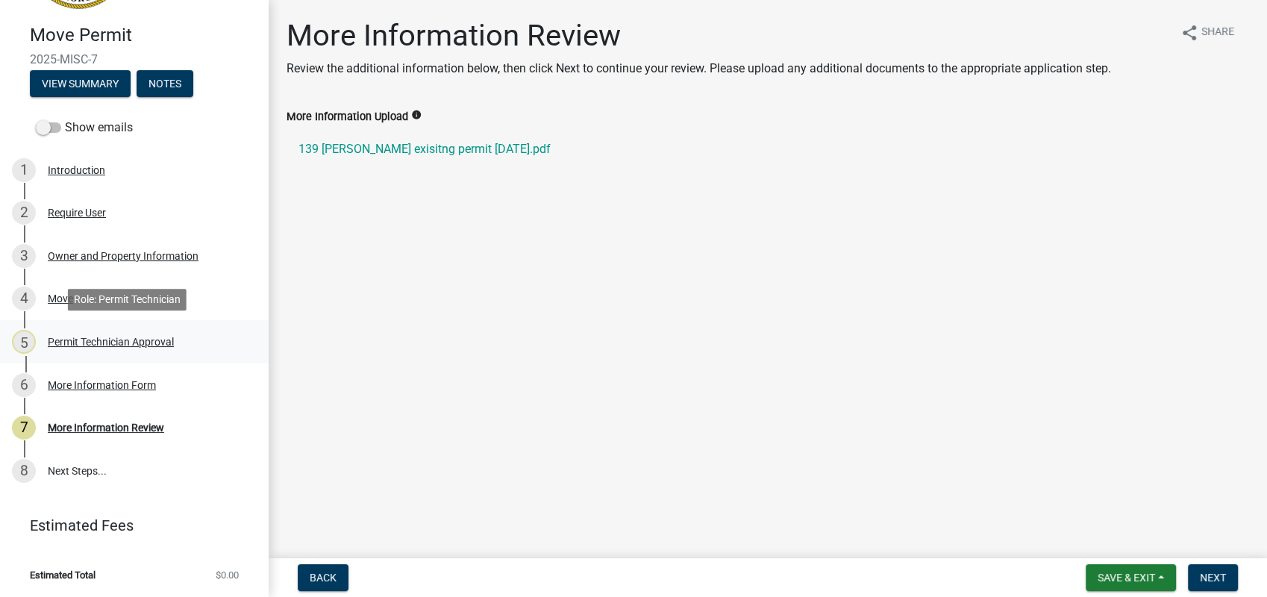
click at [107, 337] on div "Permit Technician Approval" at bounding box center [111, 342] width 126 height 10
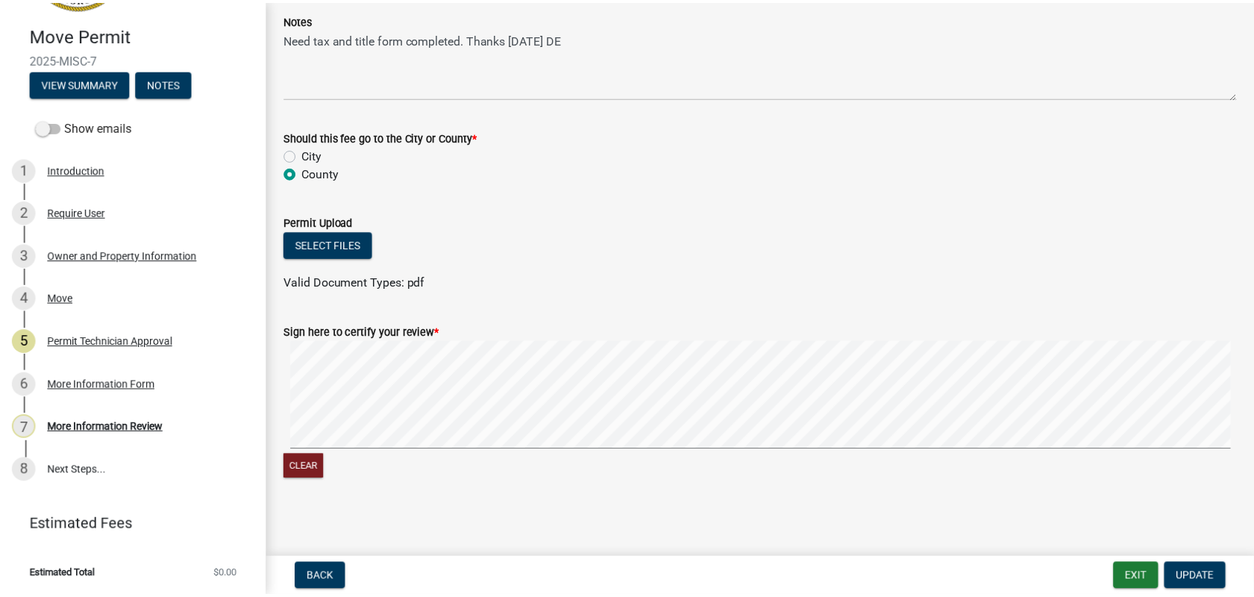
scroll to position [198, 0]
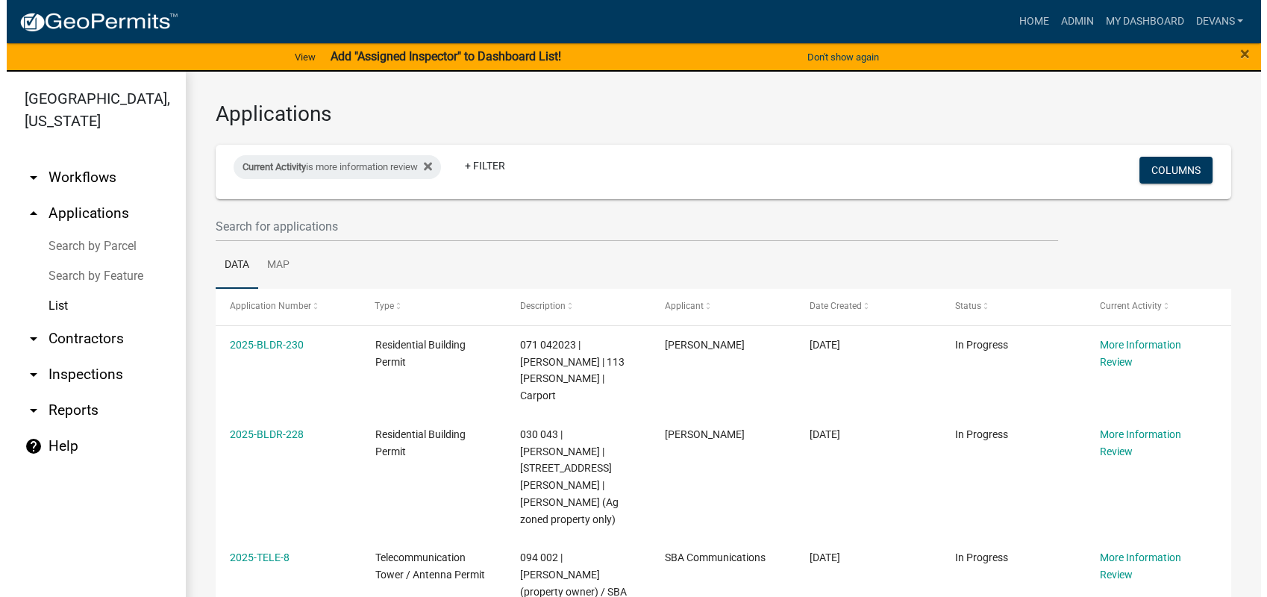
scroll to position [235, 0]
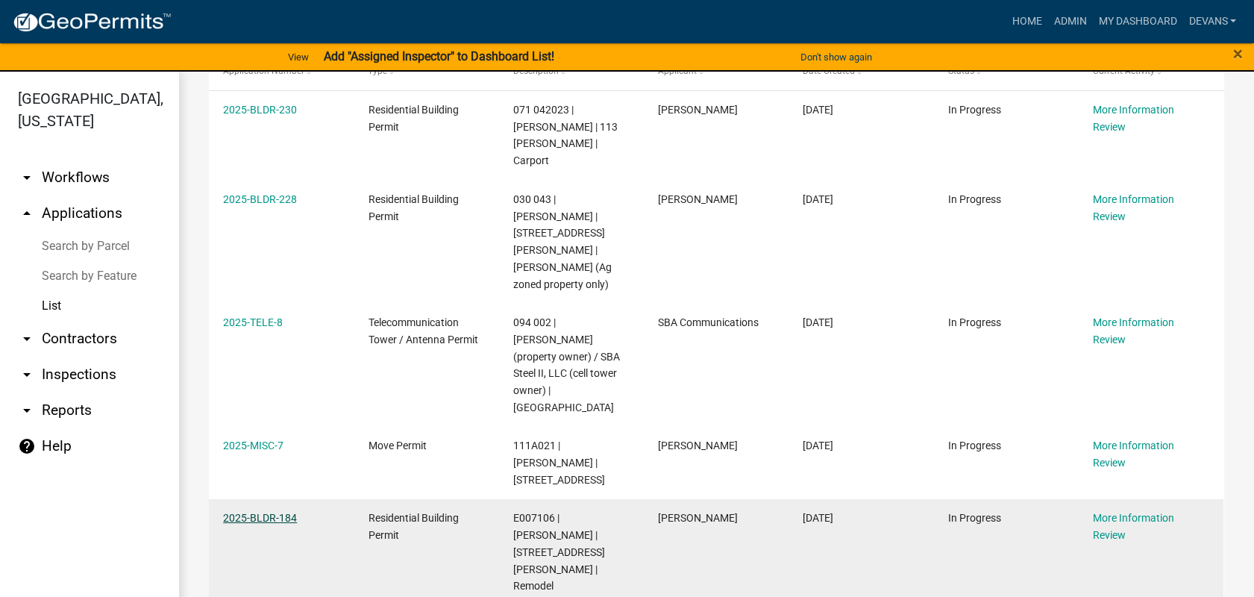
click at [271, 512] on link "2025-BLDR-184" at bounding box center [260, 518] width 74 height 12
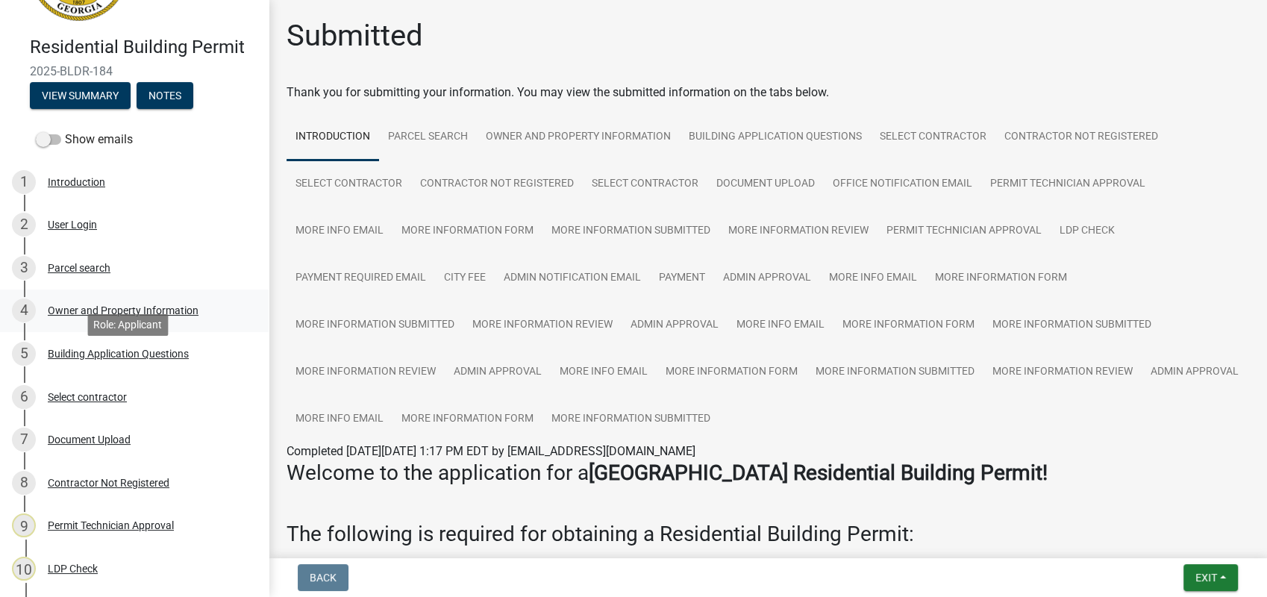
scroll to position [497, 0]
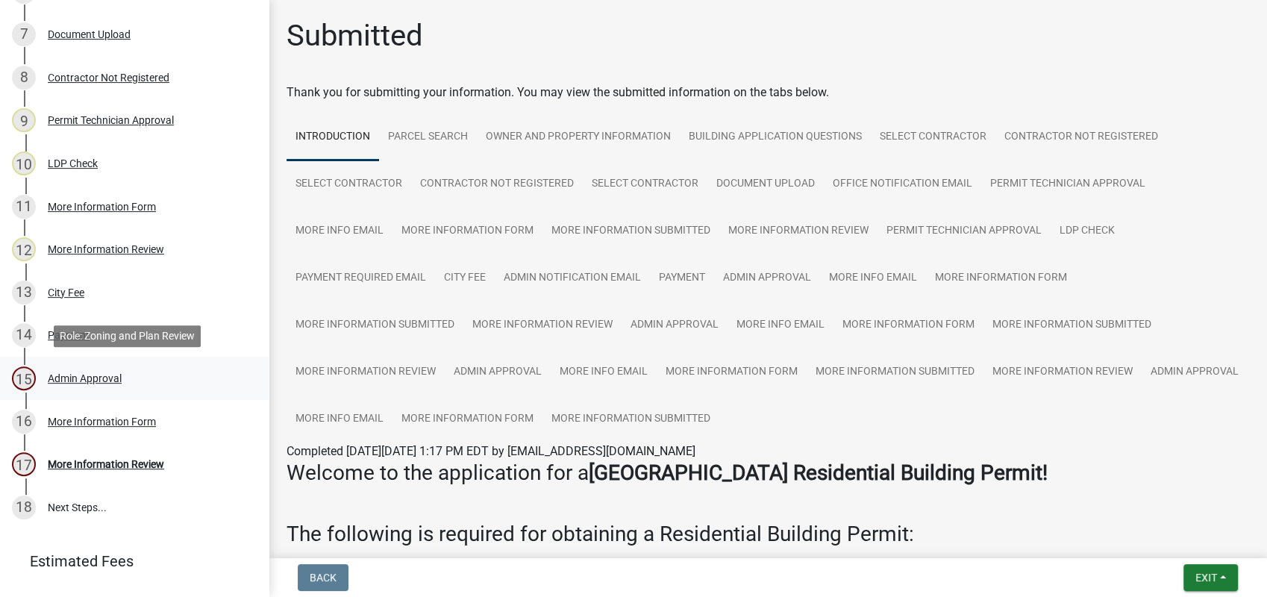
click at [87, 370] on div "15 Admin Approval" at bounding box center [128, 378] width 233 height 24
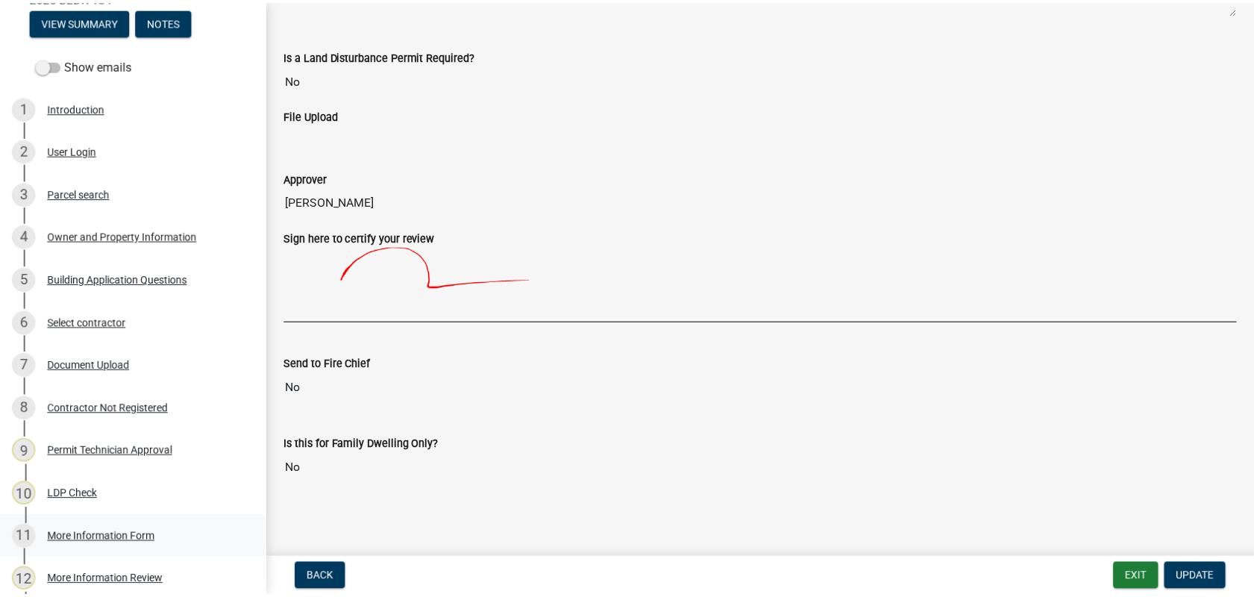
scroll to position [0, 0]
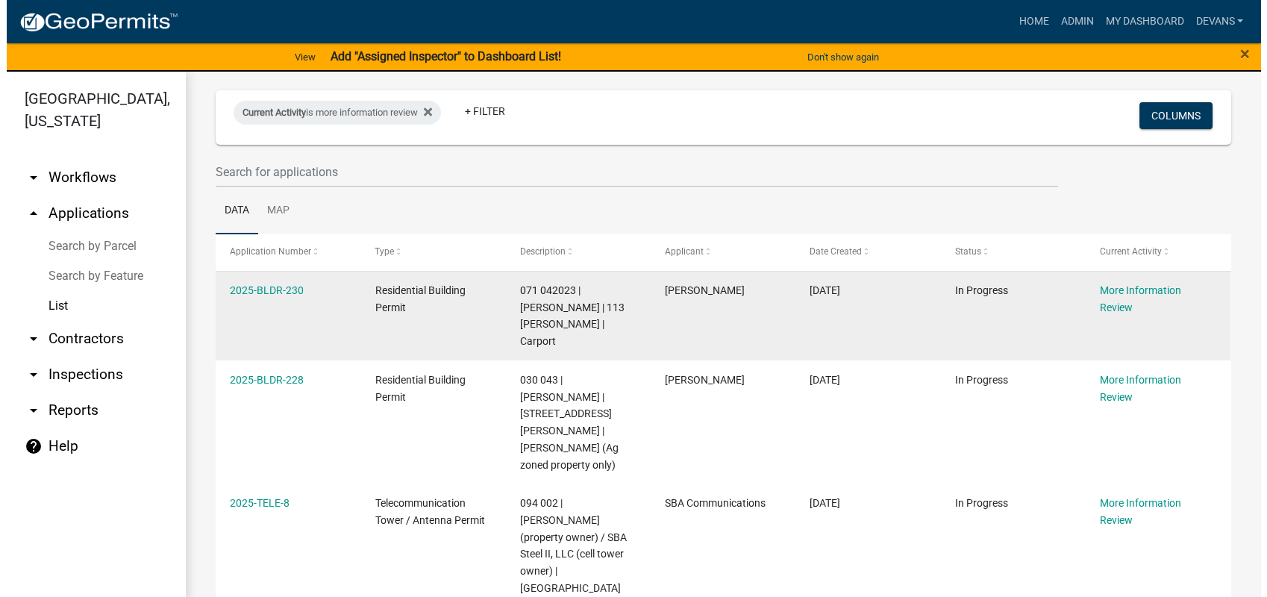
scroll to position [235, 0]
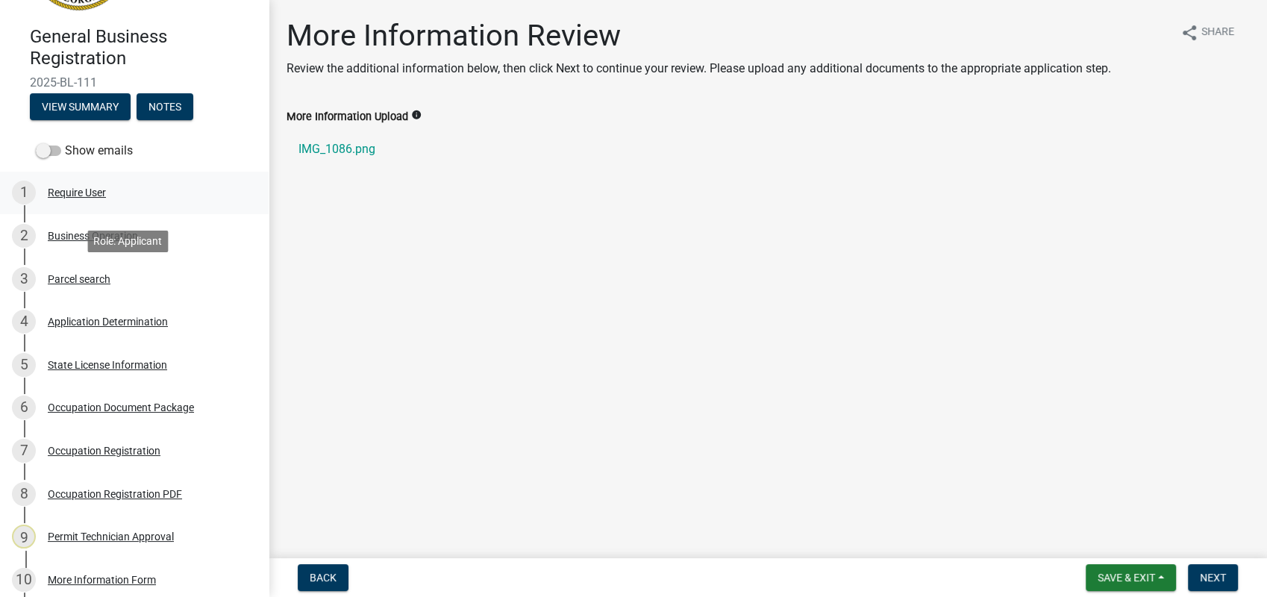
scroll to position [297, 0]
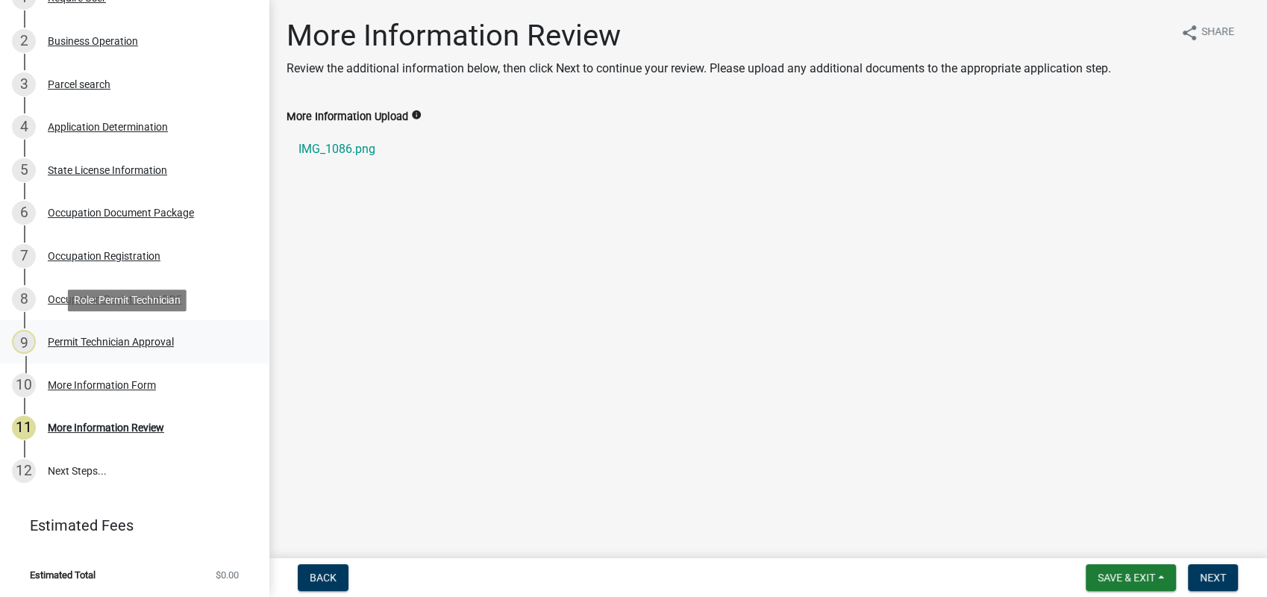
click at [108, 344] on div "Permit Technician Approval" at bounding box center [111, 342] width 126 height 10
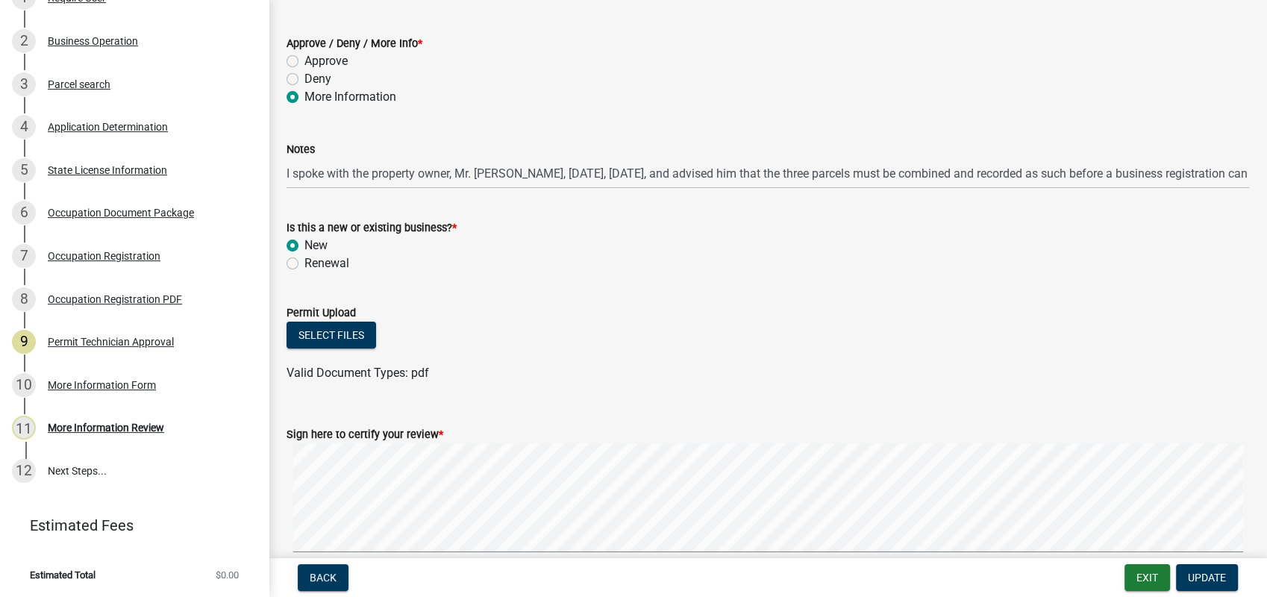
scroll to position [171, 0]
